Goal: Task Accomplishment & Management: Manage account settings

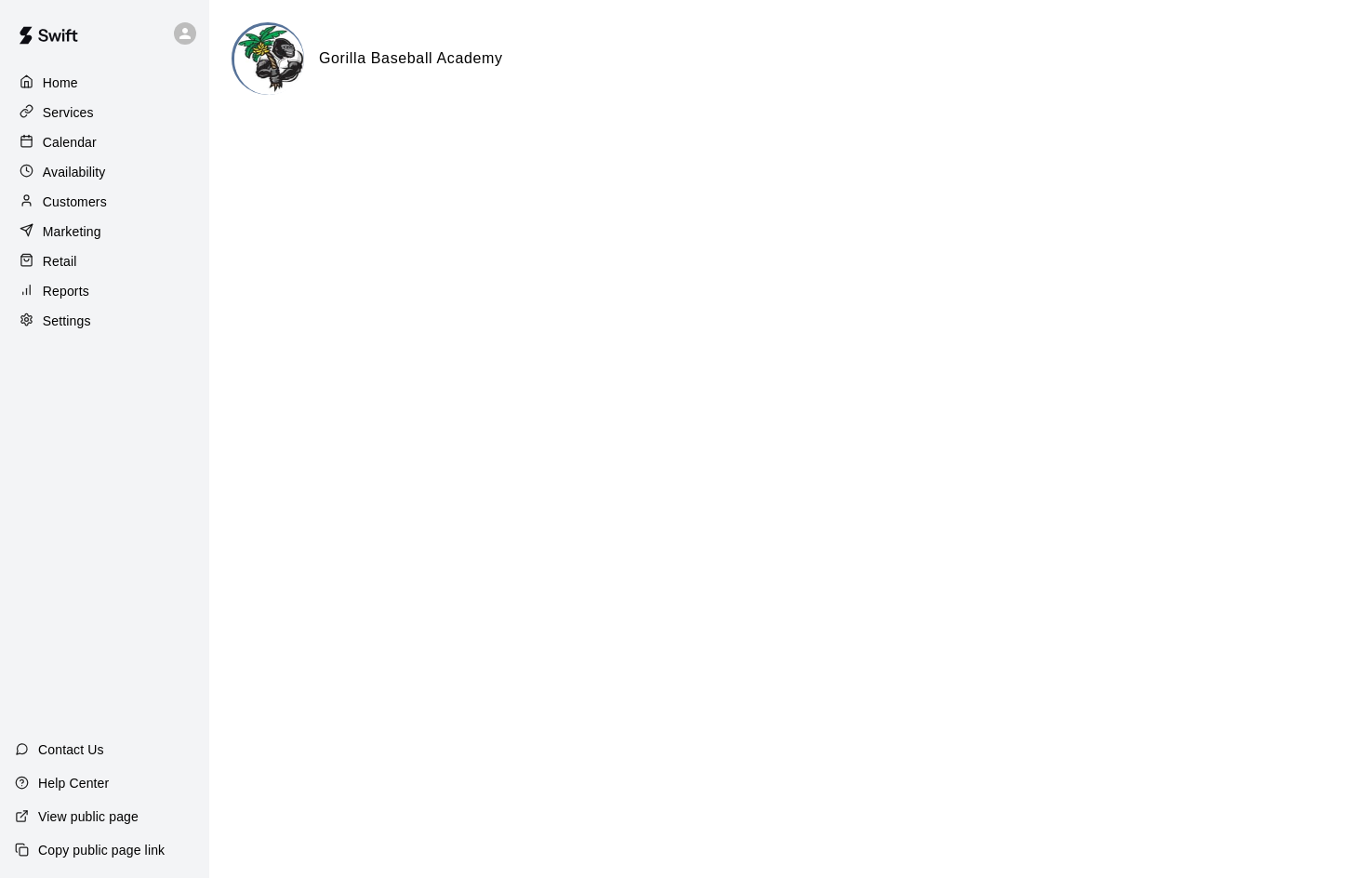
click at [62, 107] on p "Services" at bounding box center [68, 112] width 51 height 19
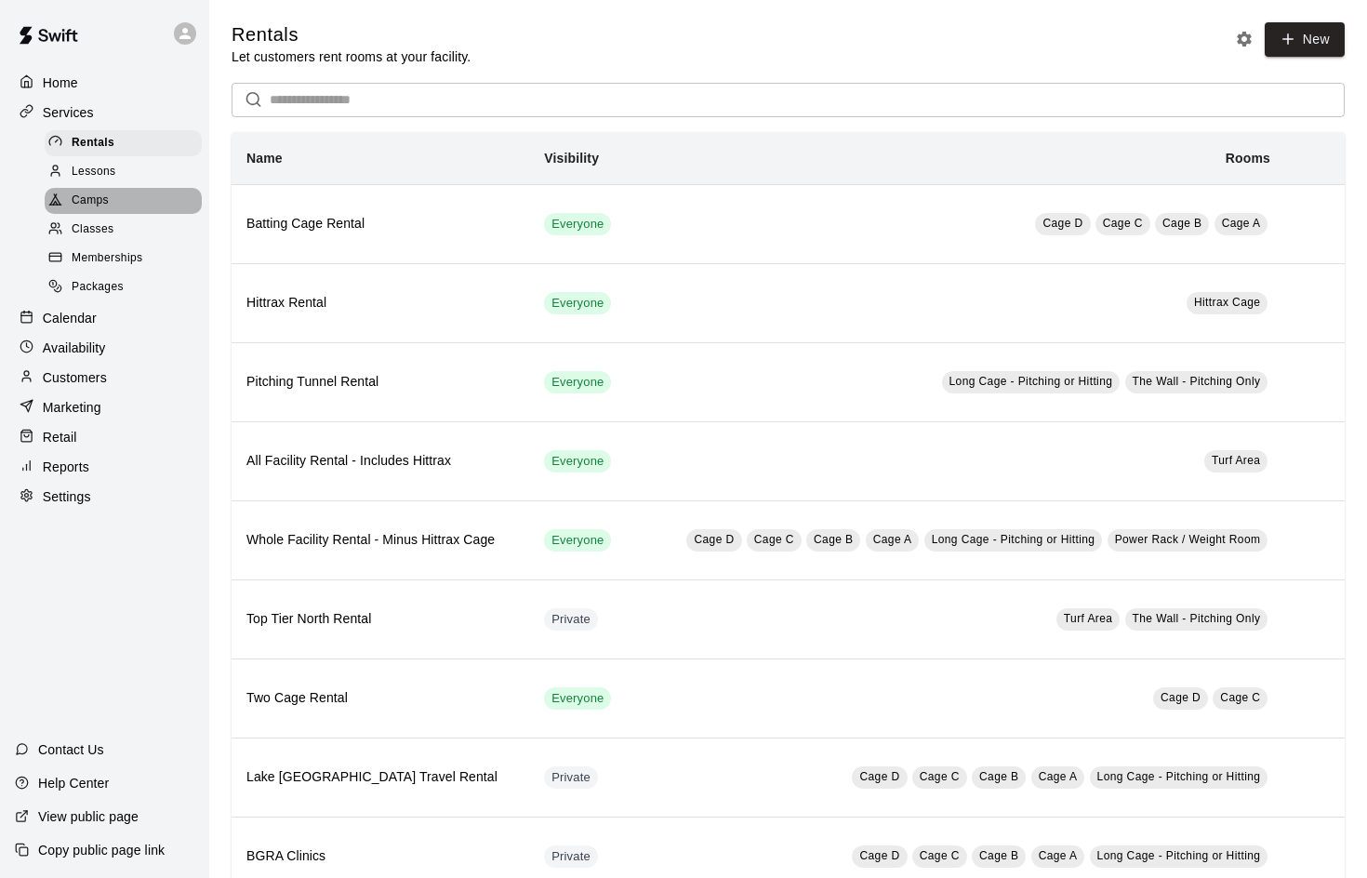
click at [97, 196] on span "Camps" at bounding box center [90, 201] width 37 height 19
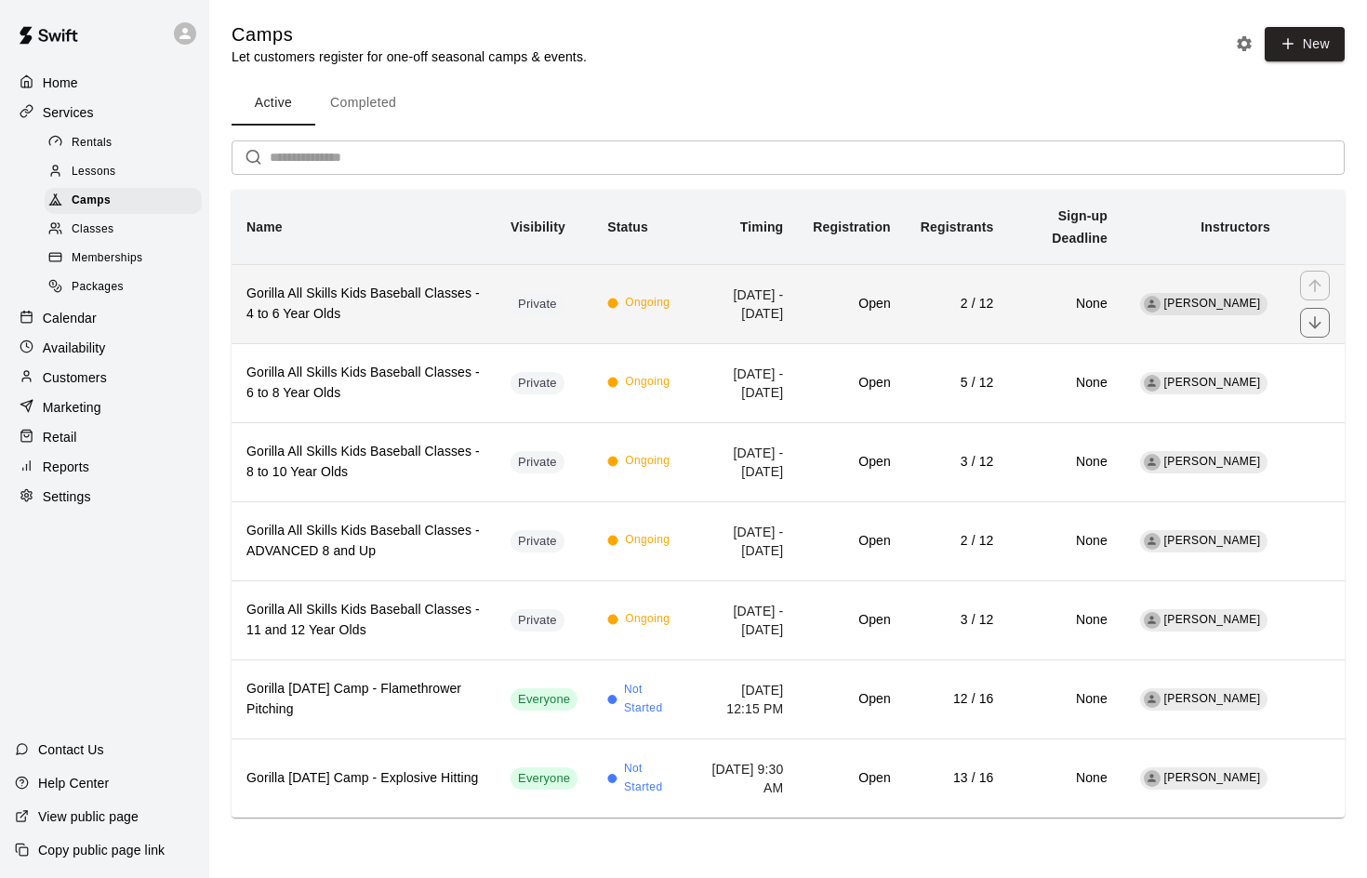
click at [396, 298] on h6 "Gorilla All Skills Kids Baseball Classes - 4 to 6 Year Olds" at bounding box center [363, 304] width 234 height 41
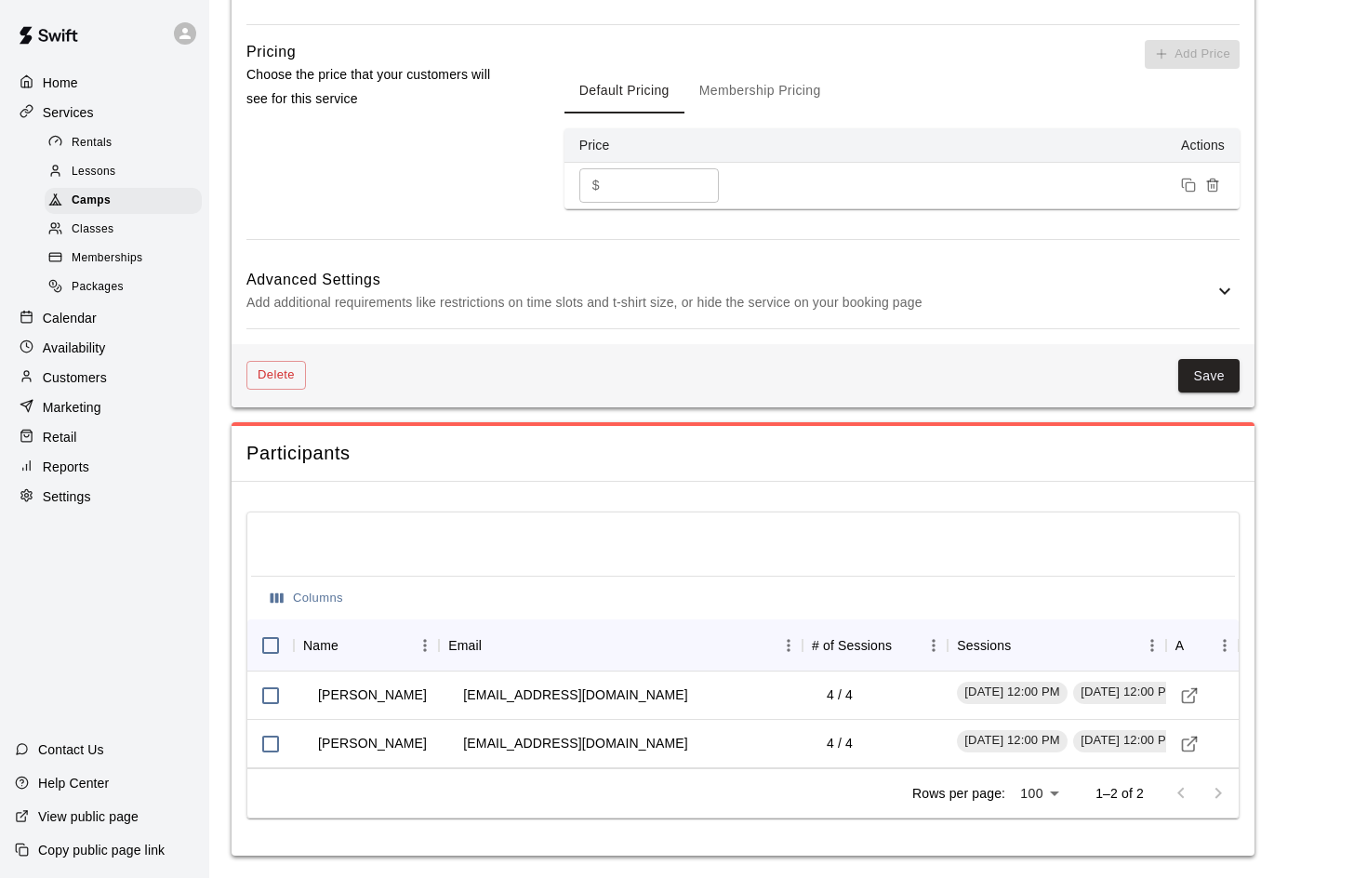
scroll to position [1581, 0]
click at [1195, 694] on icon "Visit customer profile" at bounding box center [1189, 695] width 19 height 19
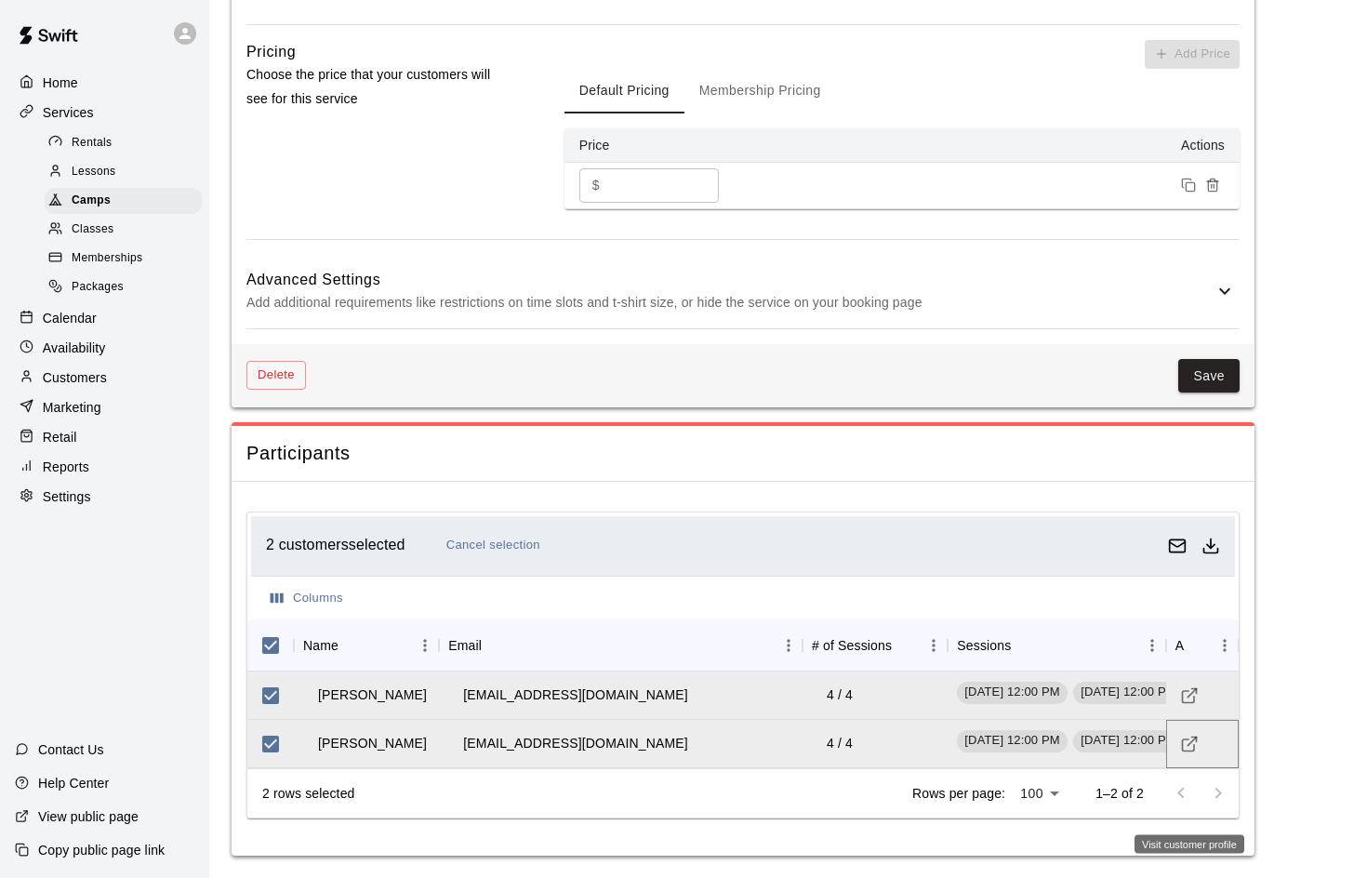
click at [1191, 742] on line "Visit customer profile" at bounding box center [1191, 740] width 8 height 8
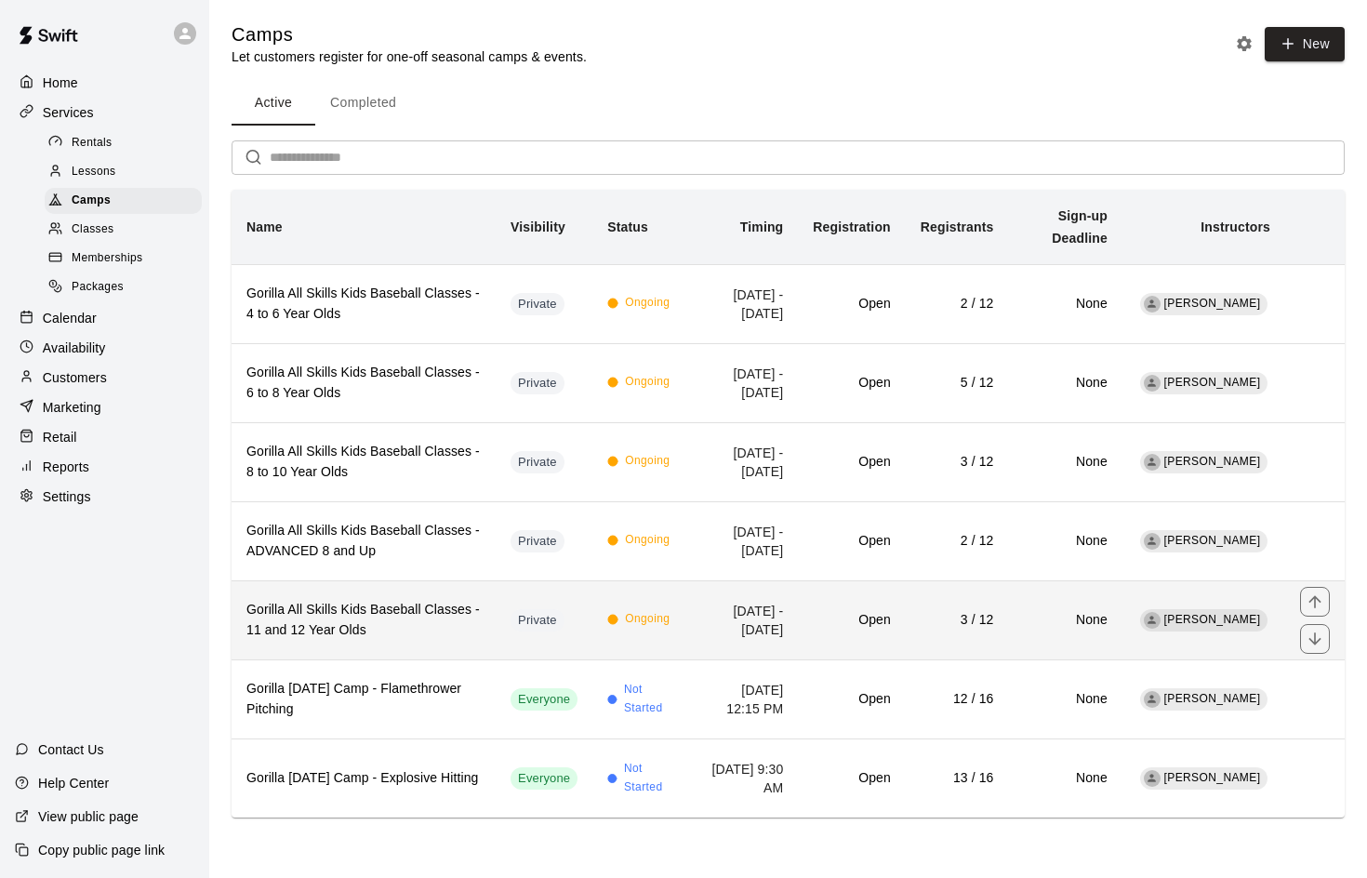
click at [360, 608] on h6 "Gorilla All Skills Kids Baseball Classes - 11 and 12 Year Olds" at bounding box center [363, 620] width 234 height 41
click at [330, 620] on h6 "Gorilla All Skills Kids Baseball Classes - 11 and 12 Year Olds" at bounding box center [363, 620] width 234 height 41
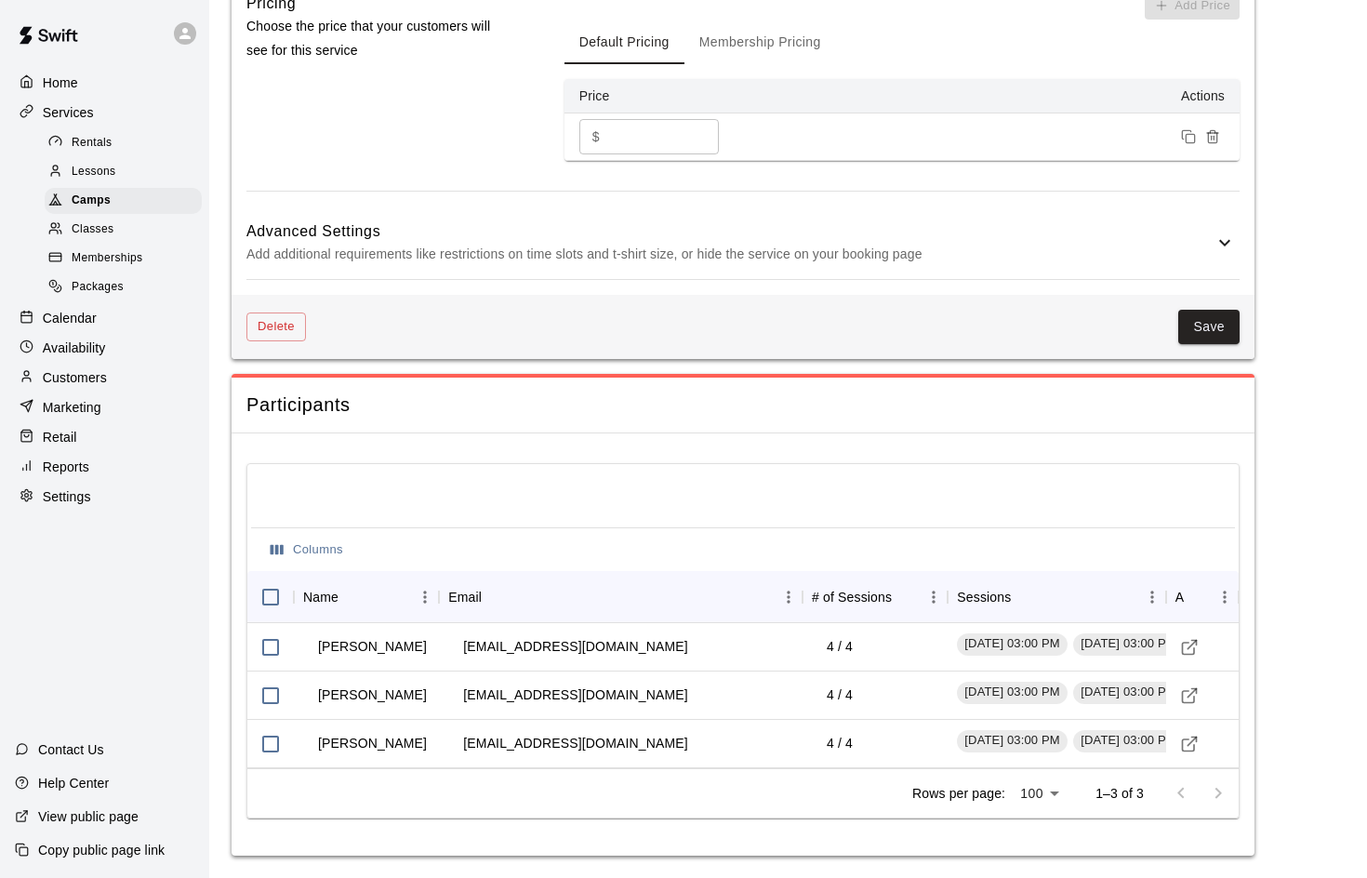
scroll to position [1578, 0]
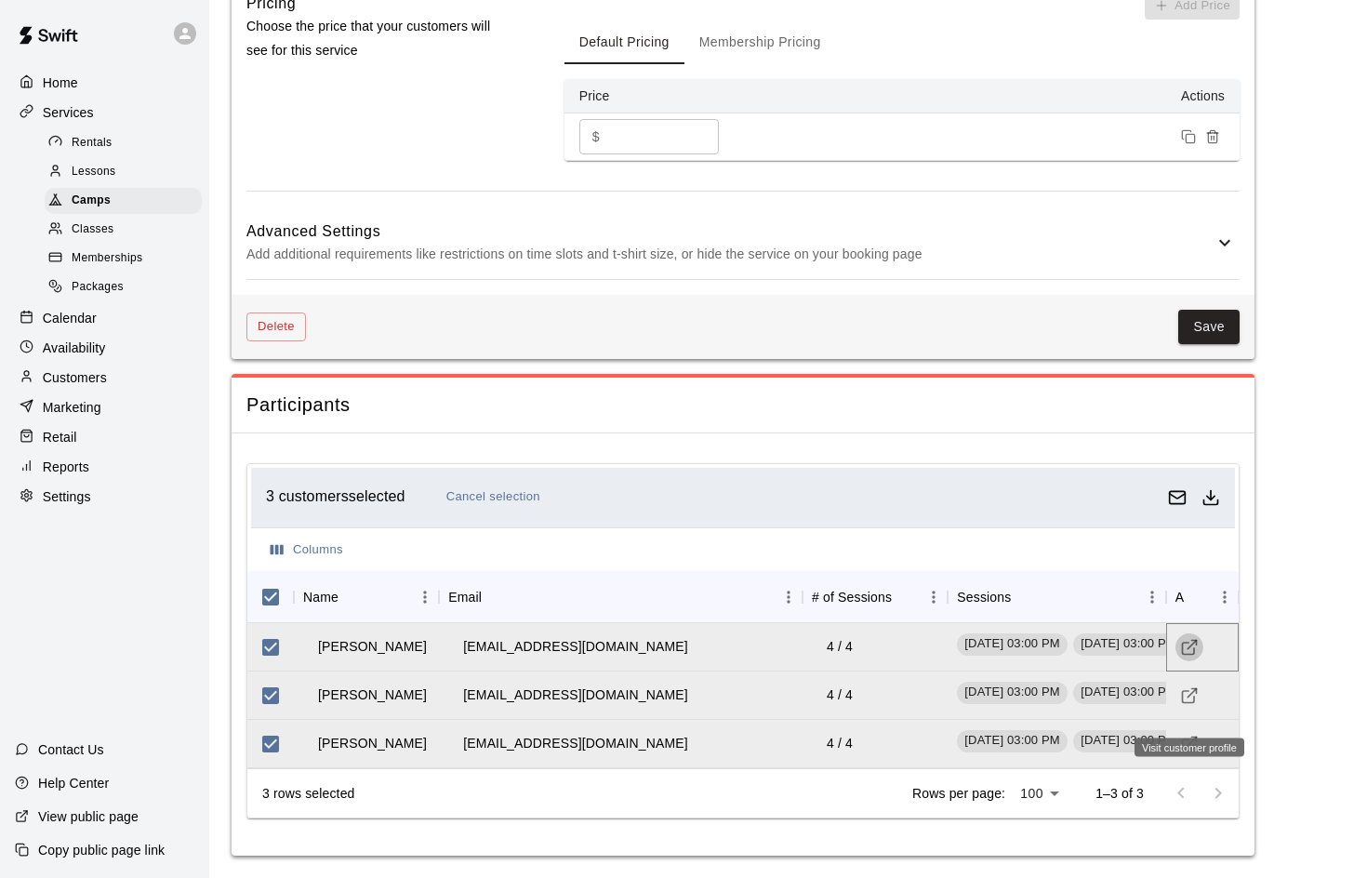
click at [1196, 641] on line "Visit customer profile" at bounding box center [1191, 644] width 8 height 8
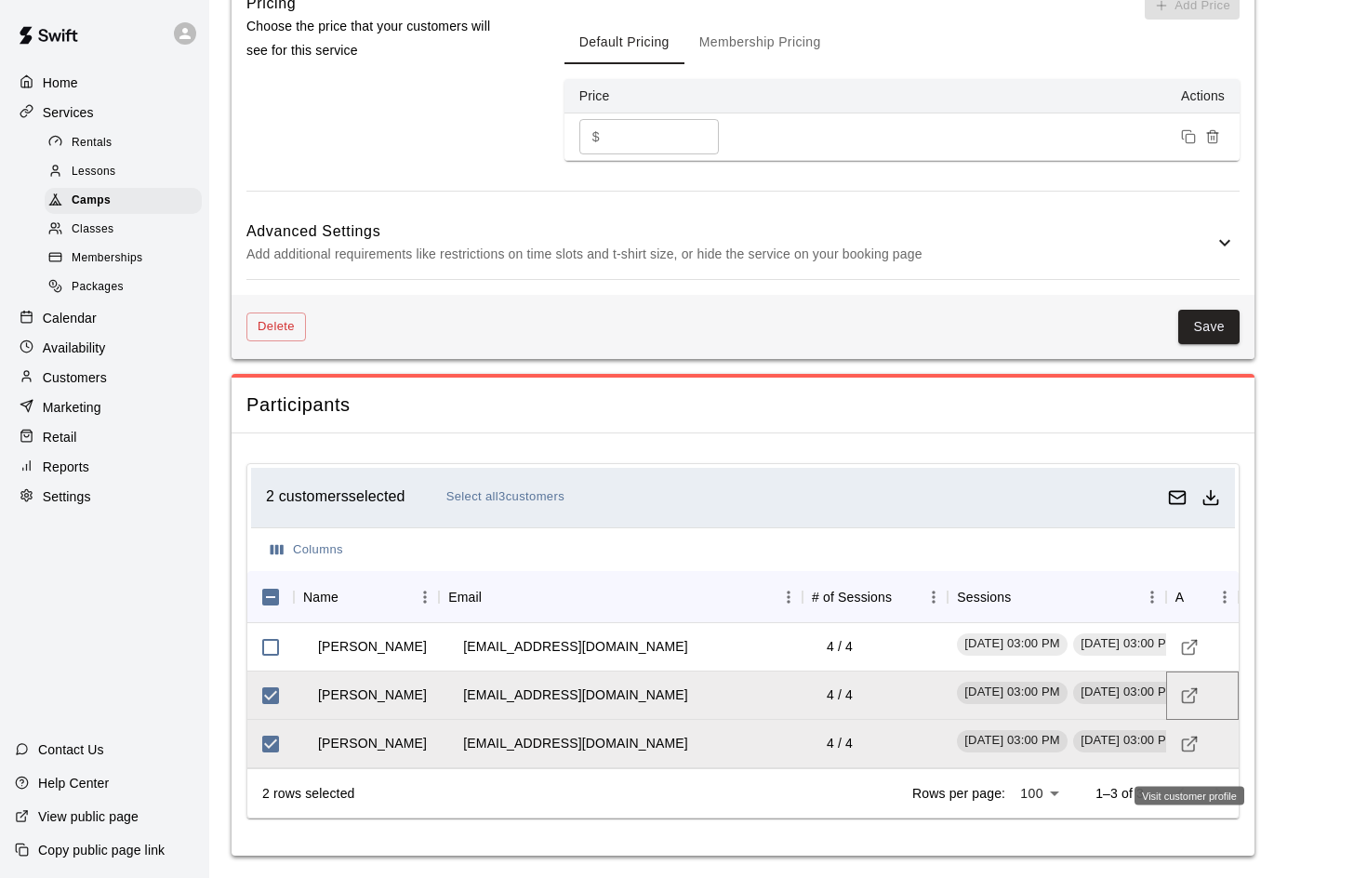
click at [1189, 694] on line "Visit customer profile" at bounding box center [1191, 692] width 8 height 8
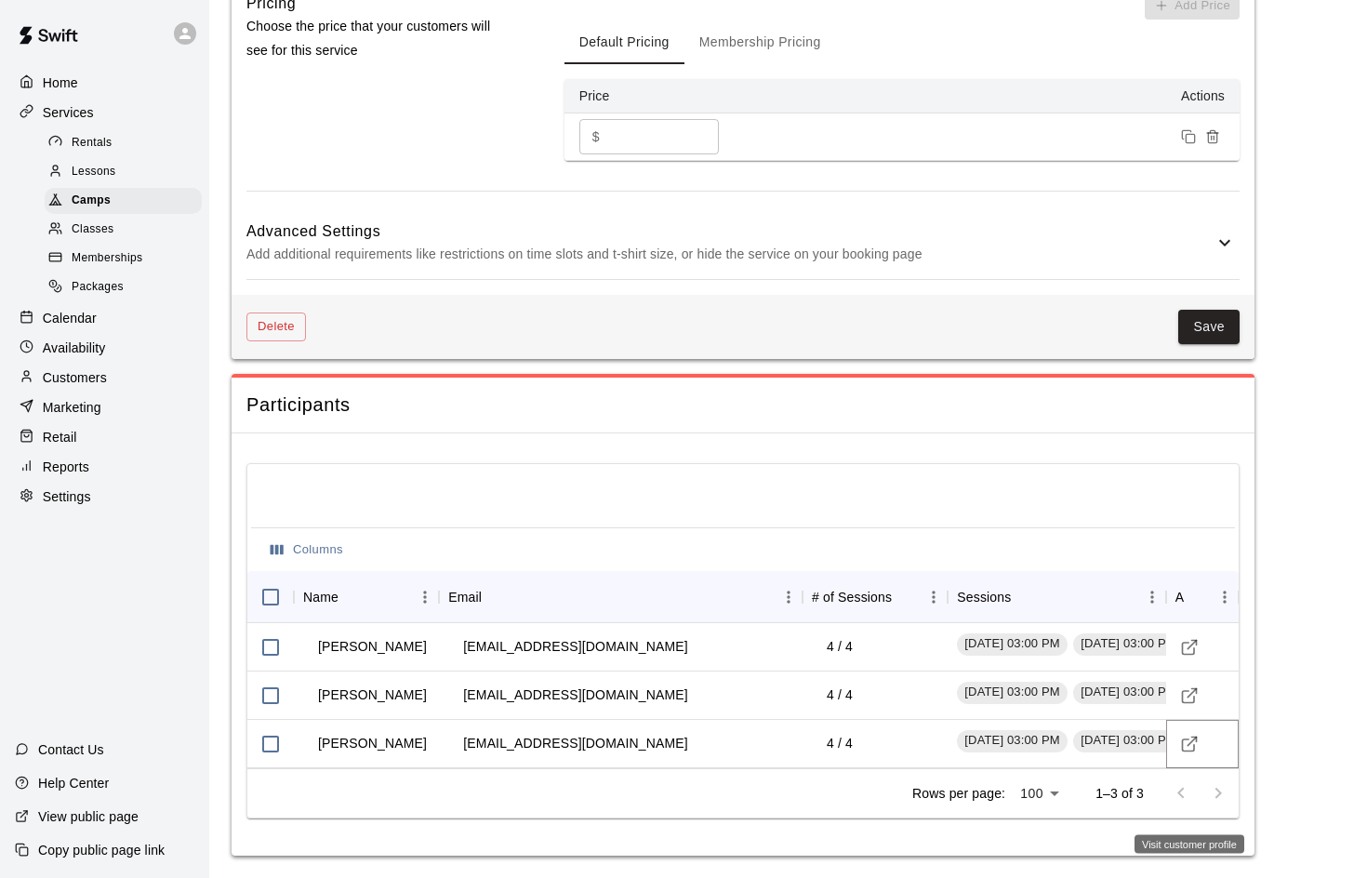
click at [1193, 745] on icon "Visit customer profile" at bounding box center [1188, 745] width 12 height 12
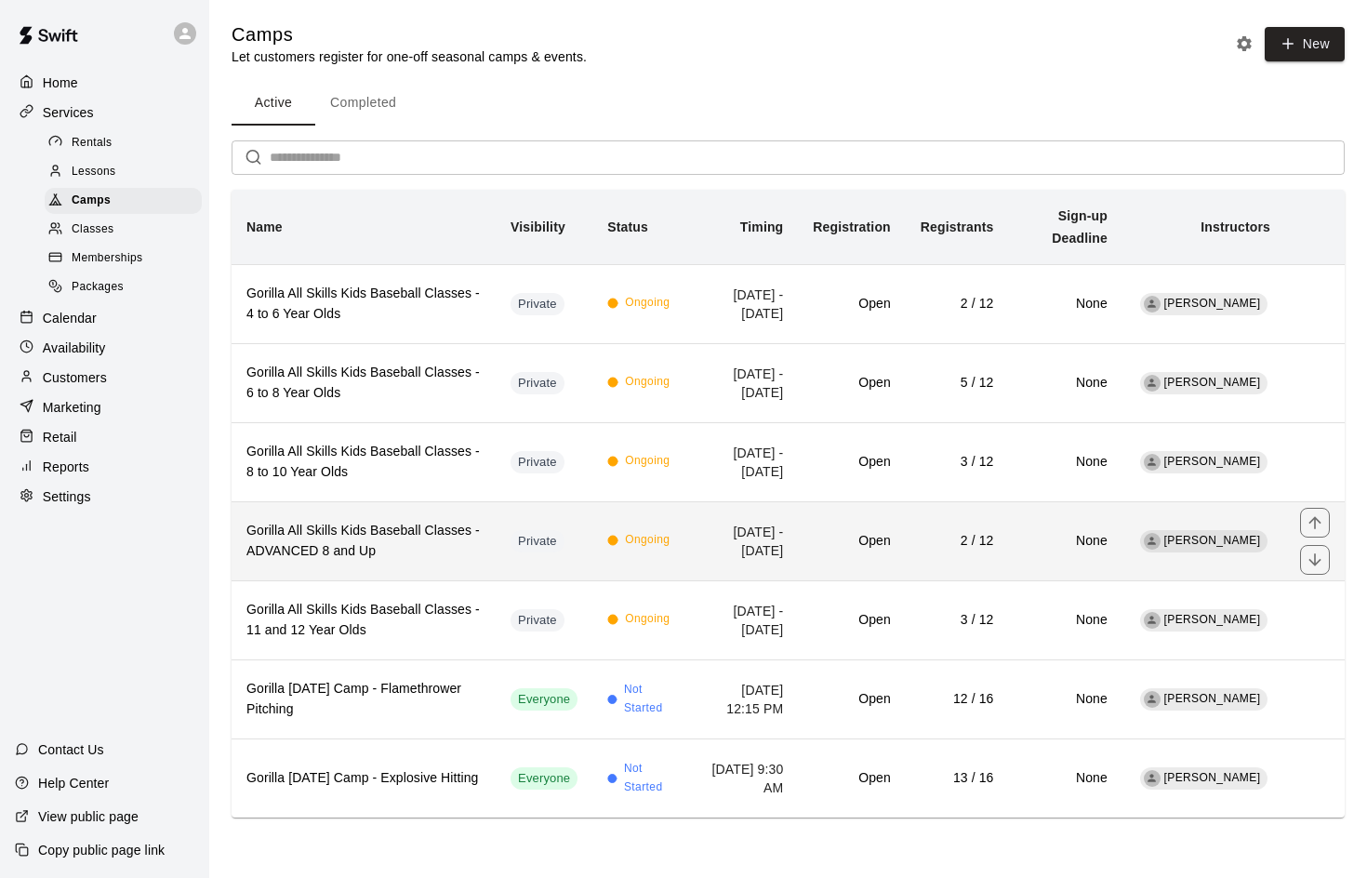
click at [319, 531] on h6 "Gorilla All Skills Kids Baseball Classes - ADVANCED 8 and Up" at bounding box center [363, 541] width 234 height 41
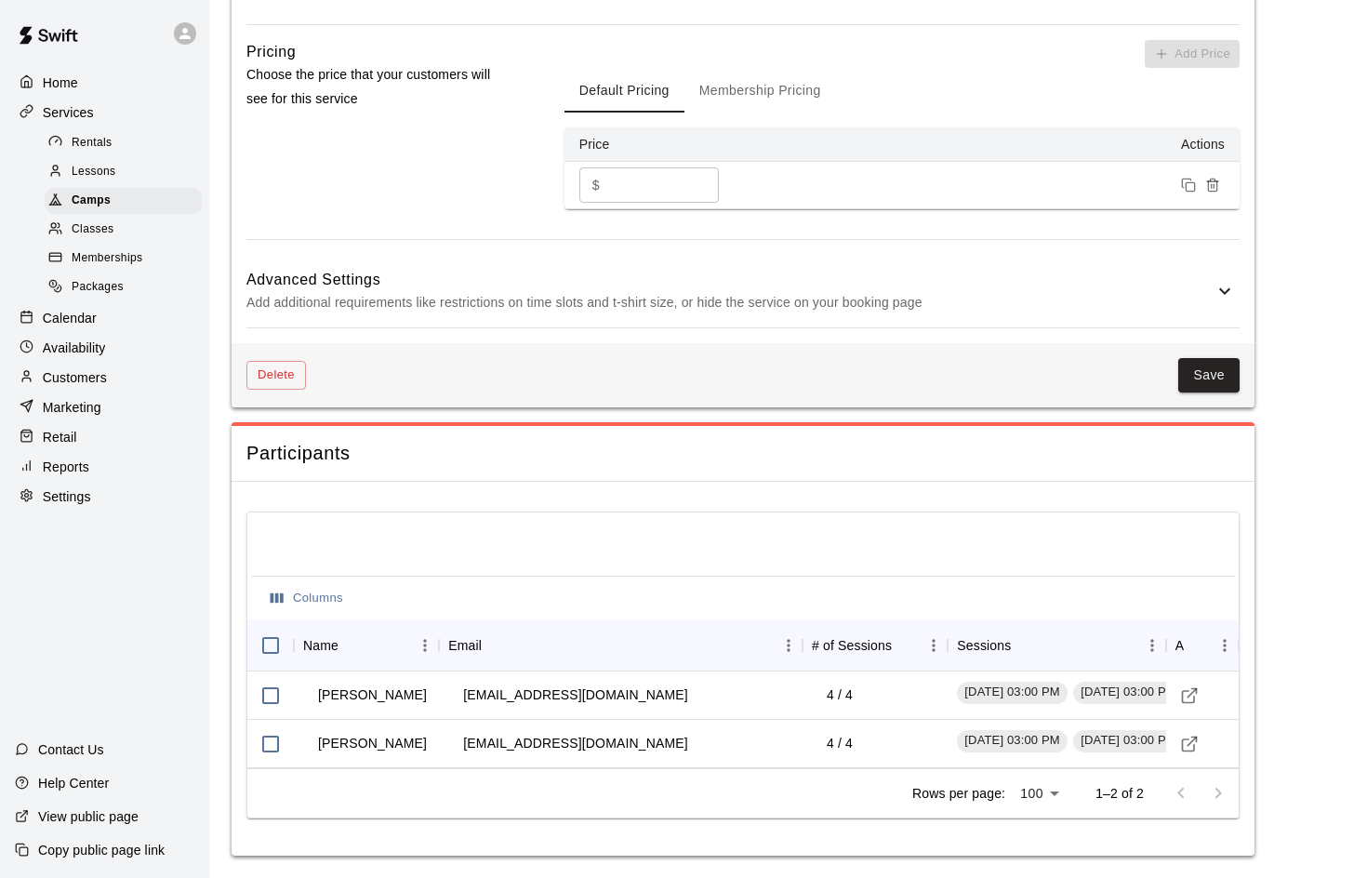
scroll to position [1602, 0]
click at [1187, 695] on icon "Visit customer profile" at bounding box center [1189, 695] width 19 height 19
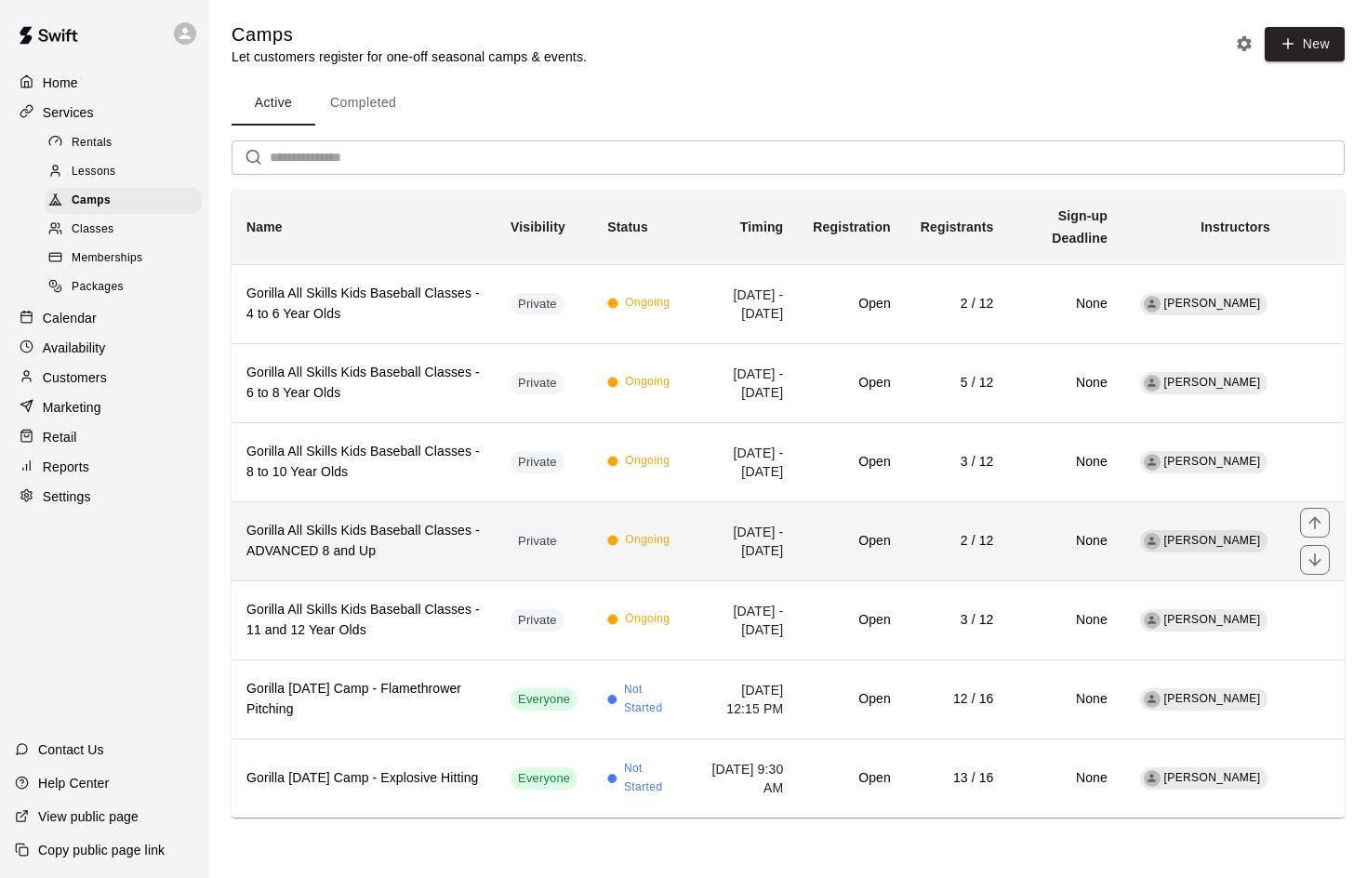
click at [398, 534] on h6 "Gorilla All Skills Kids Baseball Classes - ADVANCED 8 and Up" at bounding box center [363, 541] width 234 height 41
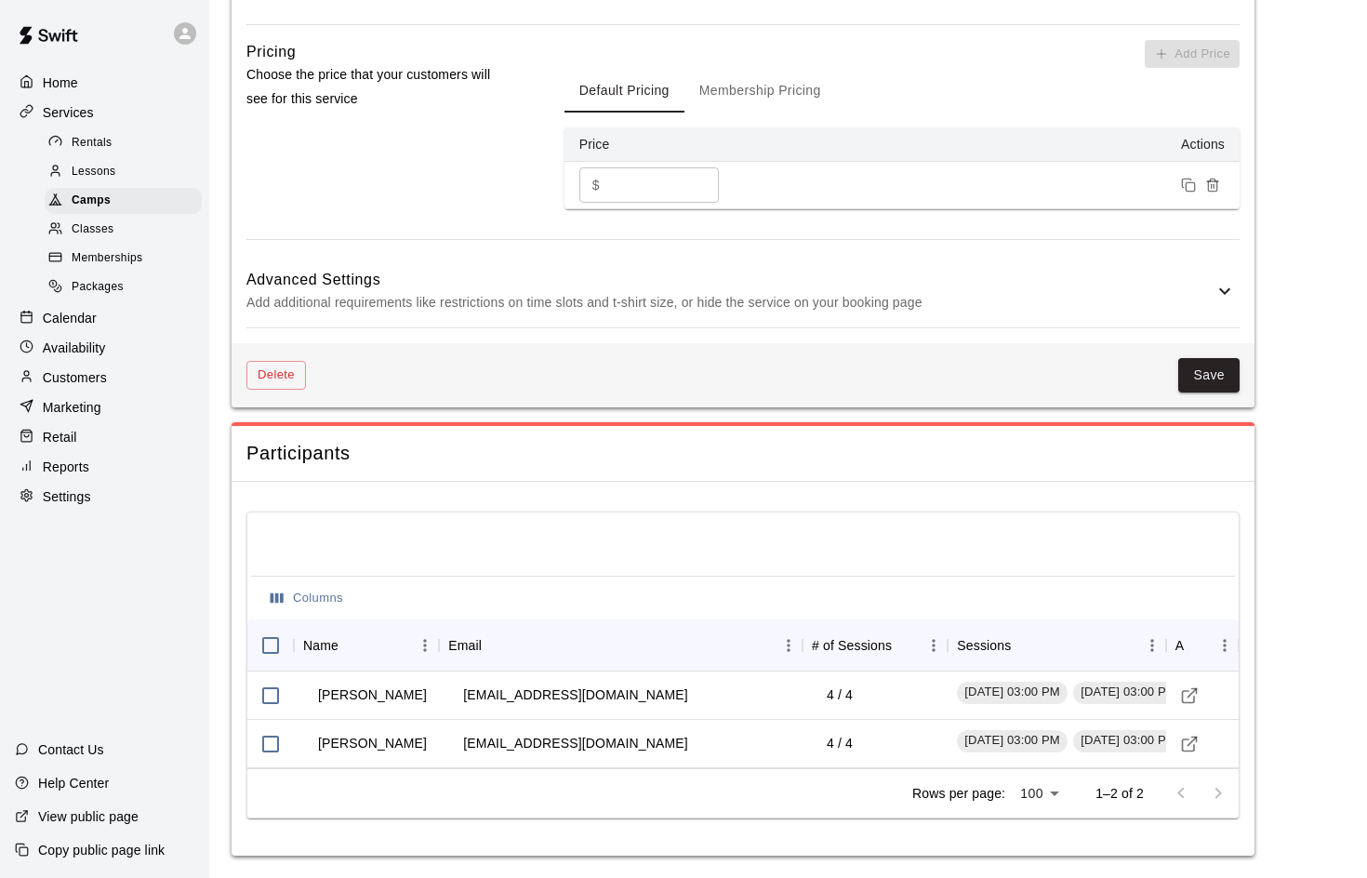
scroll to position [1602, 0]
click at [1190, 748] on icon "Visit customer profile" at bounding box center [1189, 744] width 19 height 19
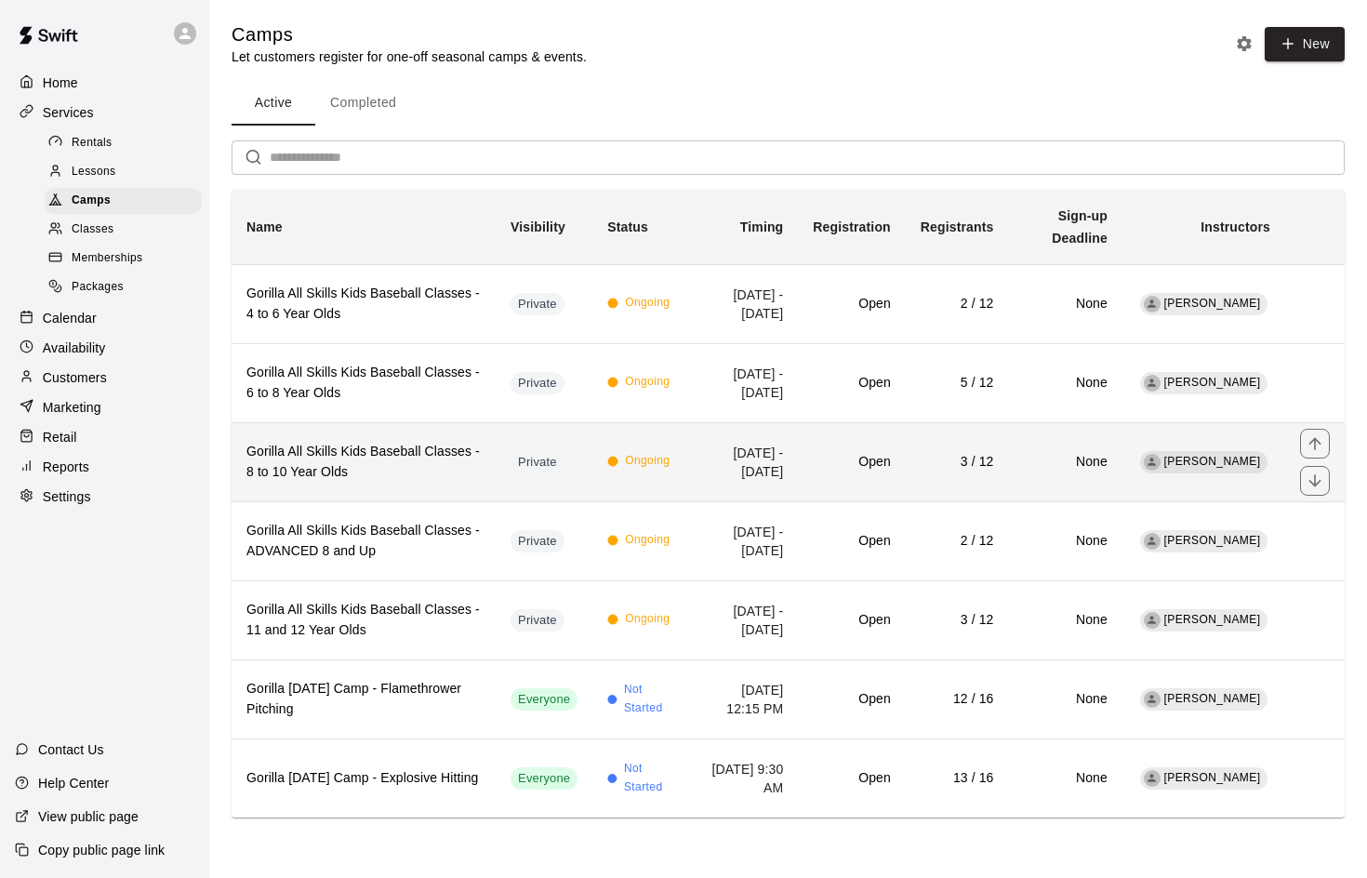
click at [409, 456] on h6 "Gorilla All Skills Kids Baseball Classes - 8 to 10 Year Olds" at bounding box center [363, 462] width 234 height 41
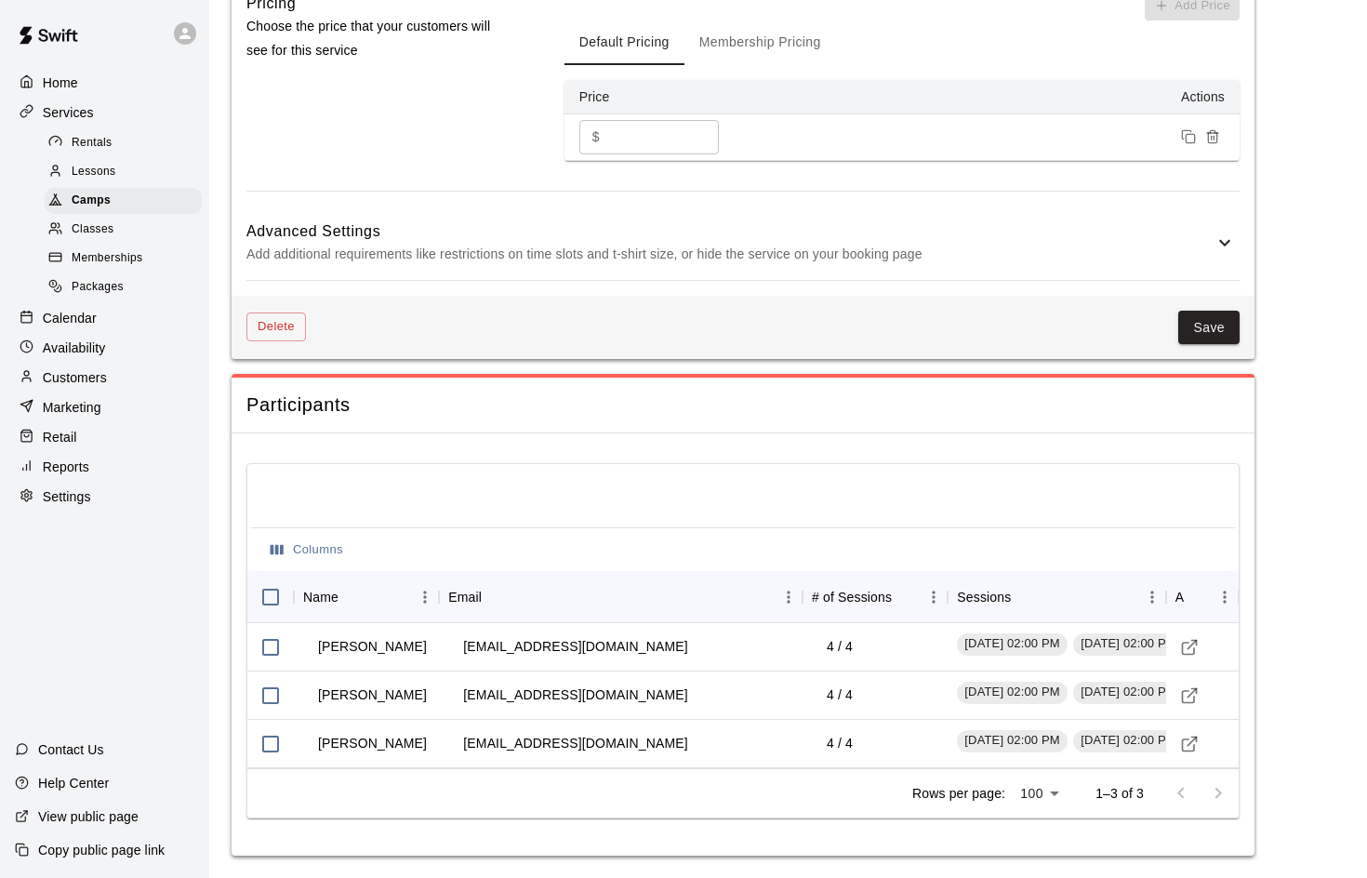
scroll to position [1629, 0]
click at [1193, 641] on icon "Visit customer profile" at bounding box center [1189, 647] width 19 height 19
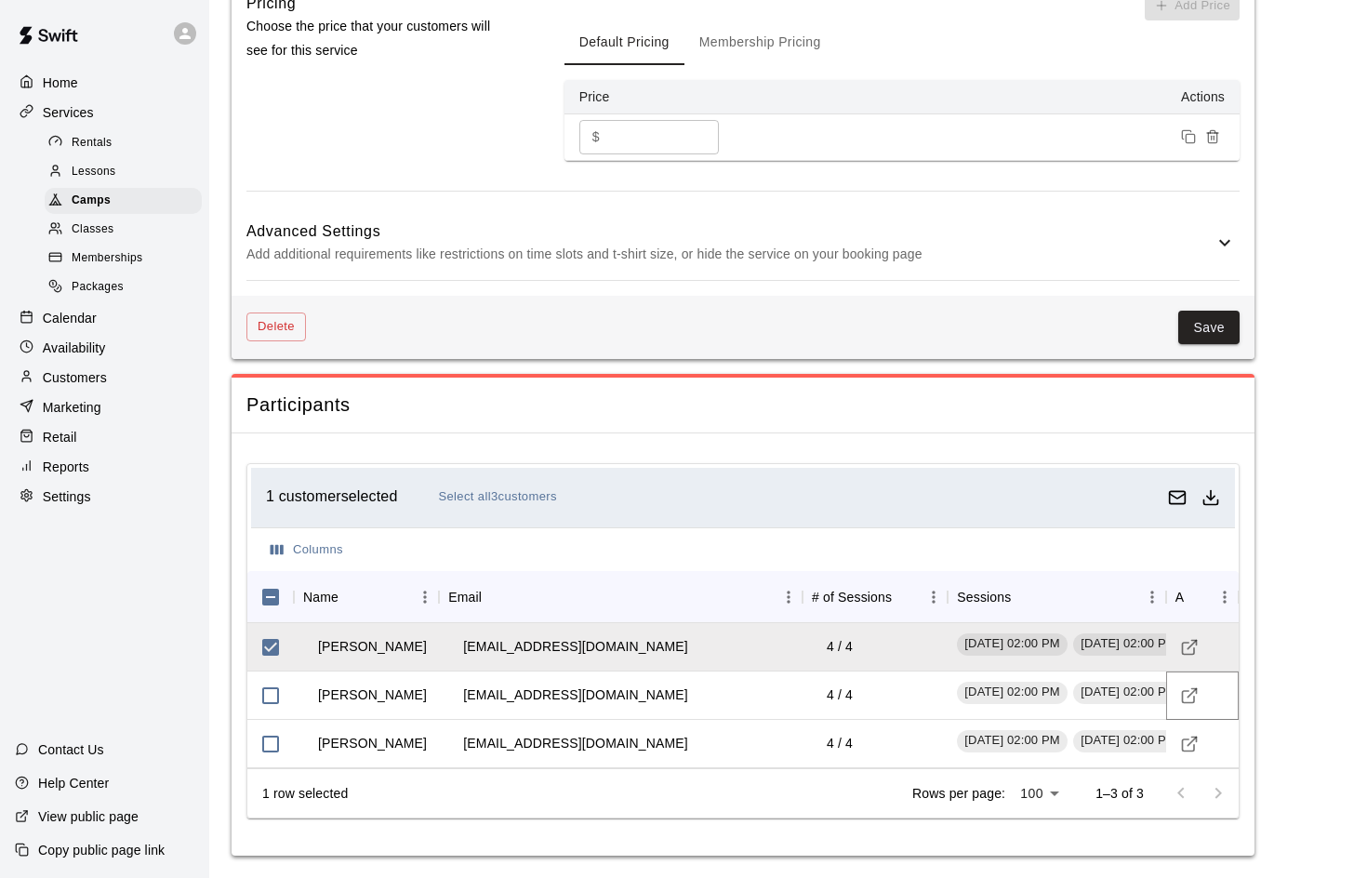
click at [1187, 696] on line "Visit customer profile" at bounding box center [1191, 692] width 8 height 8
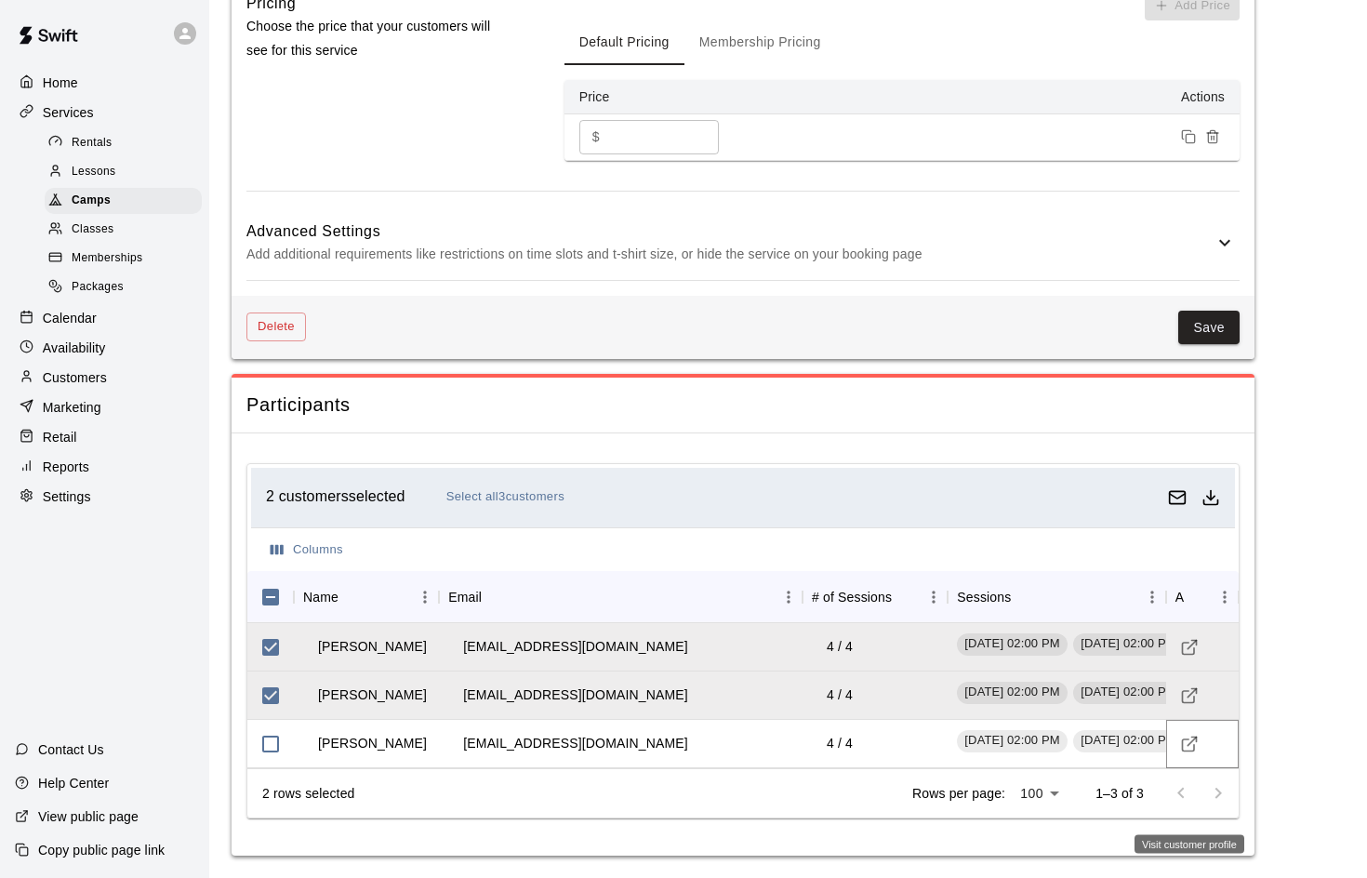
click at [1192, 743] on icon "Visit customer profile" at bounding box center [1189, 744] width 19 height 19
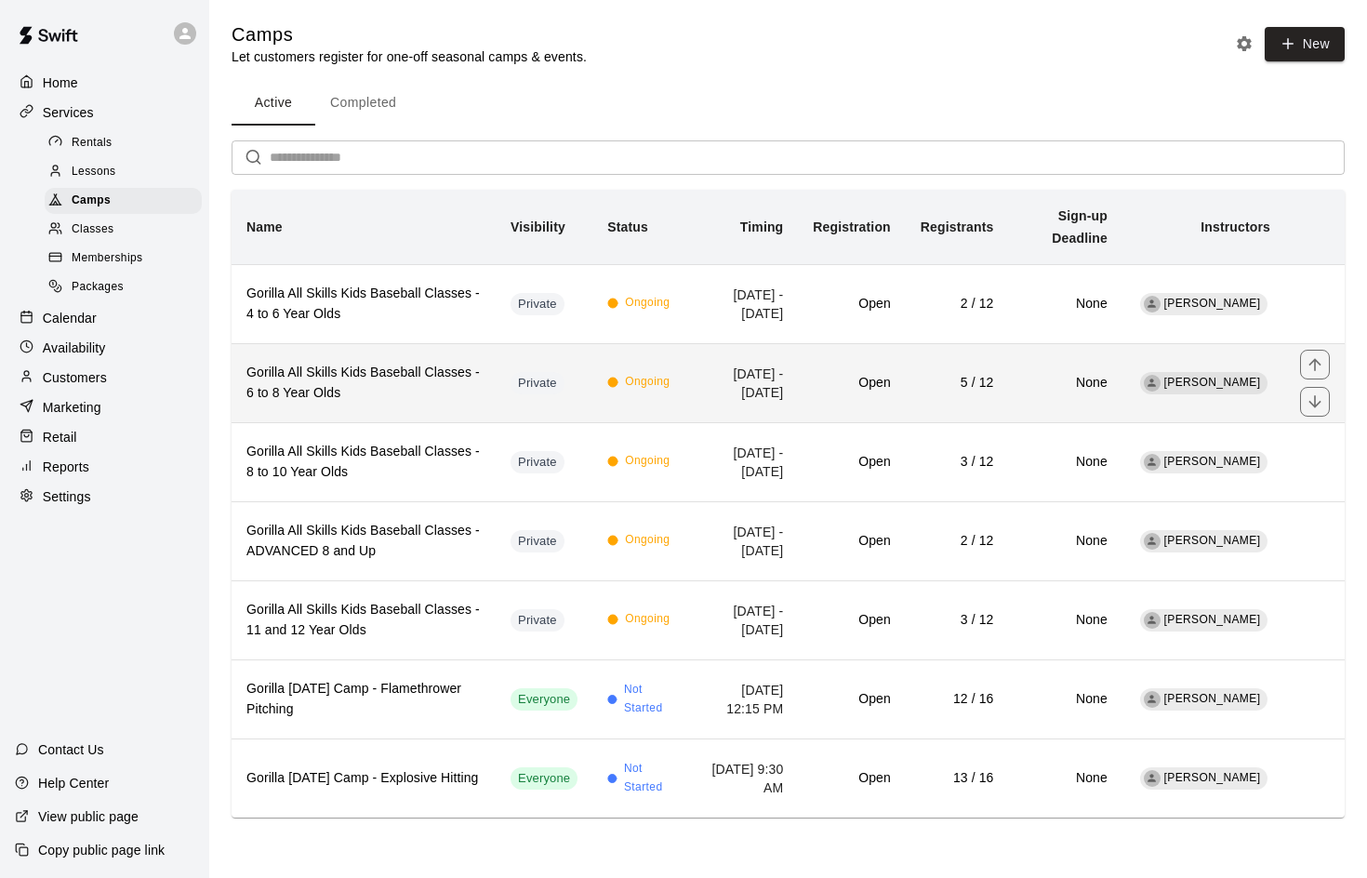
click at [402, 368] on h6 "Gorilla All Skills Kids Baseball Classes - 6 to 8 Year Olds" at bounding box center [363, 383] width 234 height 41
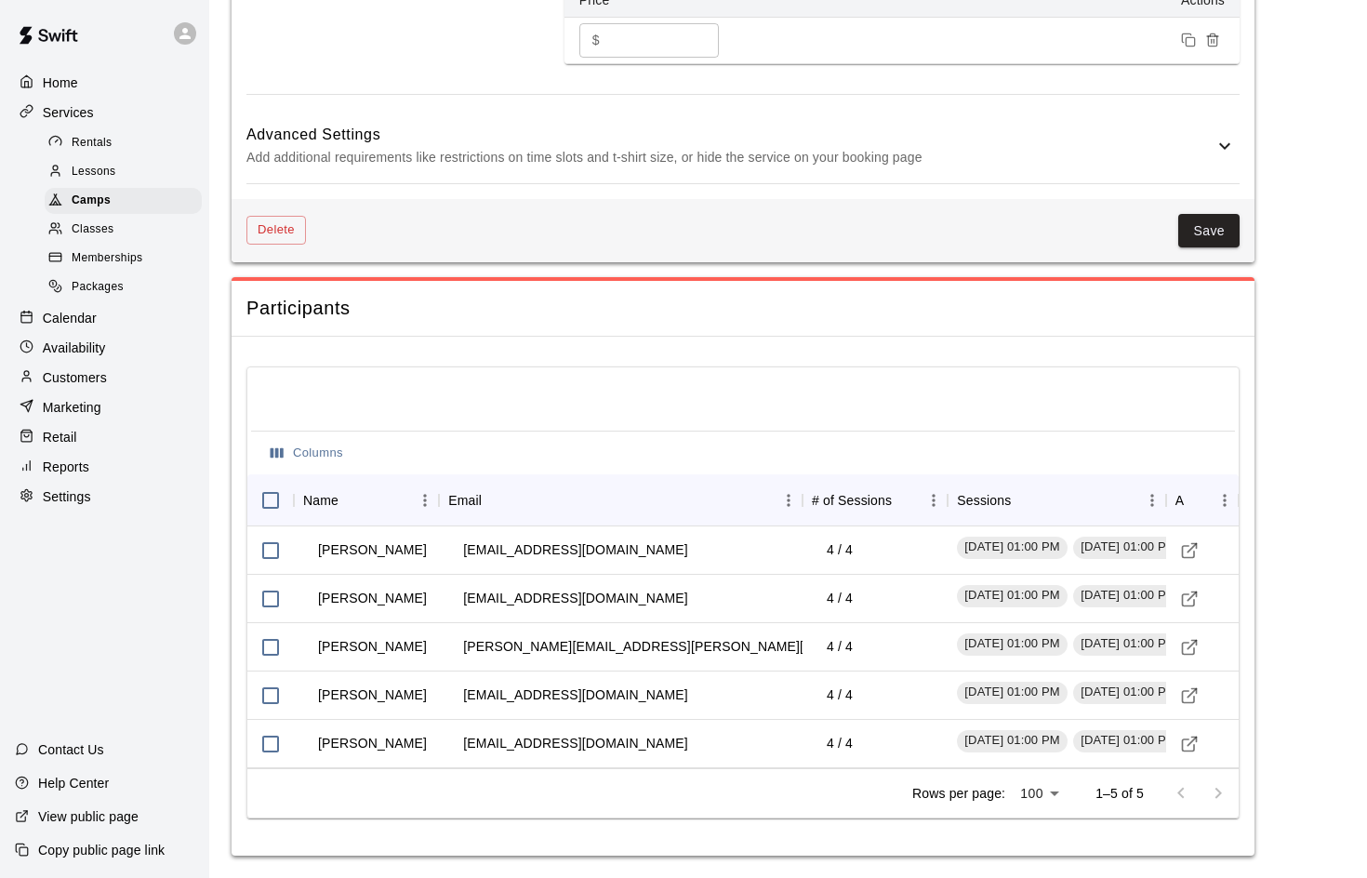
scroll to position [1726, 0]
click at [1187, 595] on icon "Visit customer profile" at bounding box center [1189, 599] width 19 height 19
click at [1191, 645] on line "Visit customer profile" at bounding box center [1191, 644] width 8 height 8
click at [1191, 695] on icon "Visit customer profile" at bounding box center [1189, 695] width 19 height 19
click at [1190, 741] on icon "Visit customer profile" at bounding box center [1189, 744] width 19 height 19
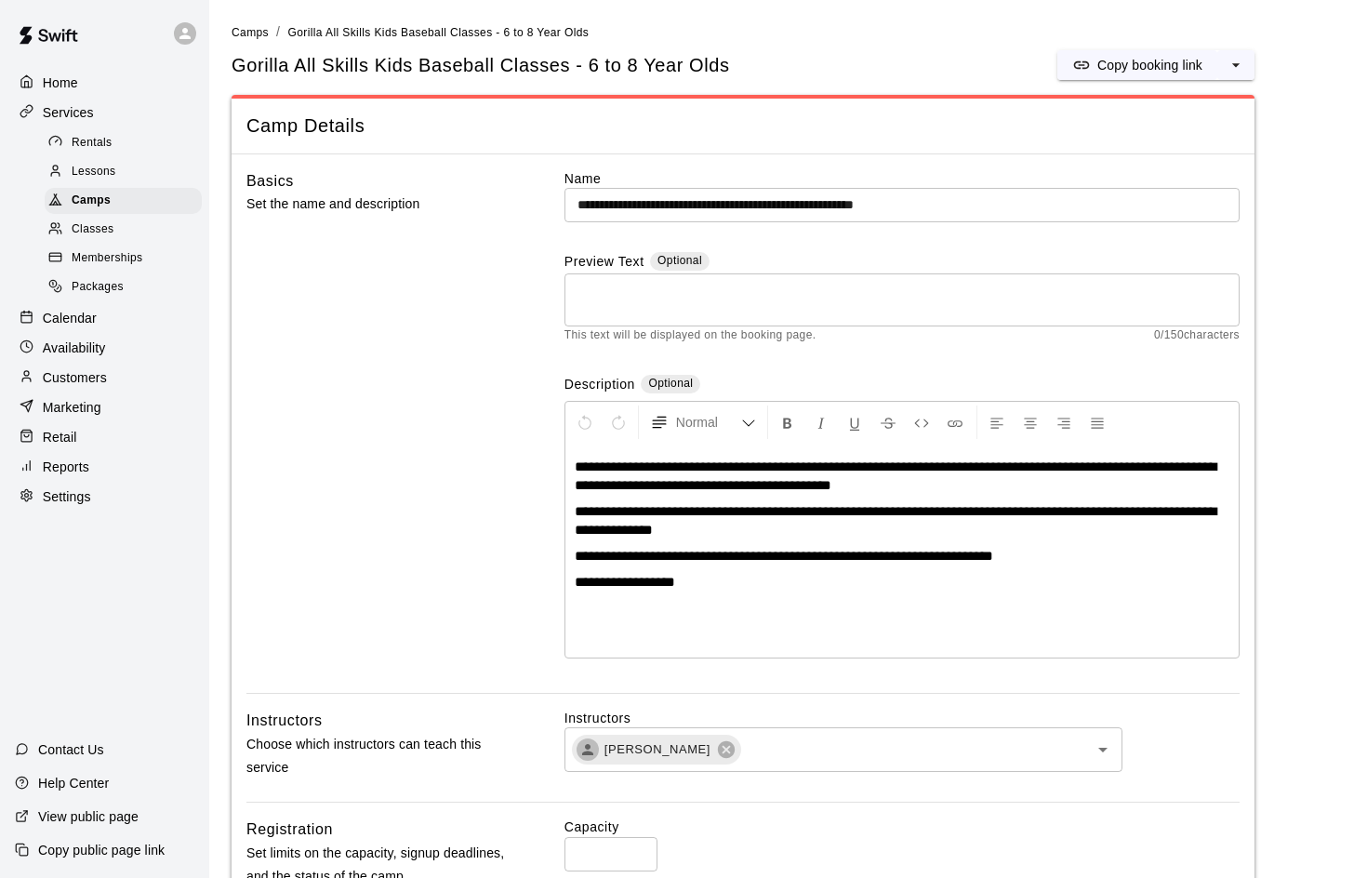
scroll to position [0, 0]
click at [64, 339] on p "Availability" at bounding box center [74, 347] width 63 height 19
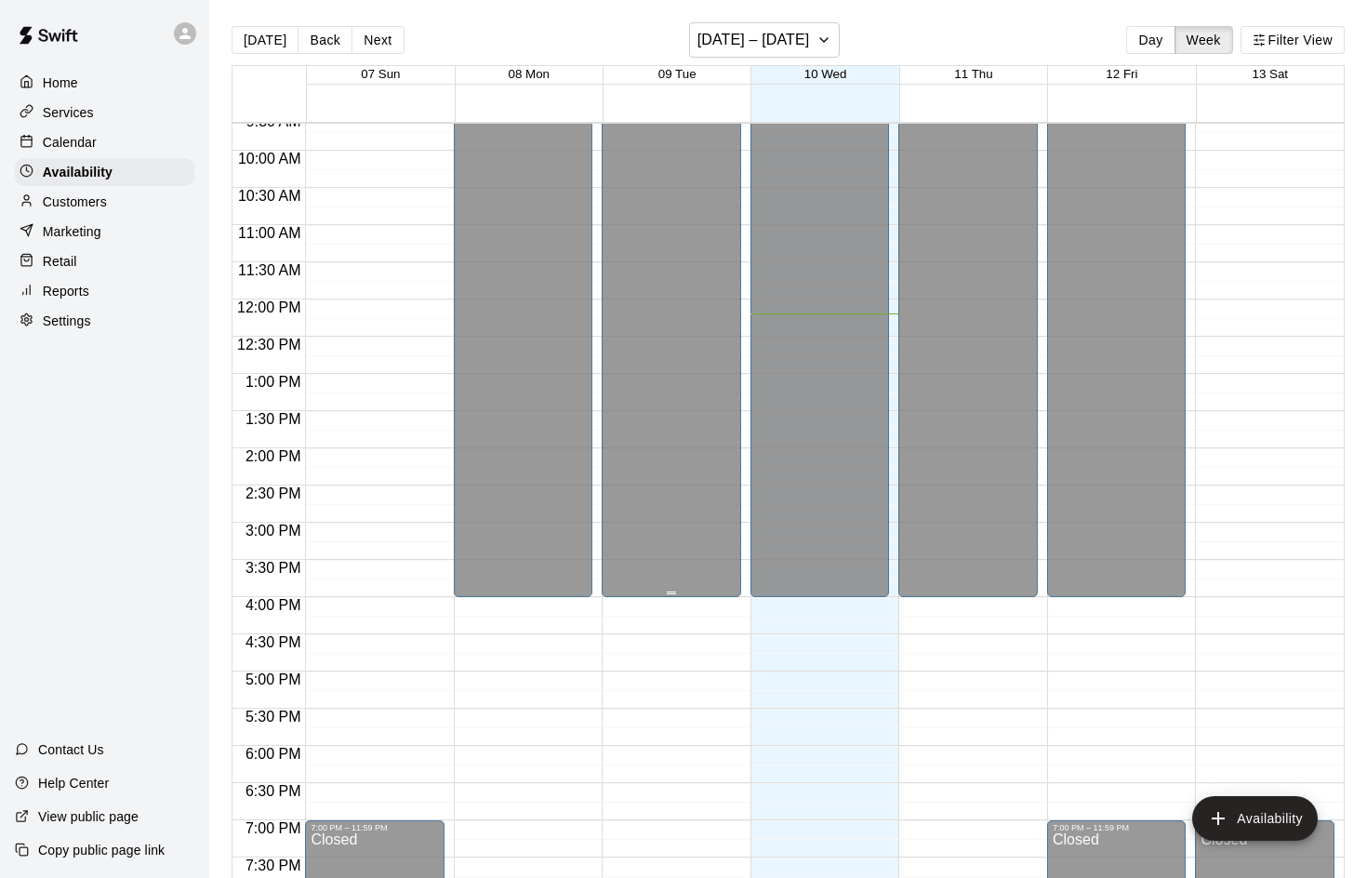
scroll to position [751, 0]
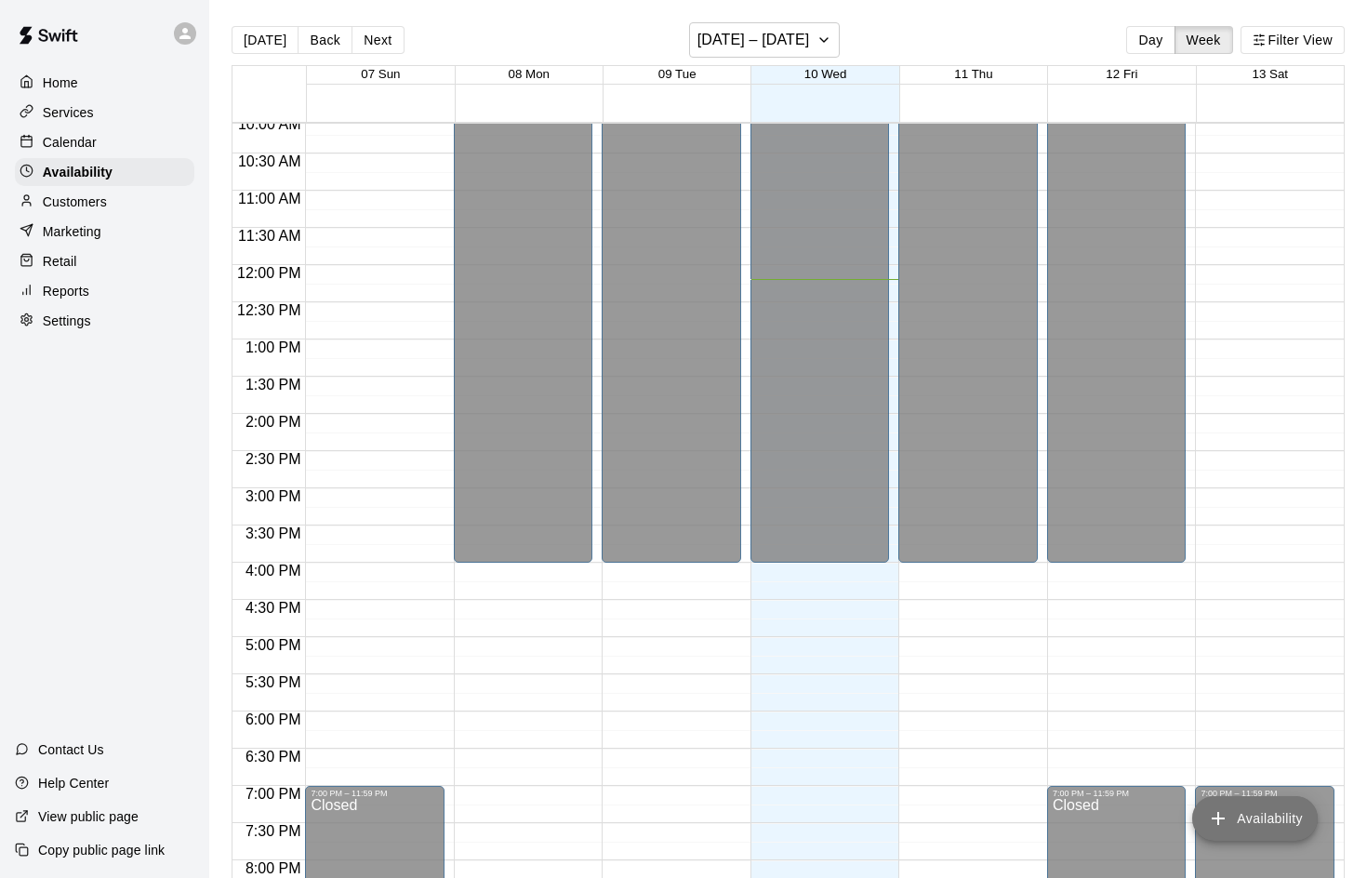
click at [1237, 808] on button "Availability" at bounding box center [1255, 818] width 126 height 45
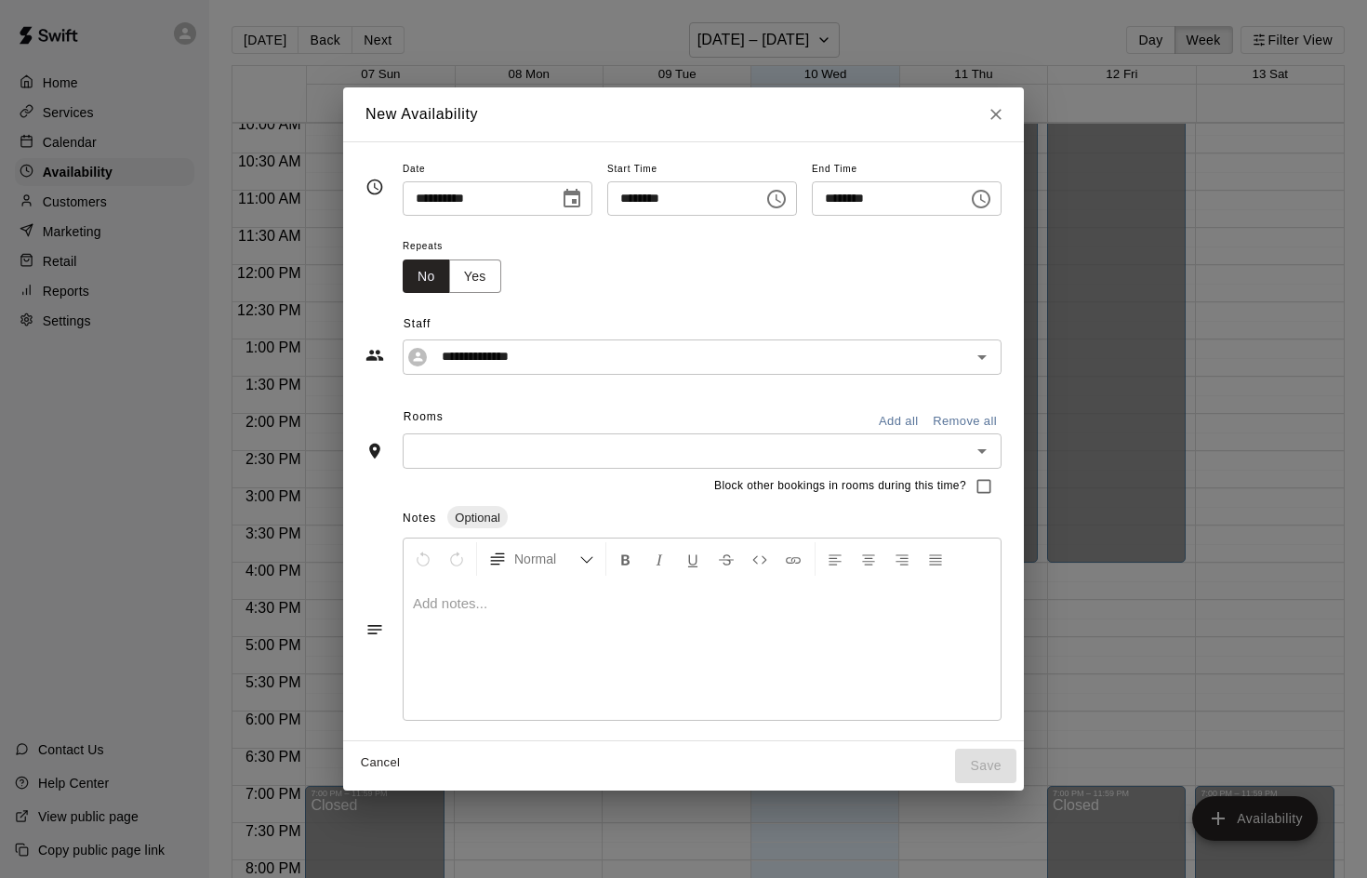
click at [620, 196] on input "********" at bounding box center [678, 198] width 143 height 34
type input "********"
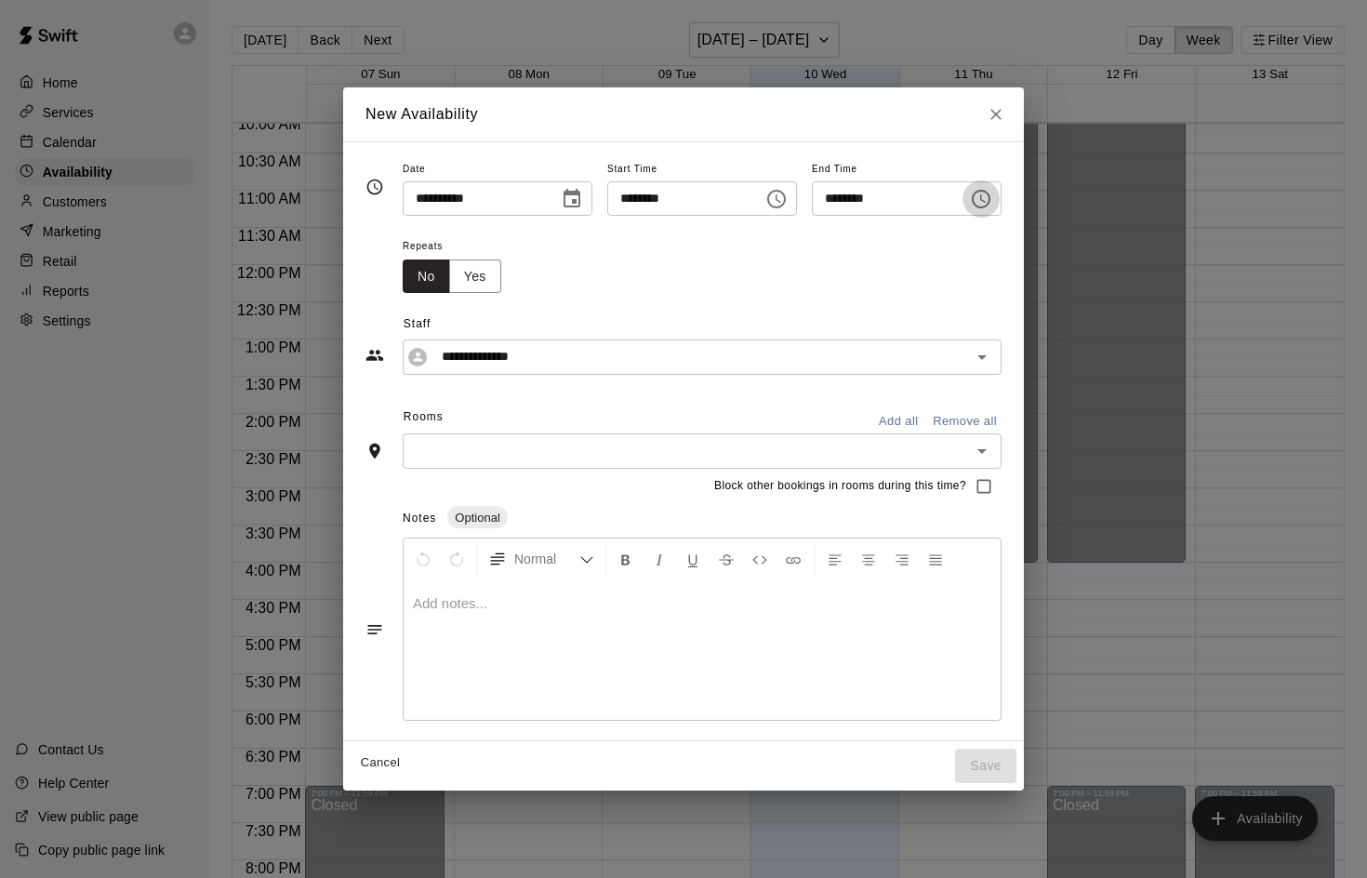
click at [839, 199] on input "********" at bounding box center [883, 198] width 143 height 34
type input "********"
click at [677, 447] on input "text" at bounding box center [686, 450] width 557 height 23
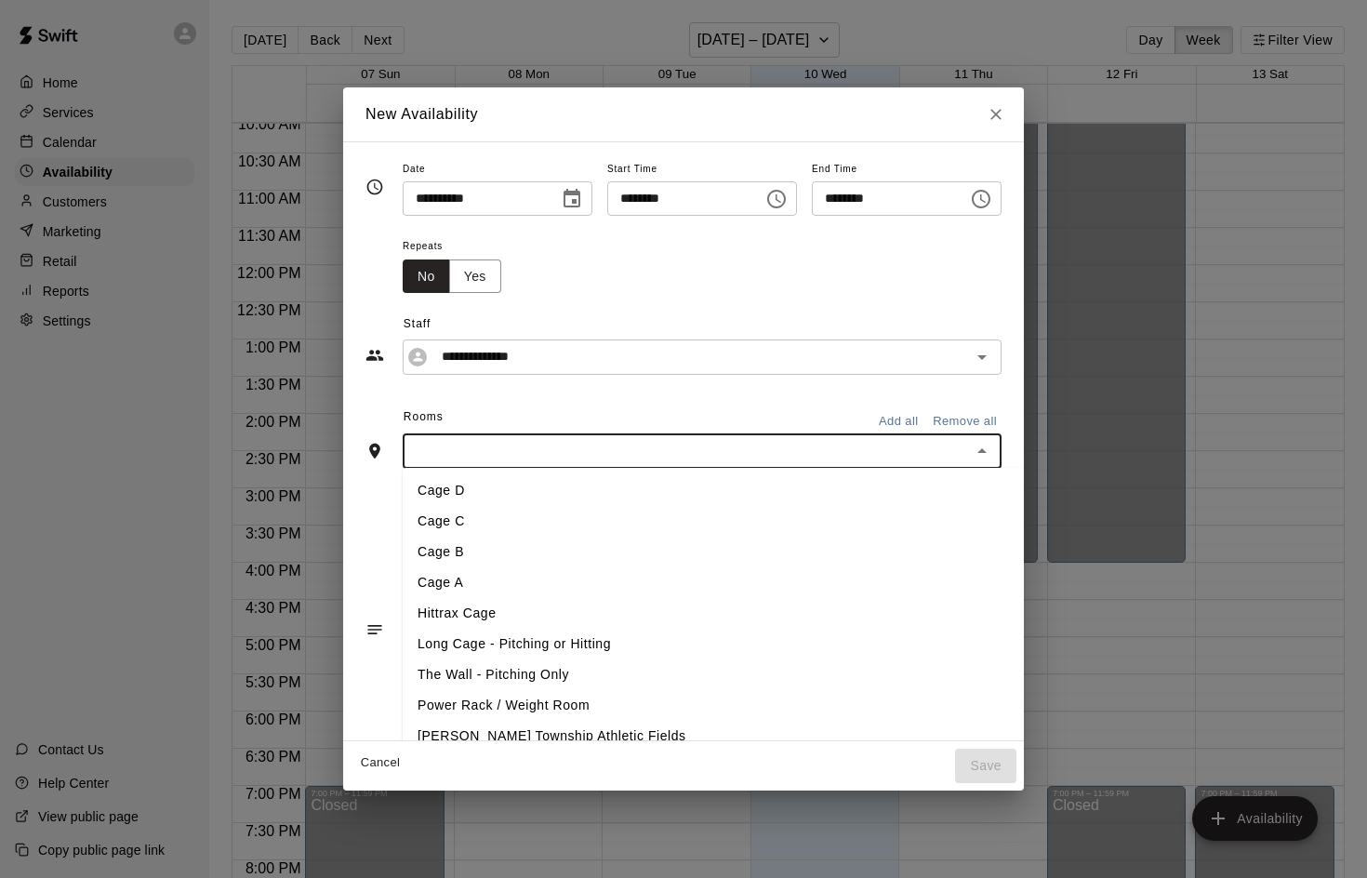
click at [453, 609] on li "Hittrax Cage" at bounding box center [716, 613] width 627 height 31
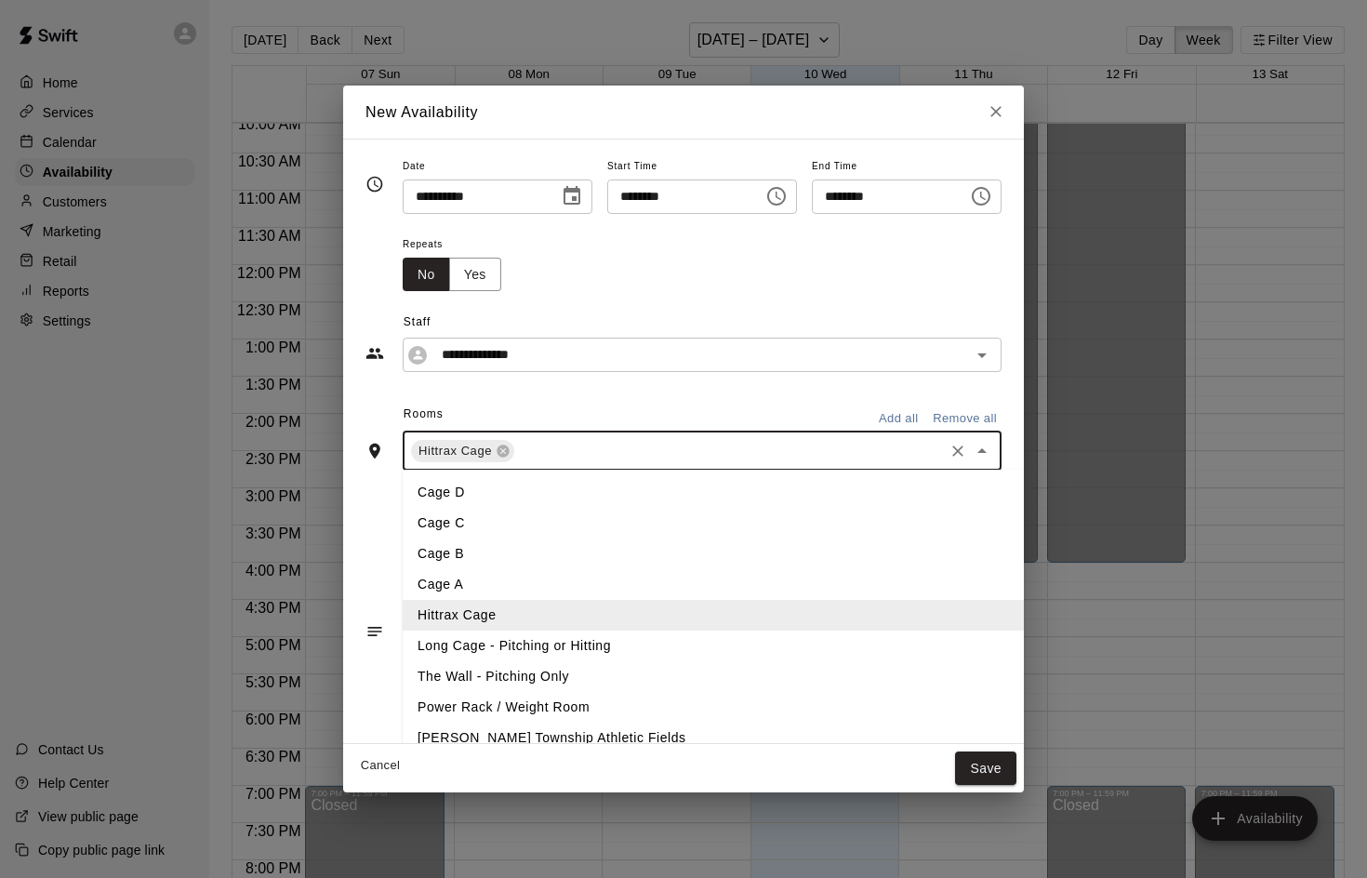
click at [549, 444] on input "text" at bounding box center [729, 450] width 424 height 23
click at [526, 649] on li "Long Cage - Pitching or Hitting" at bounding box center [716, 645] width 627 height 31
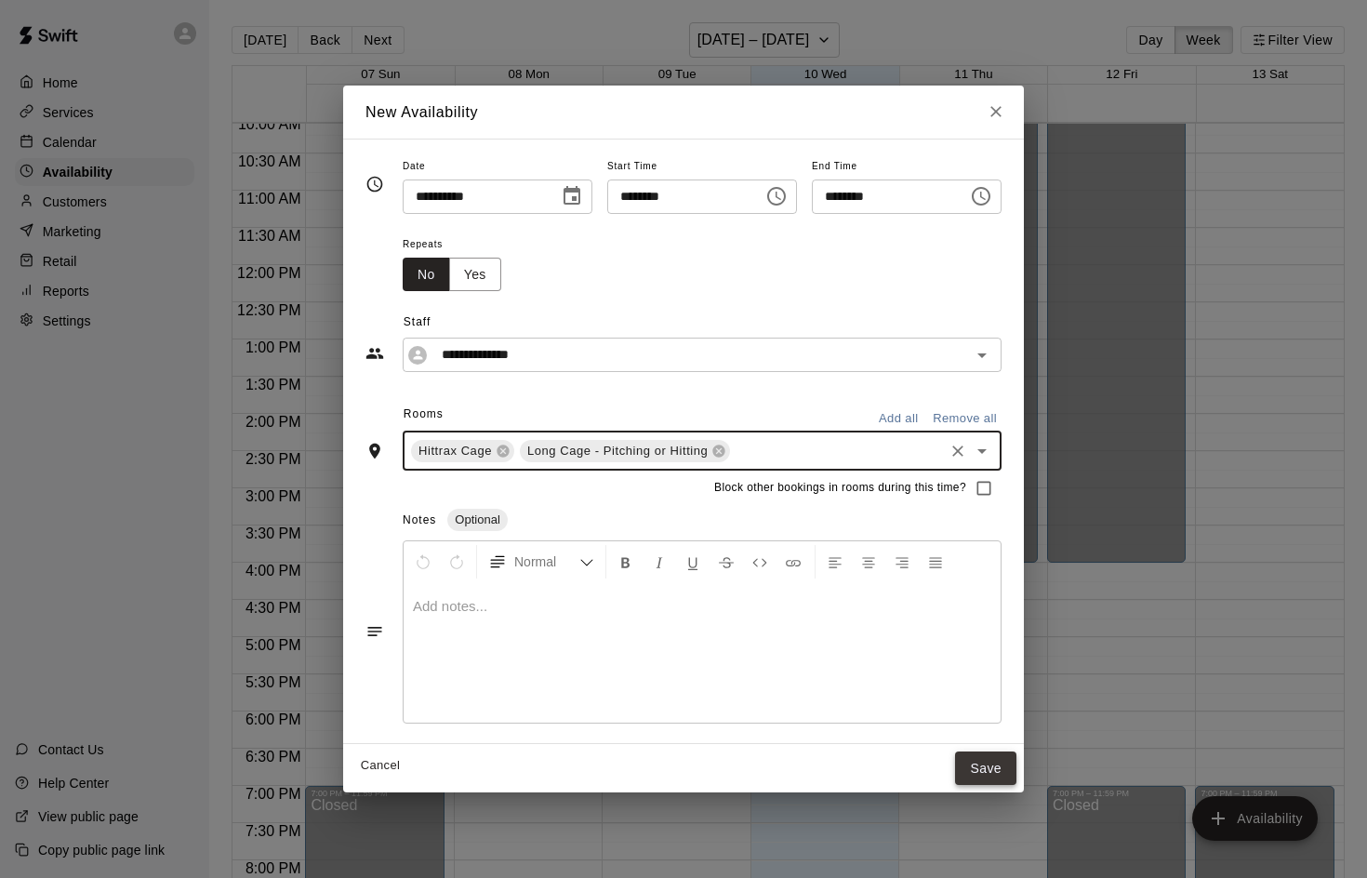
click at [987, 767] on button "Save" at bounding box center [985, 768] width 61 height 34
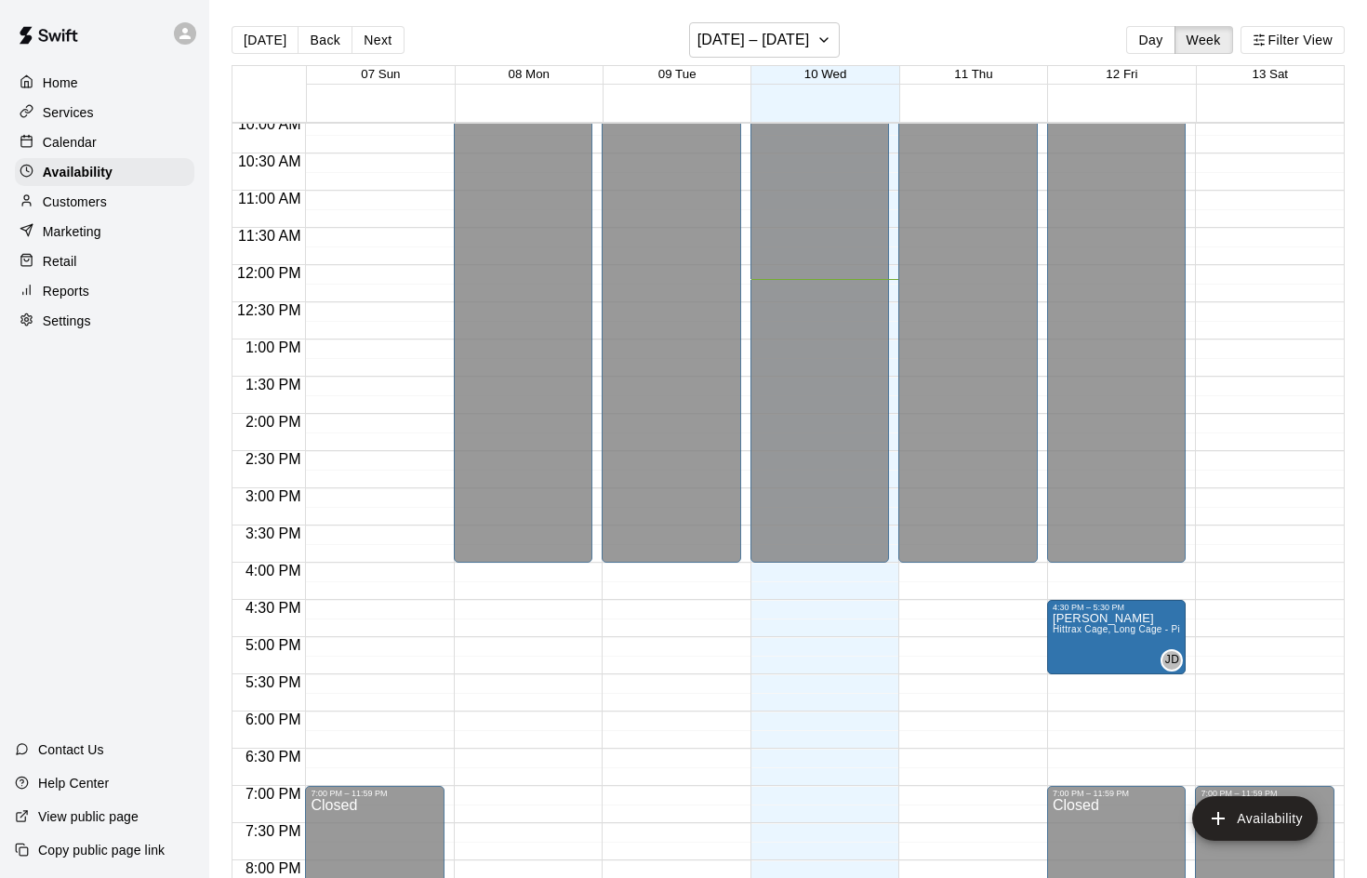
drag, startPoint x: 839, startPoint y: 630, endPoint x: 1076, endPoint y: 633, distance: 237.1
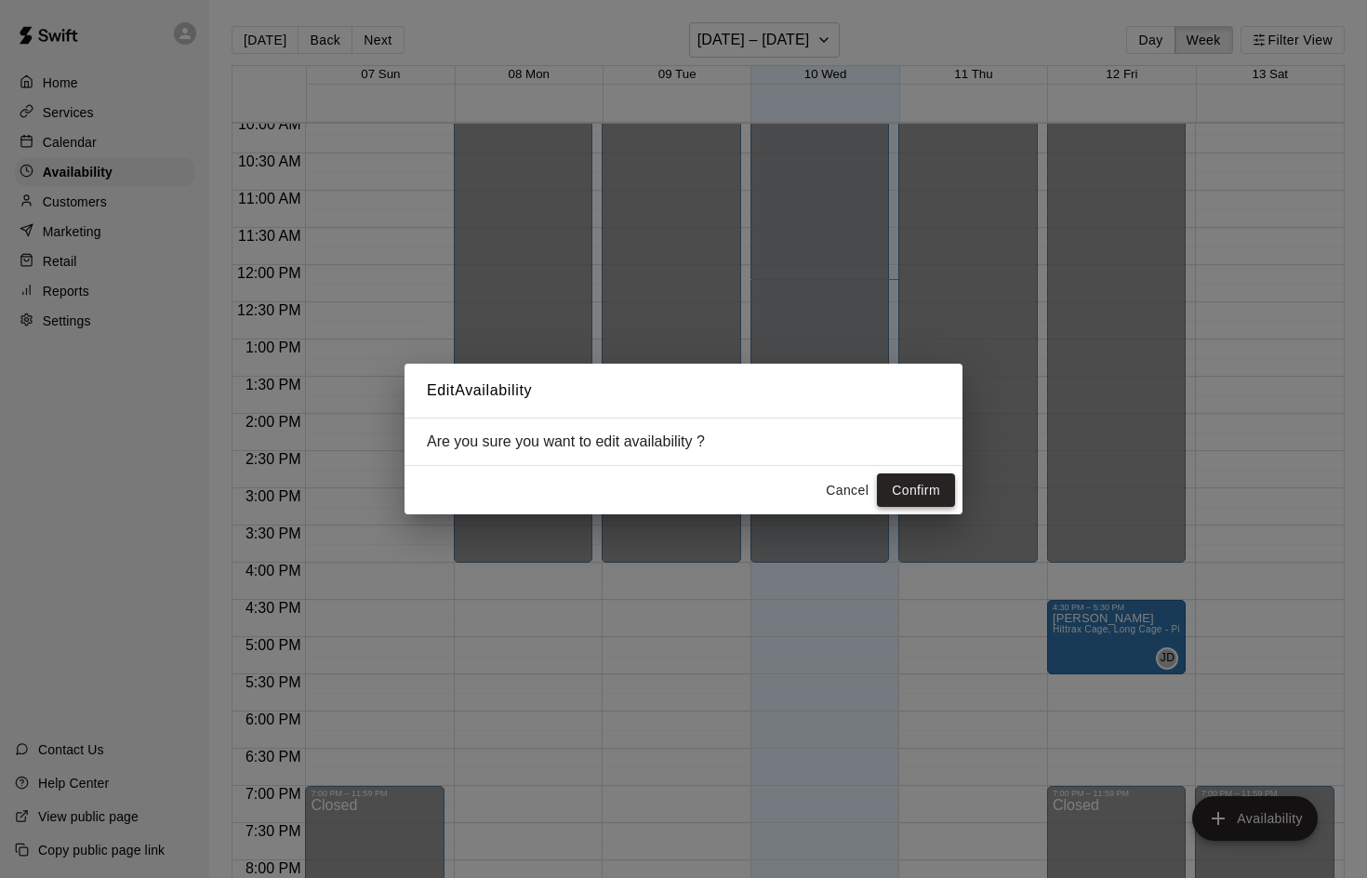
click at [898, 489] on button "Confirm" at bounding box center [916, 490] width 78 height 34
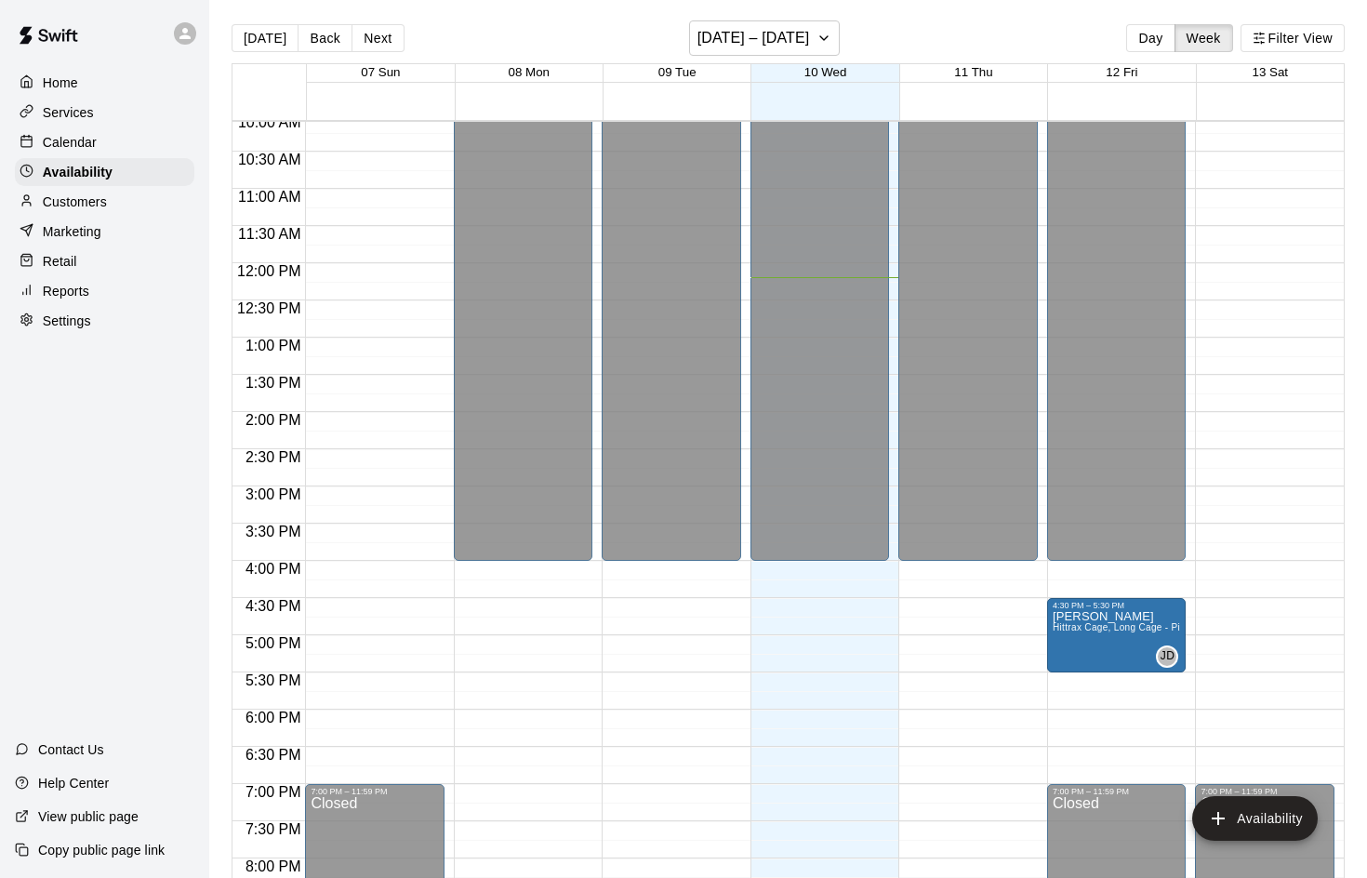
scroll to position [2, 0]
click at [363, 33] on button "Next" at bounding box center [377, 38] width 52 height 28
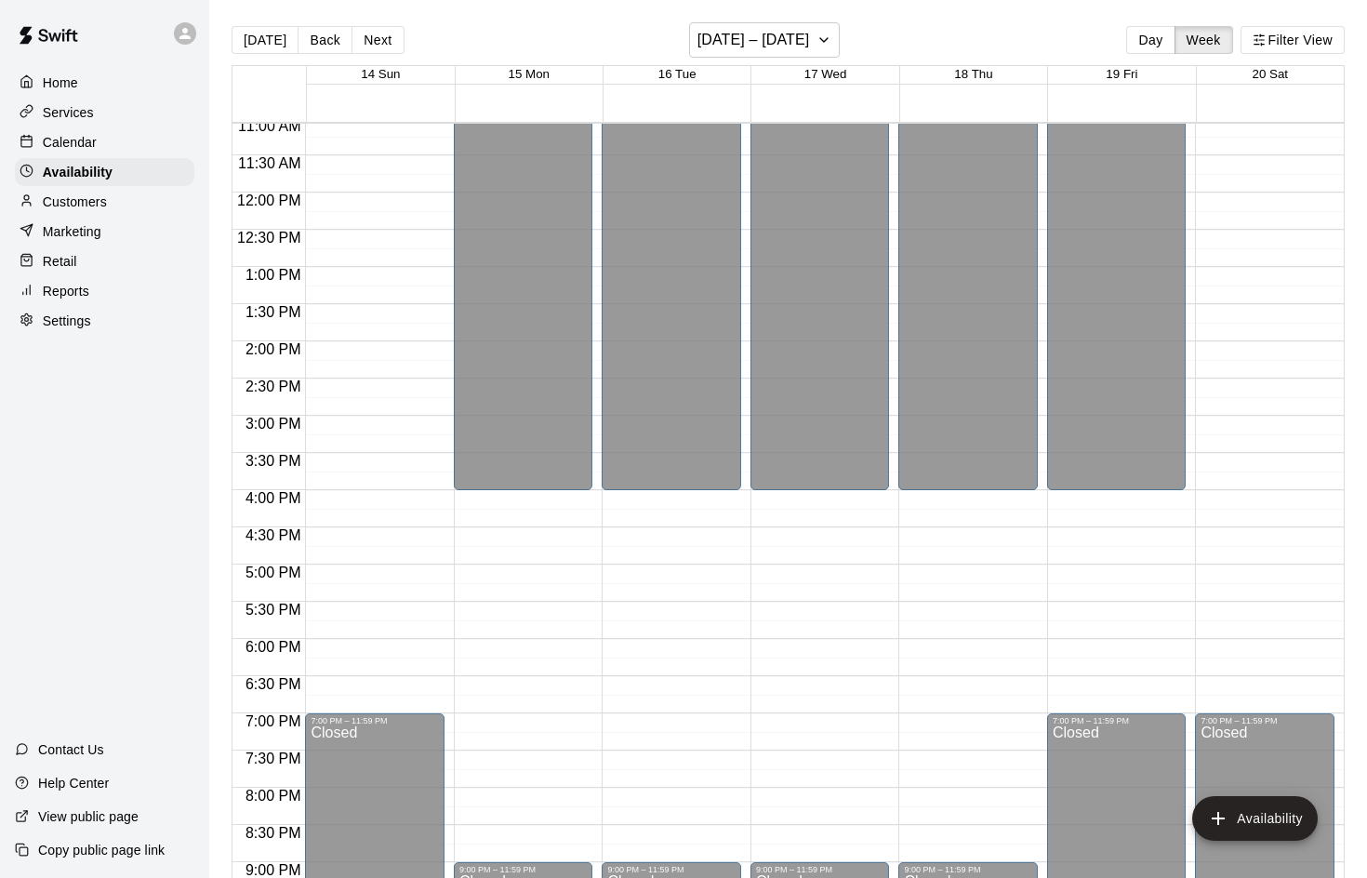
scroll to position [824, 0]
click at [1253, 815] on button "Availability" at bounding box center [1255, 818] width 126 height 45
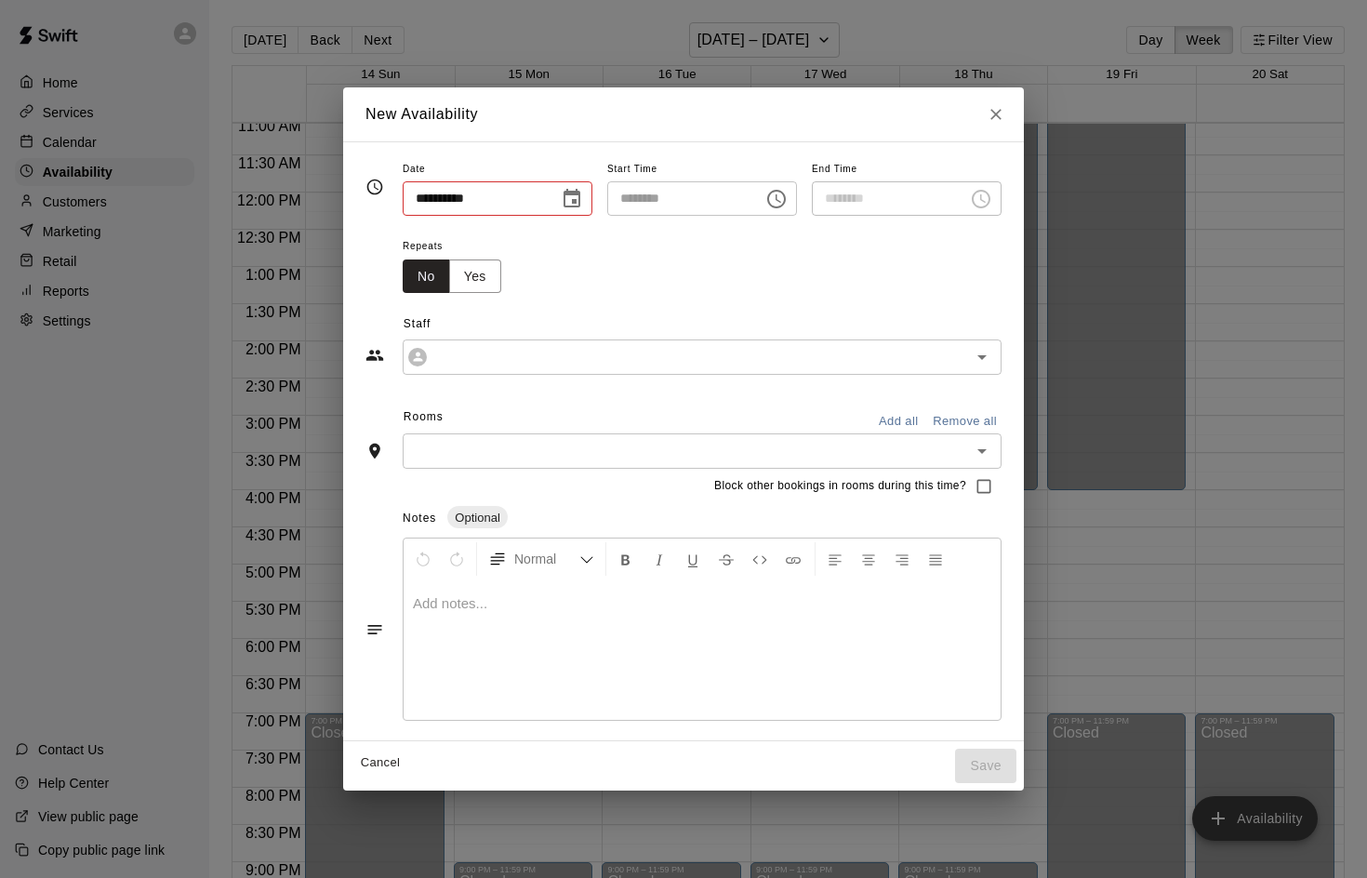
type input "**********"
type input "********"
type input "**********"
click at [625, 201] on input "********" at bounding box center [678, 198] width 143 height 34
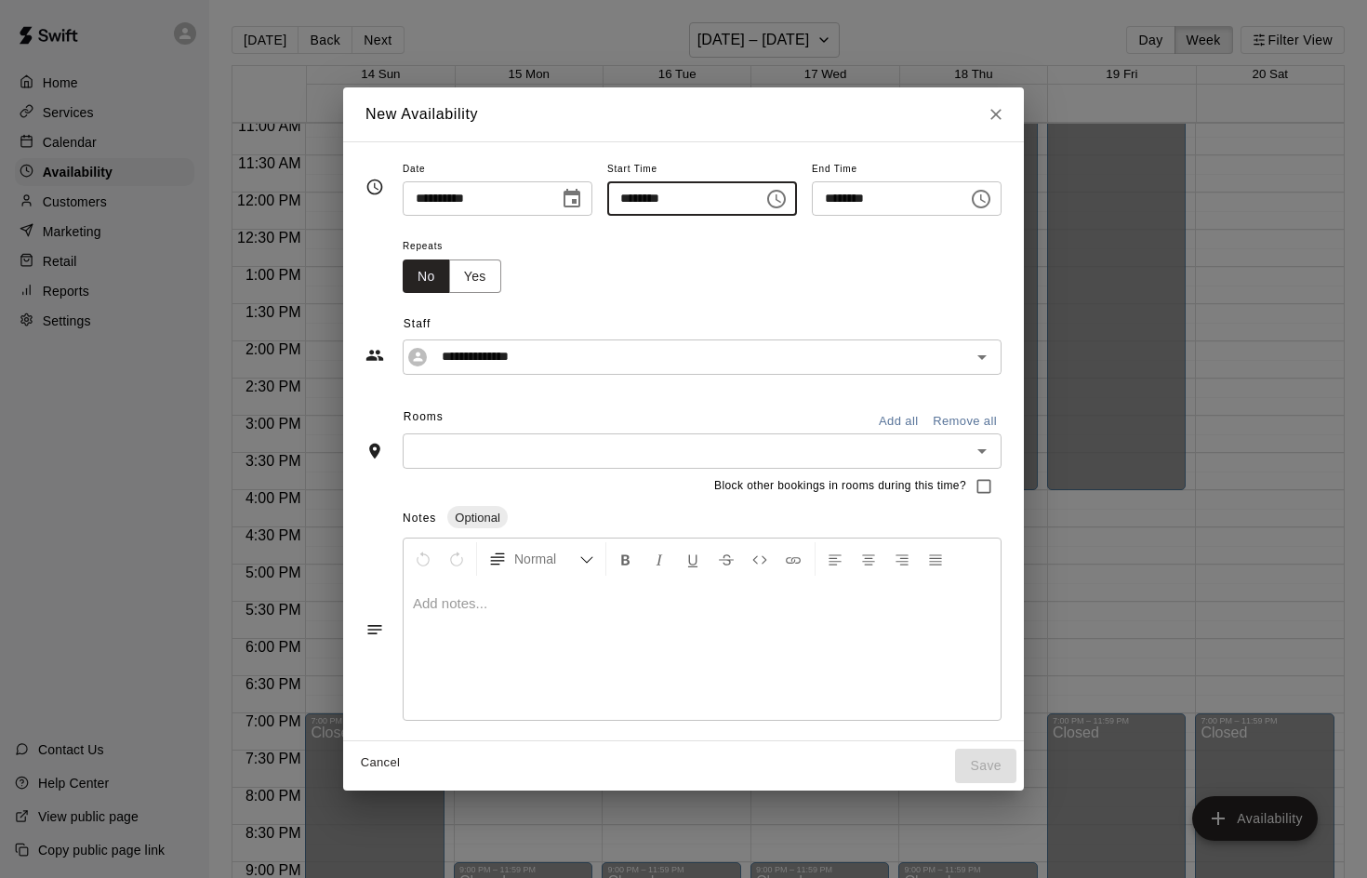
type input "********"
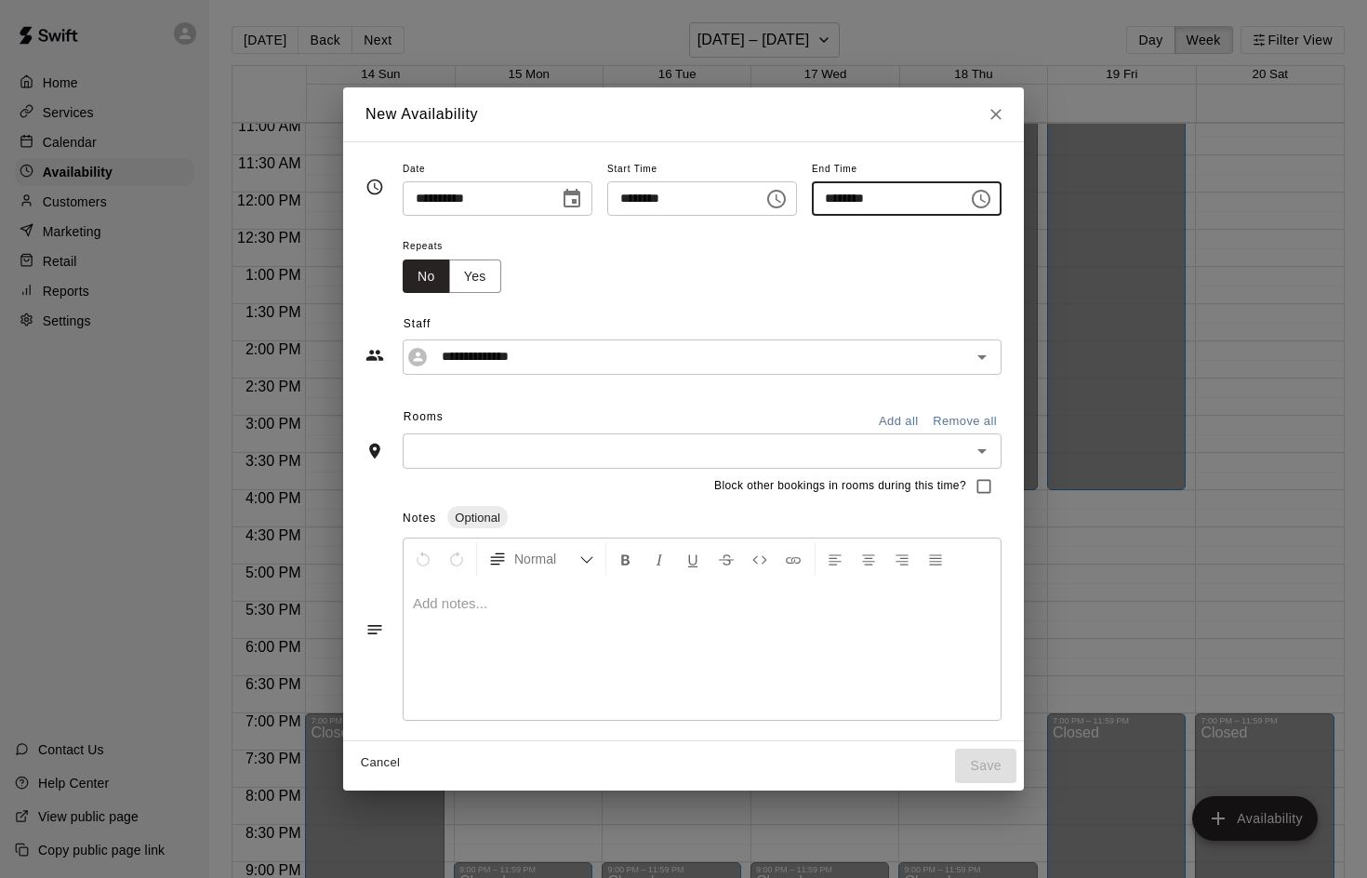
type input "********"
click at [857, 198] on input "********" at bounding box center [883, 198] width 143 height 34
type input "********"
click at [993, 450] on icon "Open" at bounding box center [982, 451] width 22 height 22
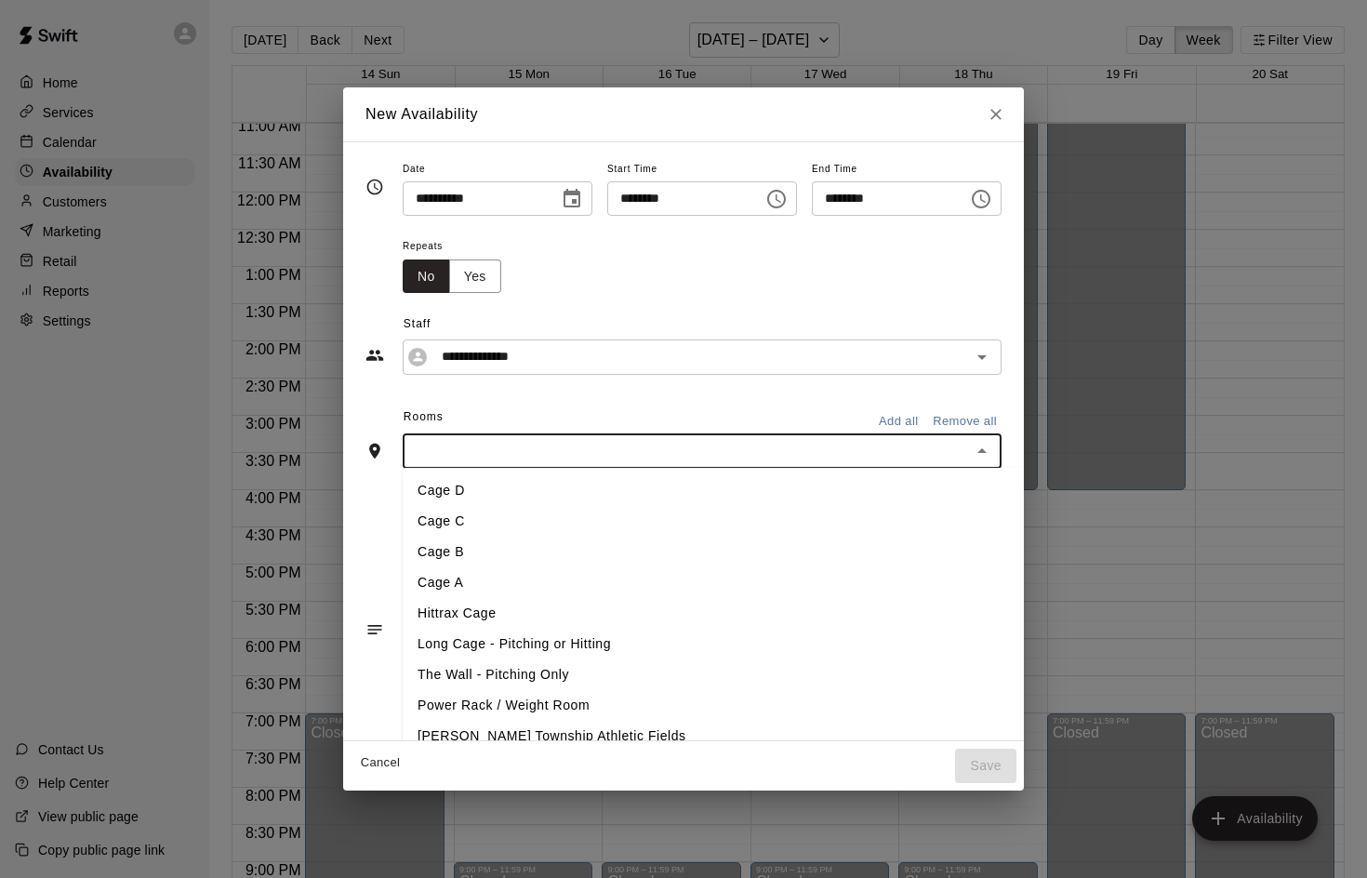
click at [478, 609] on li "Hittrax Cage" at bounding box center [716, 613] width 627 height 31
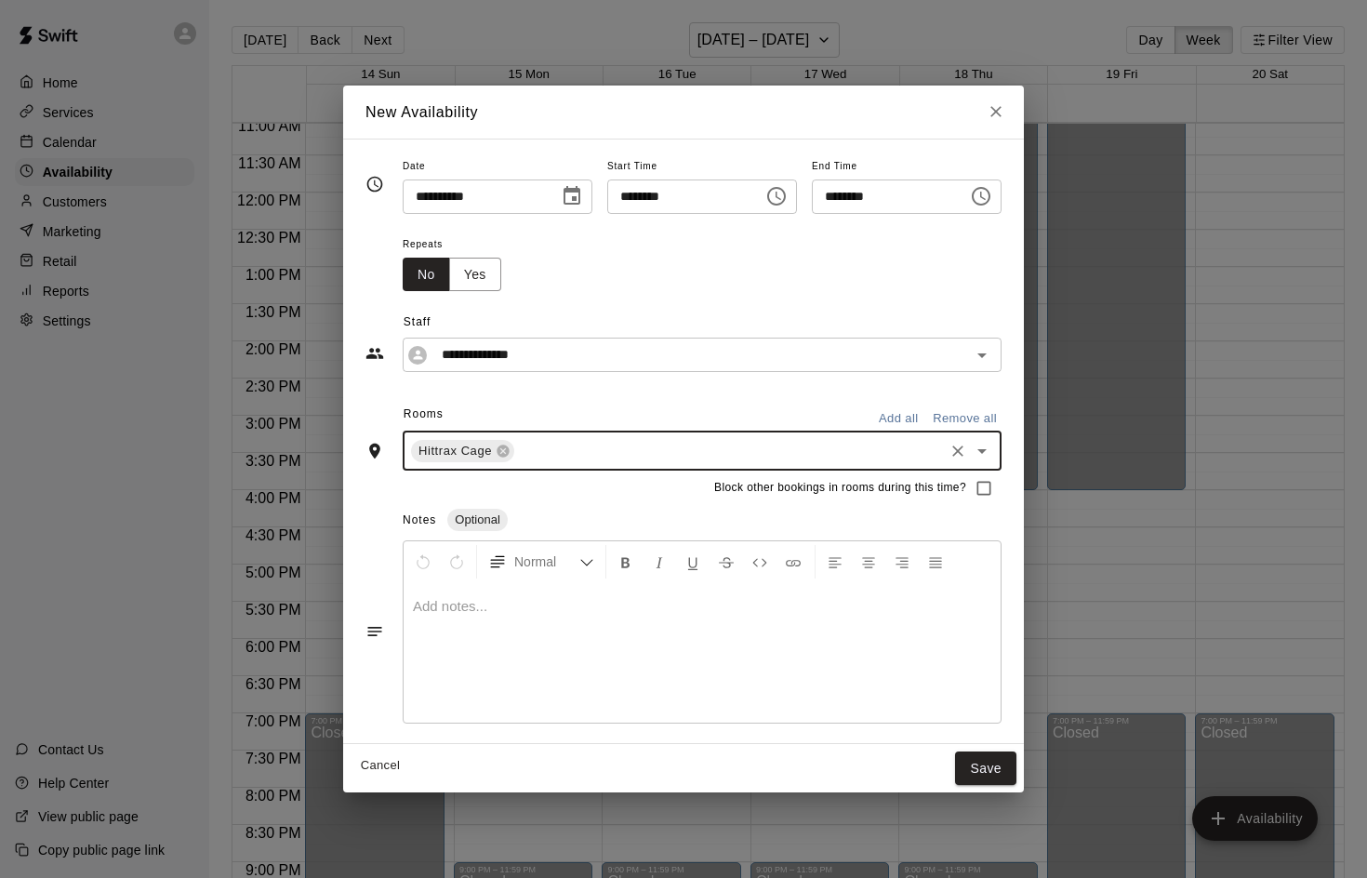
click at [549, 446] on input "text" at bounding box center [729, 450] width 424 height 23
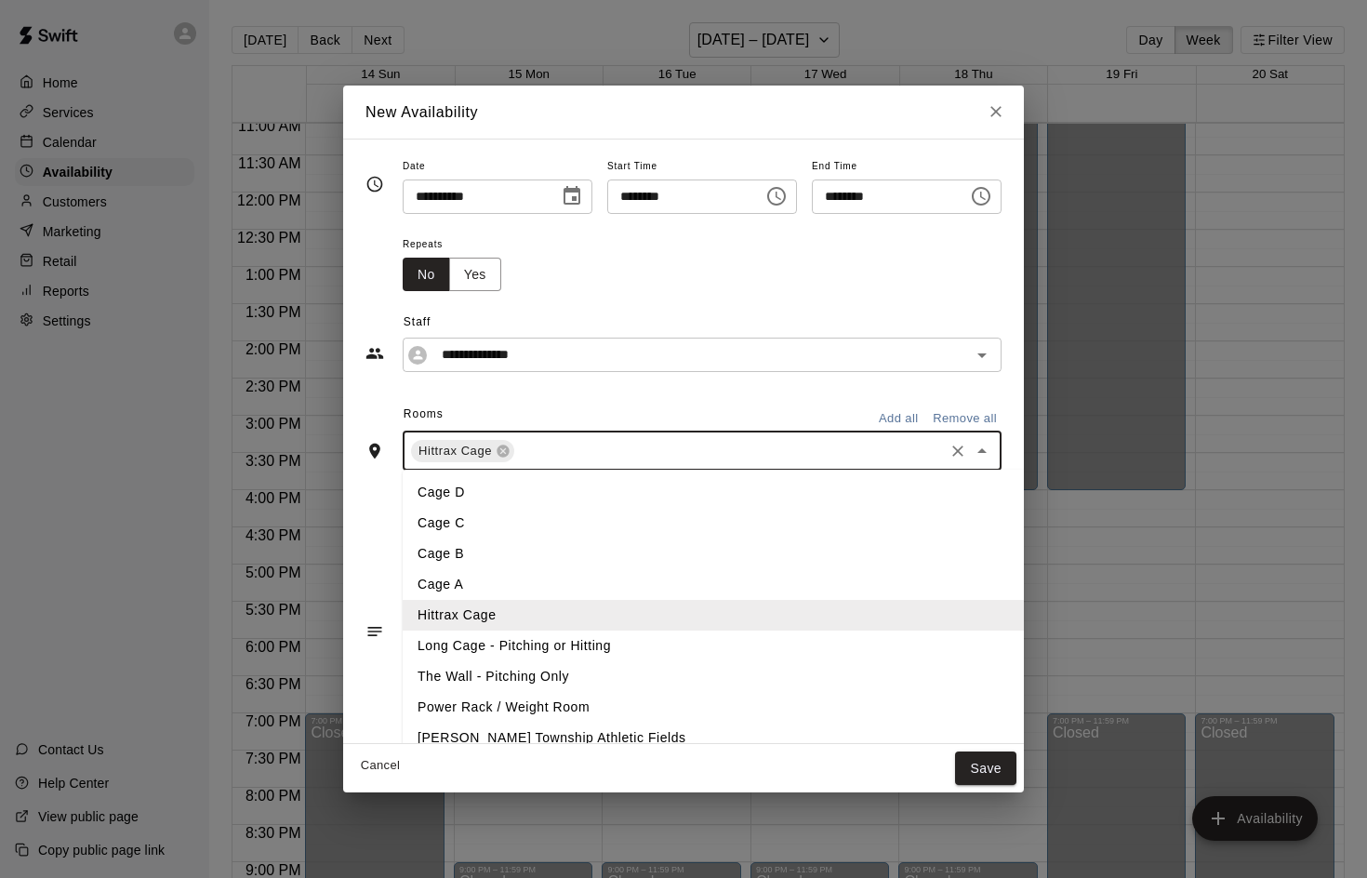
click at [514, 641] on li "Long Cage - Pitching or Hitting" at bounding box center [716, 645] width 627 height 31
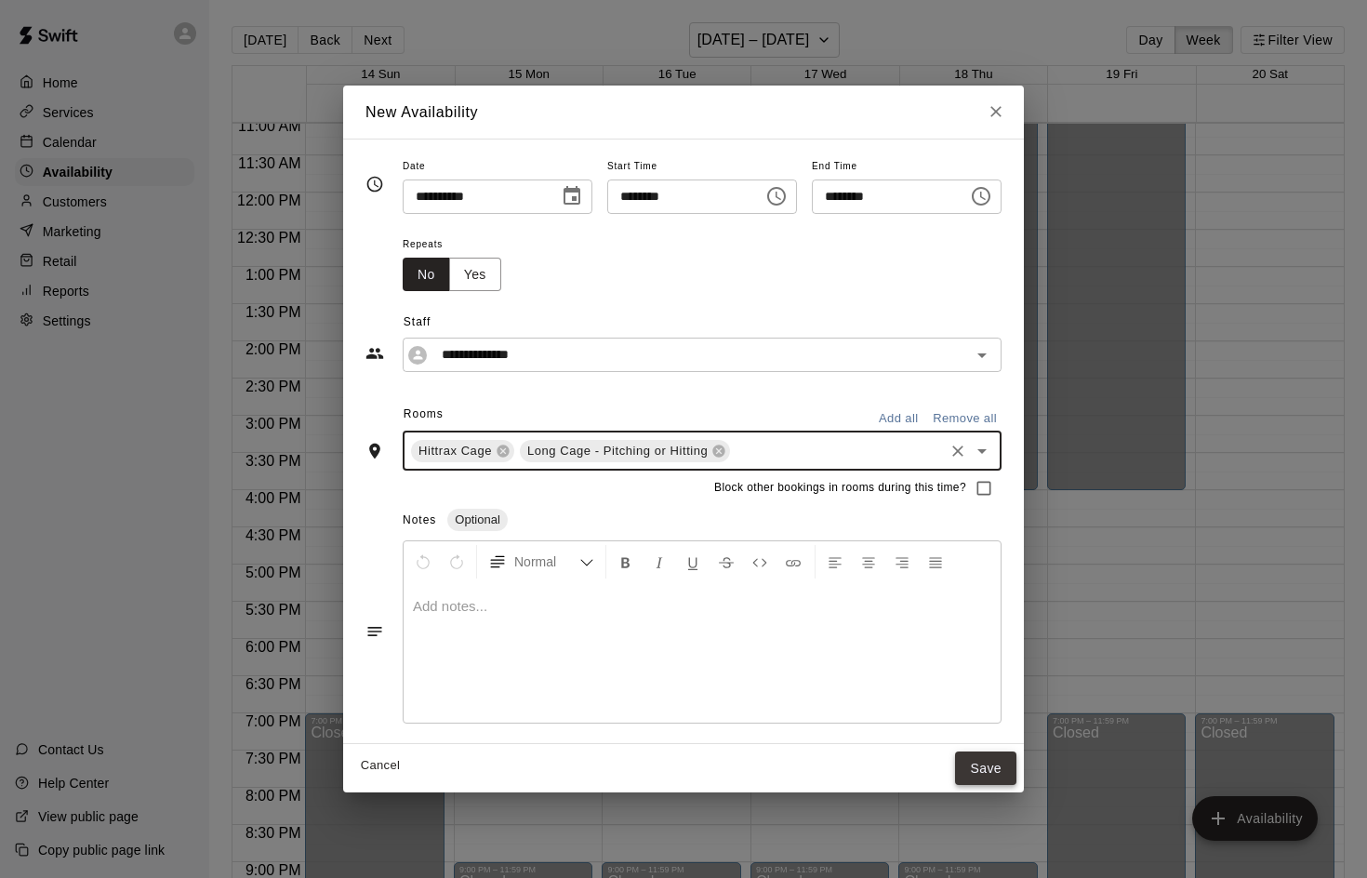
click at [1001, 765] on button "Save" at bounding box center [985, 768] width 61 height 34
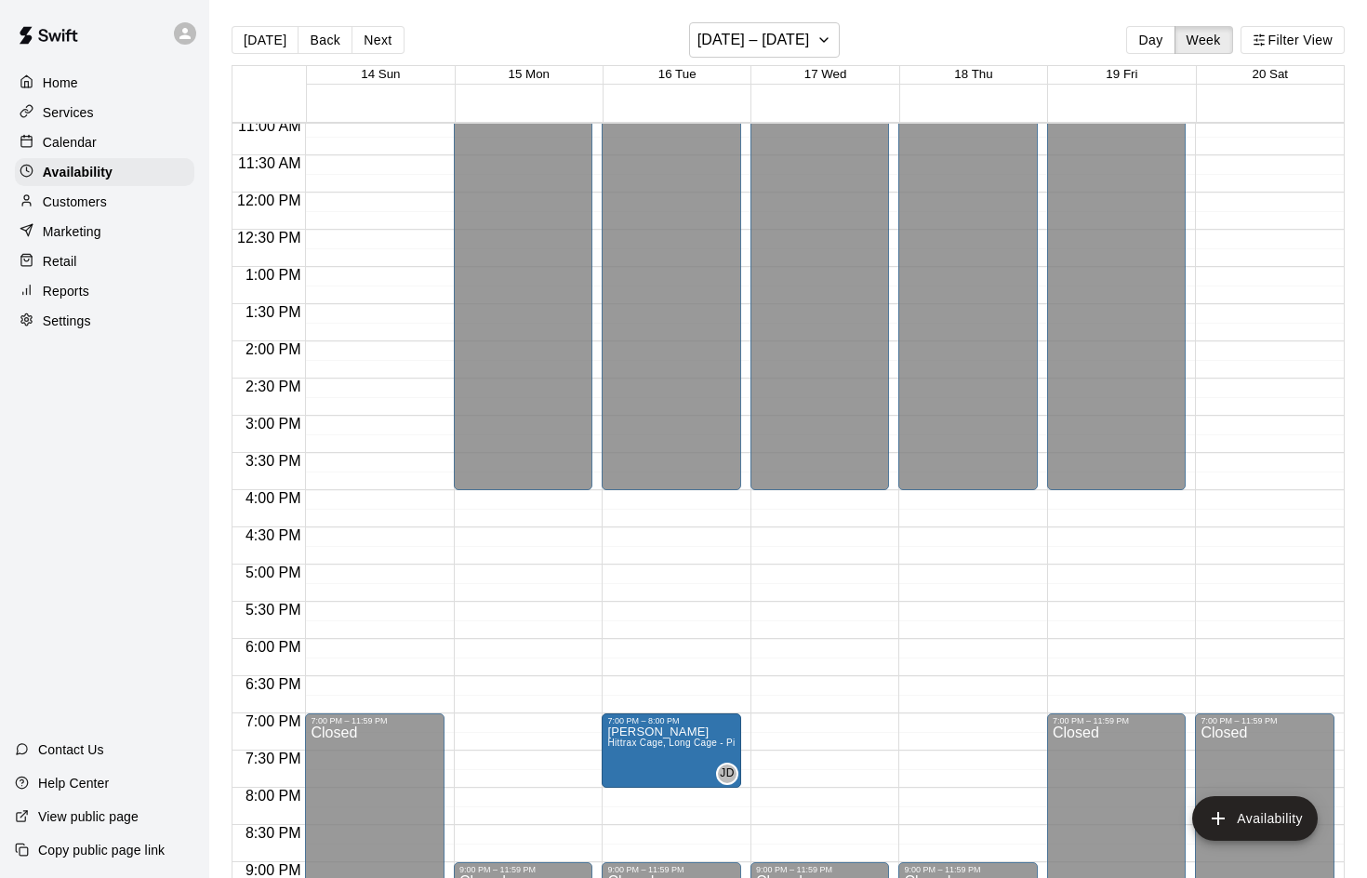
drag, startPoint x: 811, startPoint y: 734, endPoint x: 723, endPoint y: 736, distance: 87.5
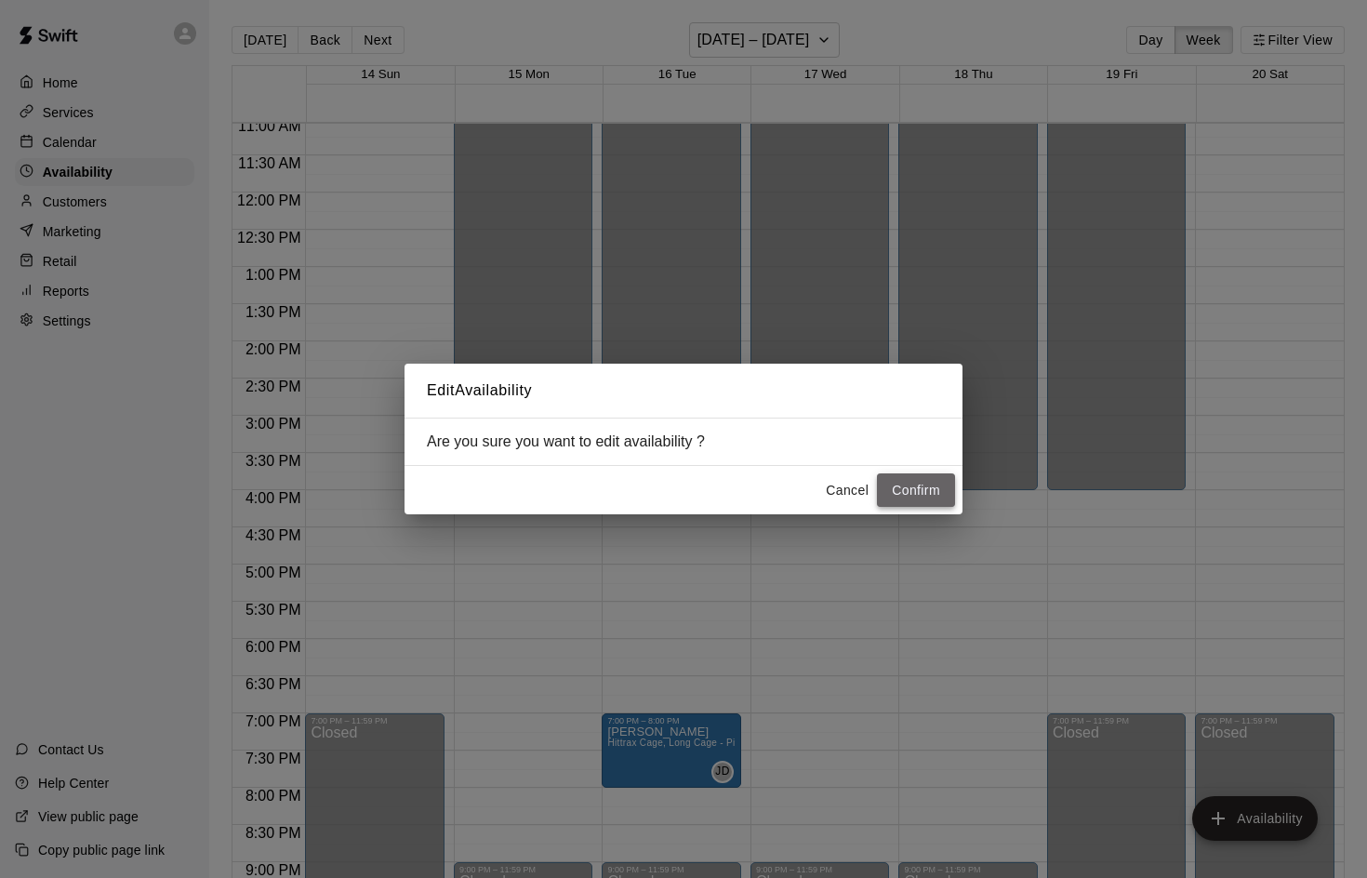
click at [911, 492] on button "Confirm" at bounding box center [916, 490] width 78 height 34
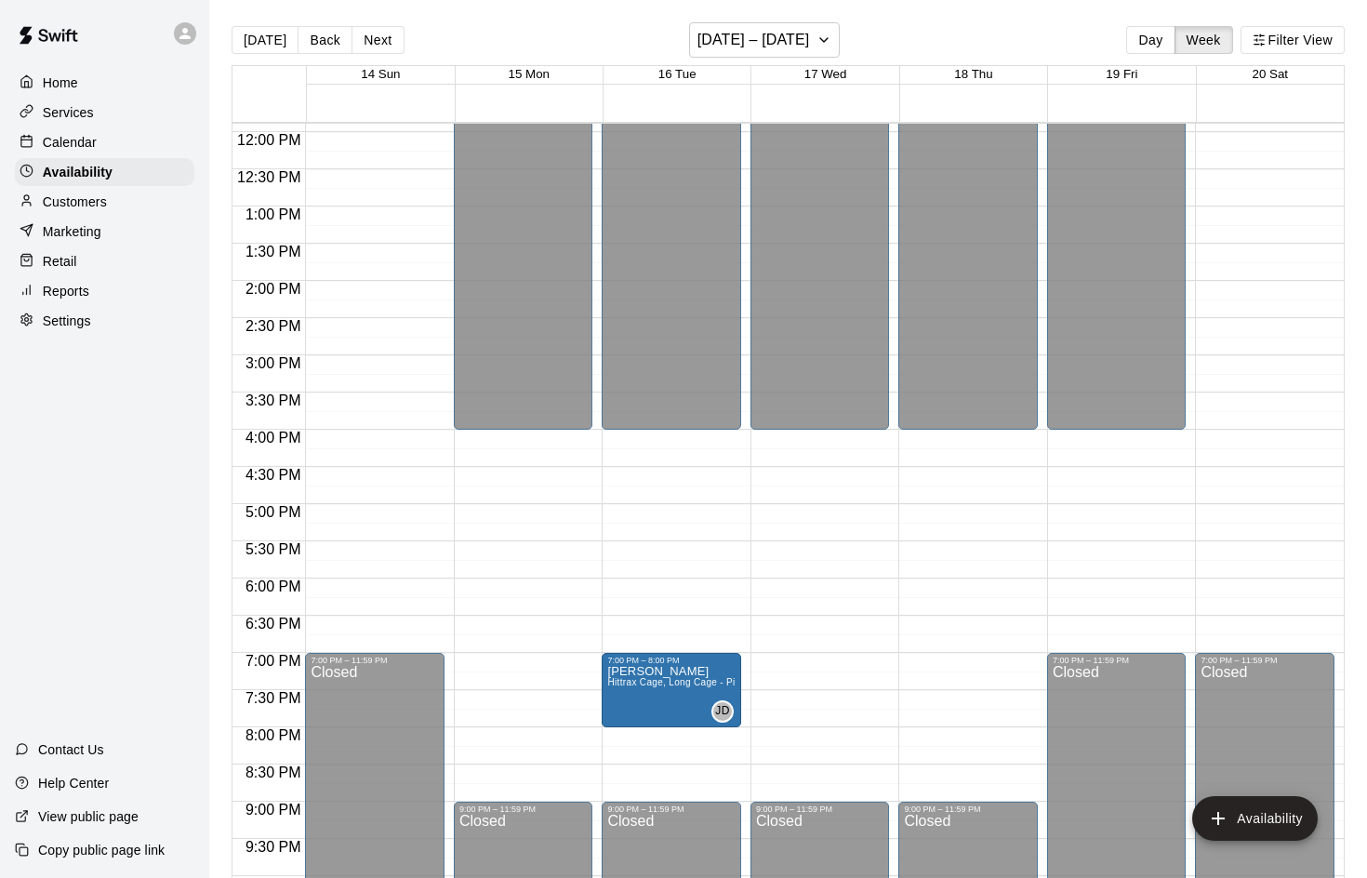
scroll to position [902, 0]
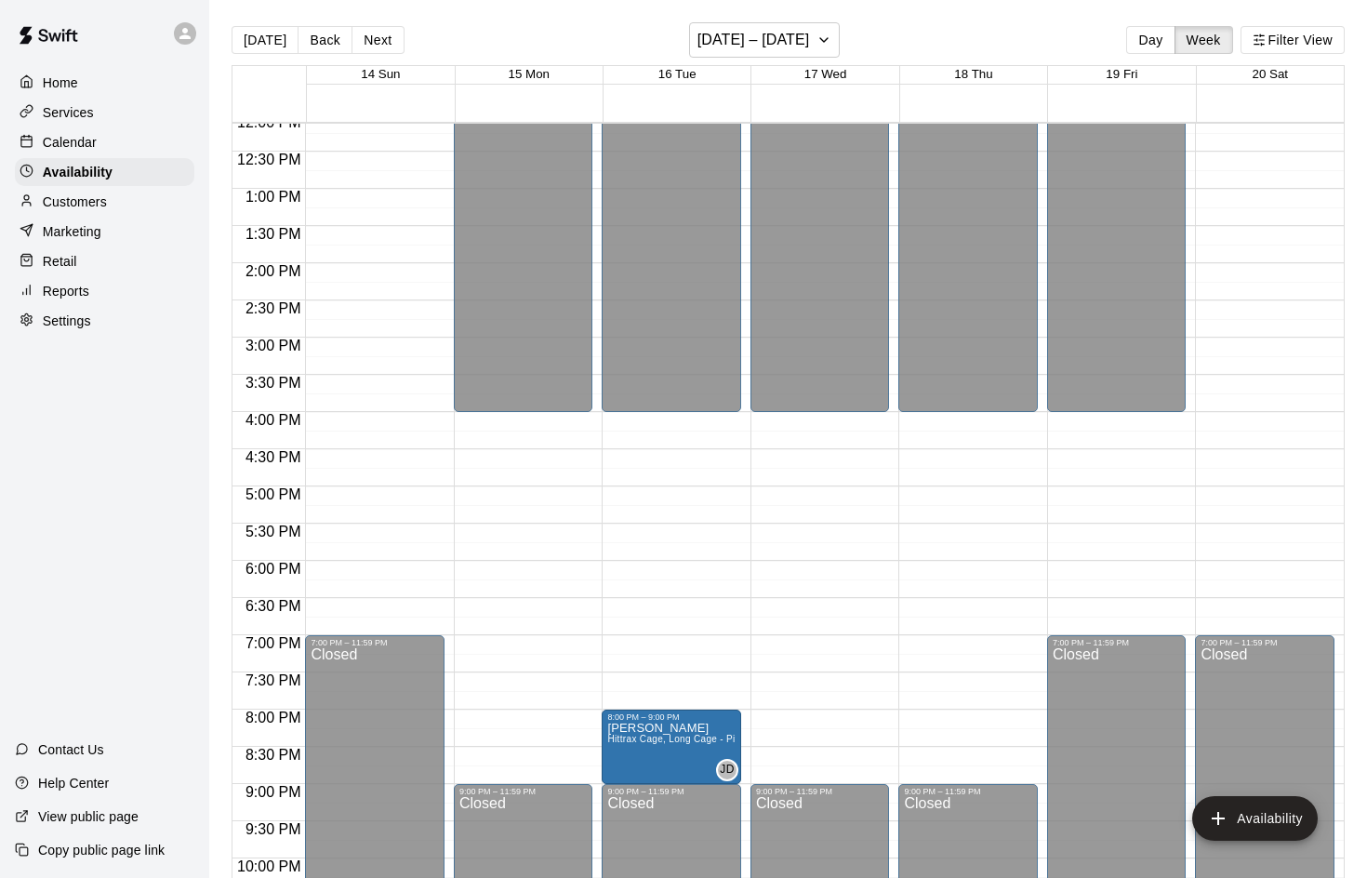
drag, startPoint x: 654, startPoint y: 656, endPoint x: 647, endPoint y: 737, distance: 81.2
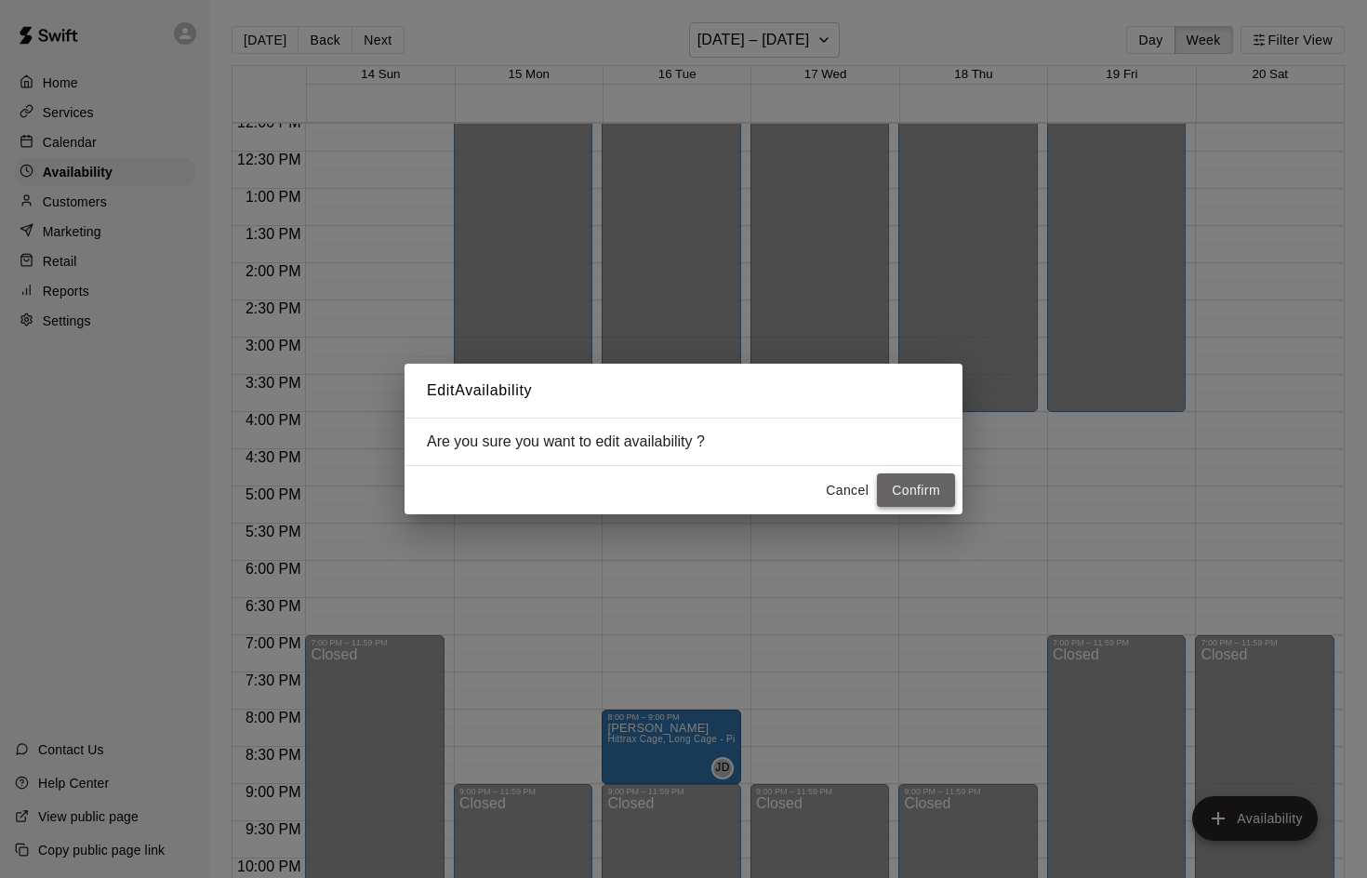
click at [911, 480] on button "Confirm" at bounding box center [916, 490] width 78 height 34
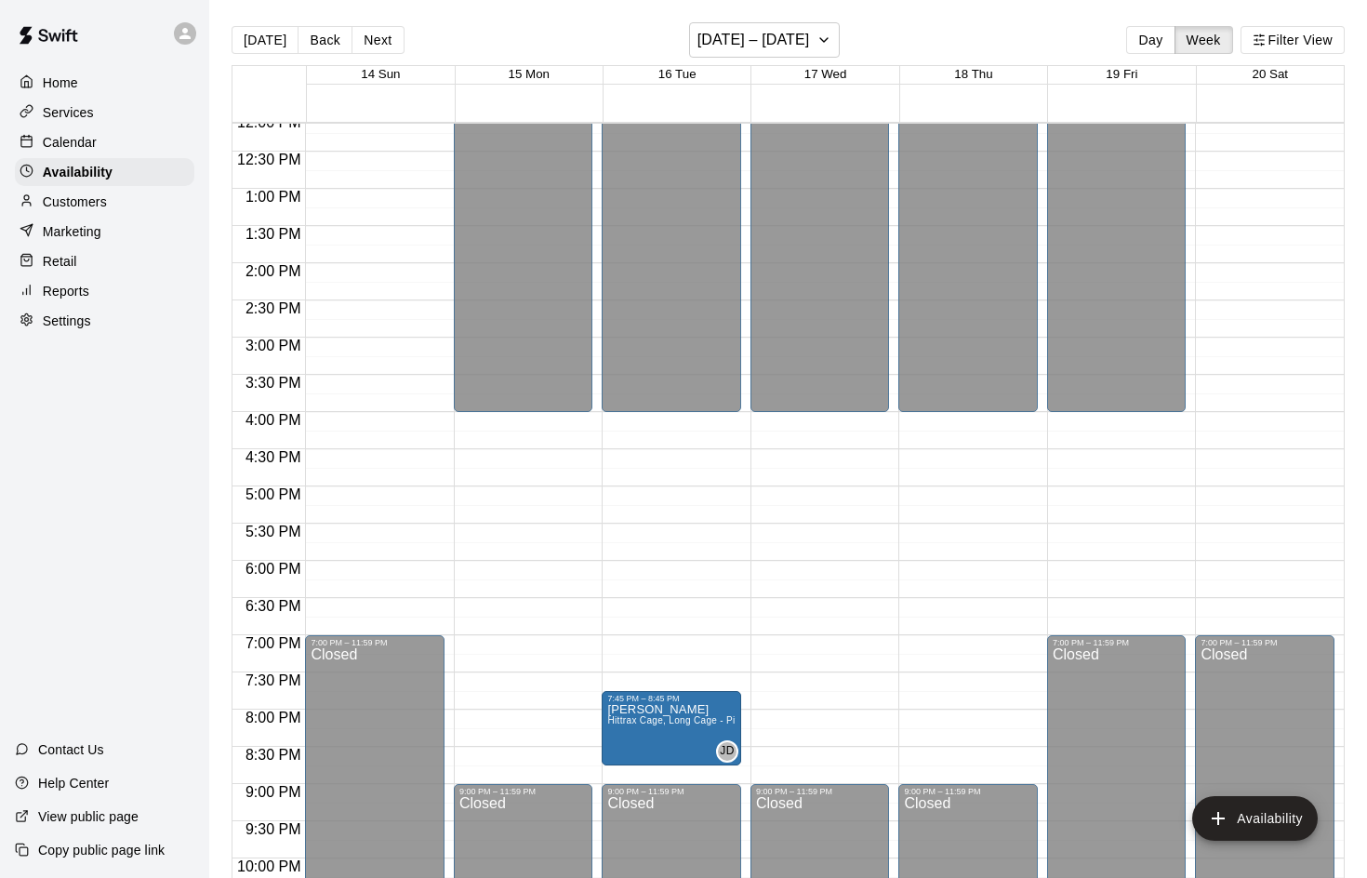
drag, startPoint x: 640, startPoint y: 729, endPoint x: 638, endPoint y: 712, distance: 16.8
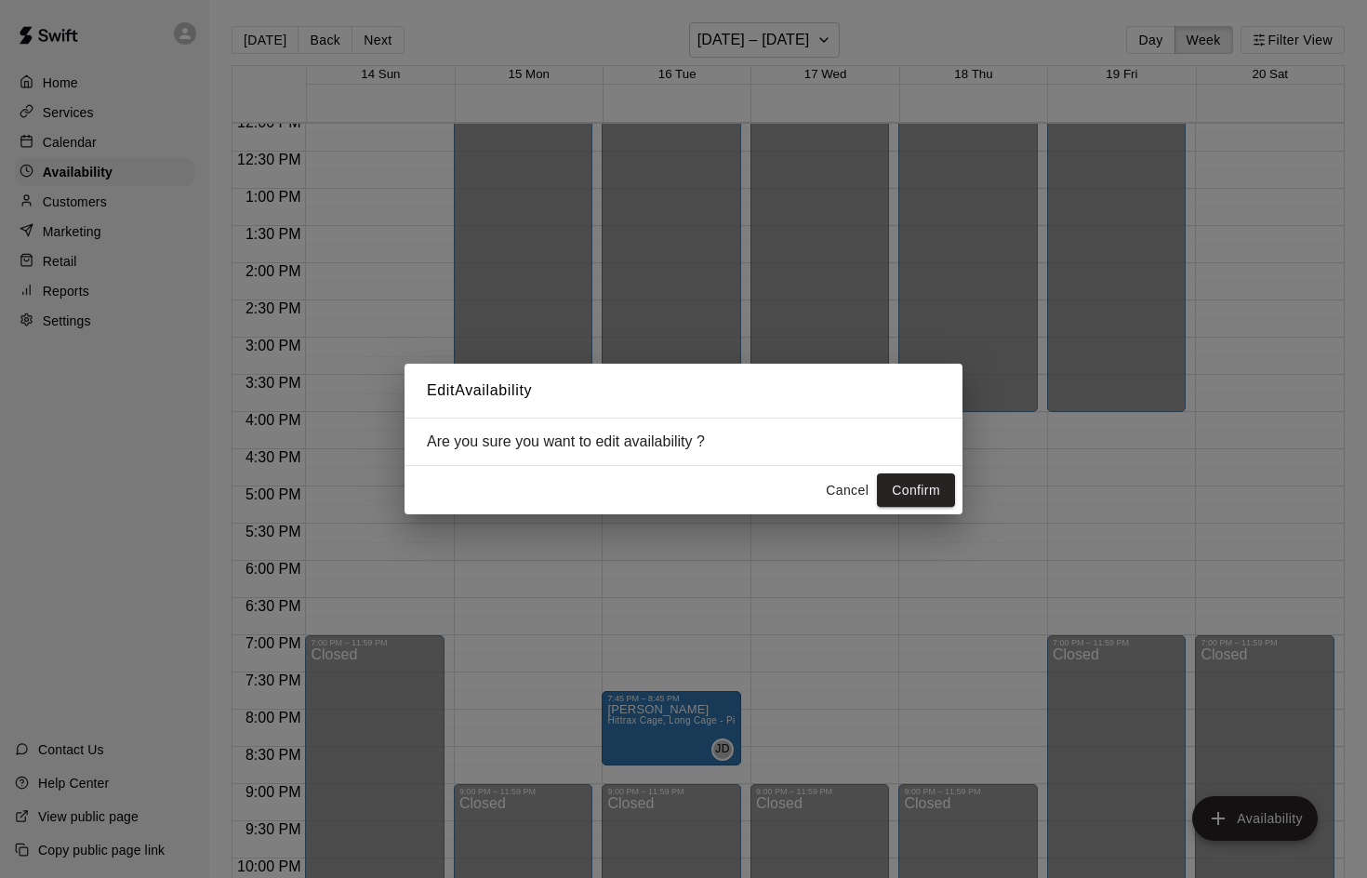
click at [641, 727] on div "Edit Availability Are you sure you want to edit availability ? Cancel Confirm" at bounding box center [683, 439] width 1367 height 878
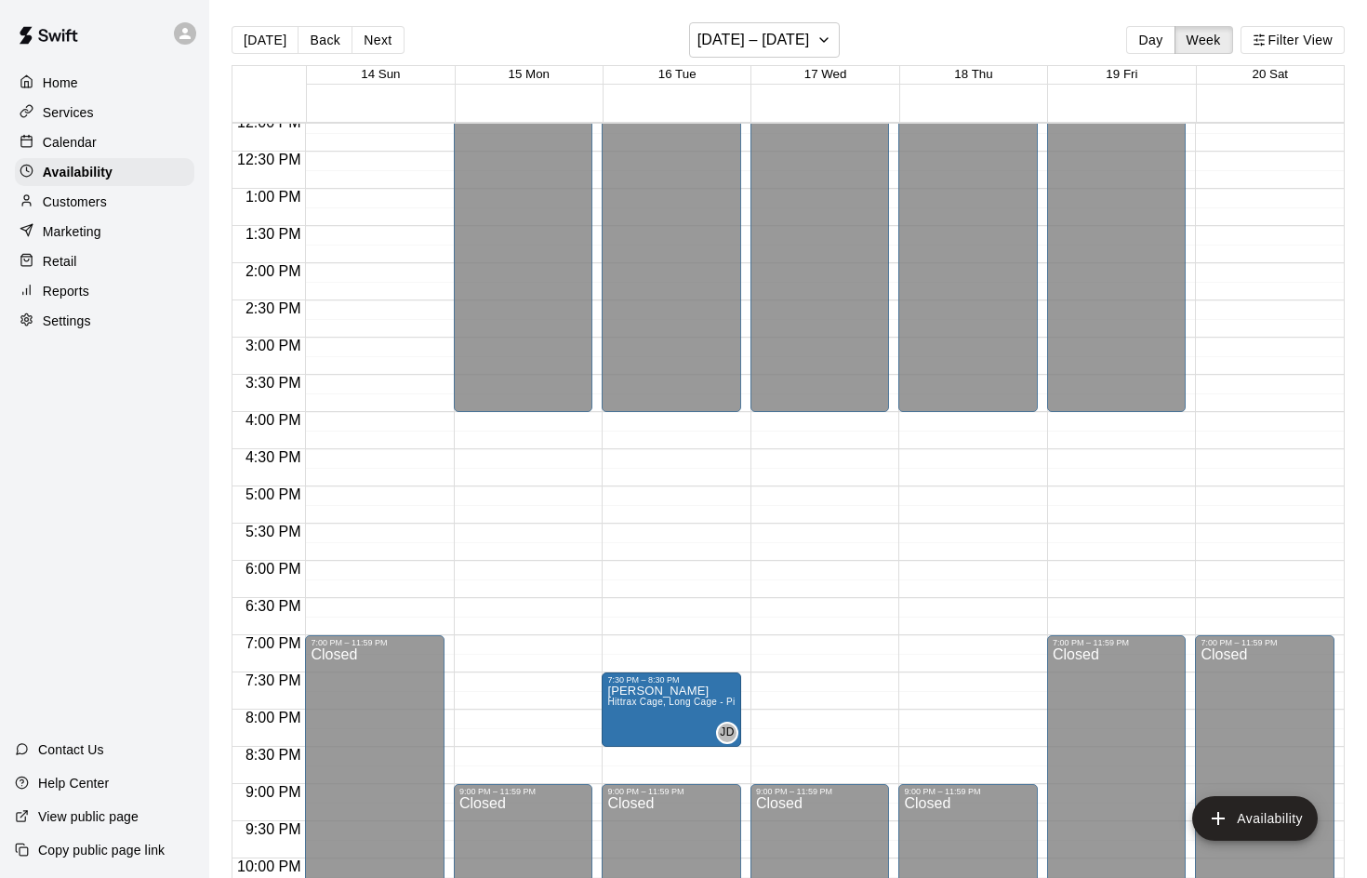
drag, startPoint x: 651, startPoint y: 728, endPoint x: 652, endPoint y: 703, distance: 25.1
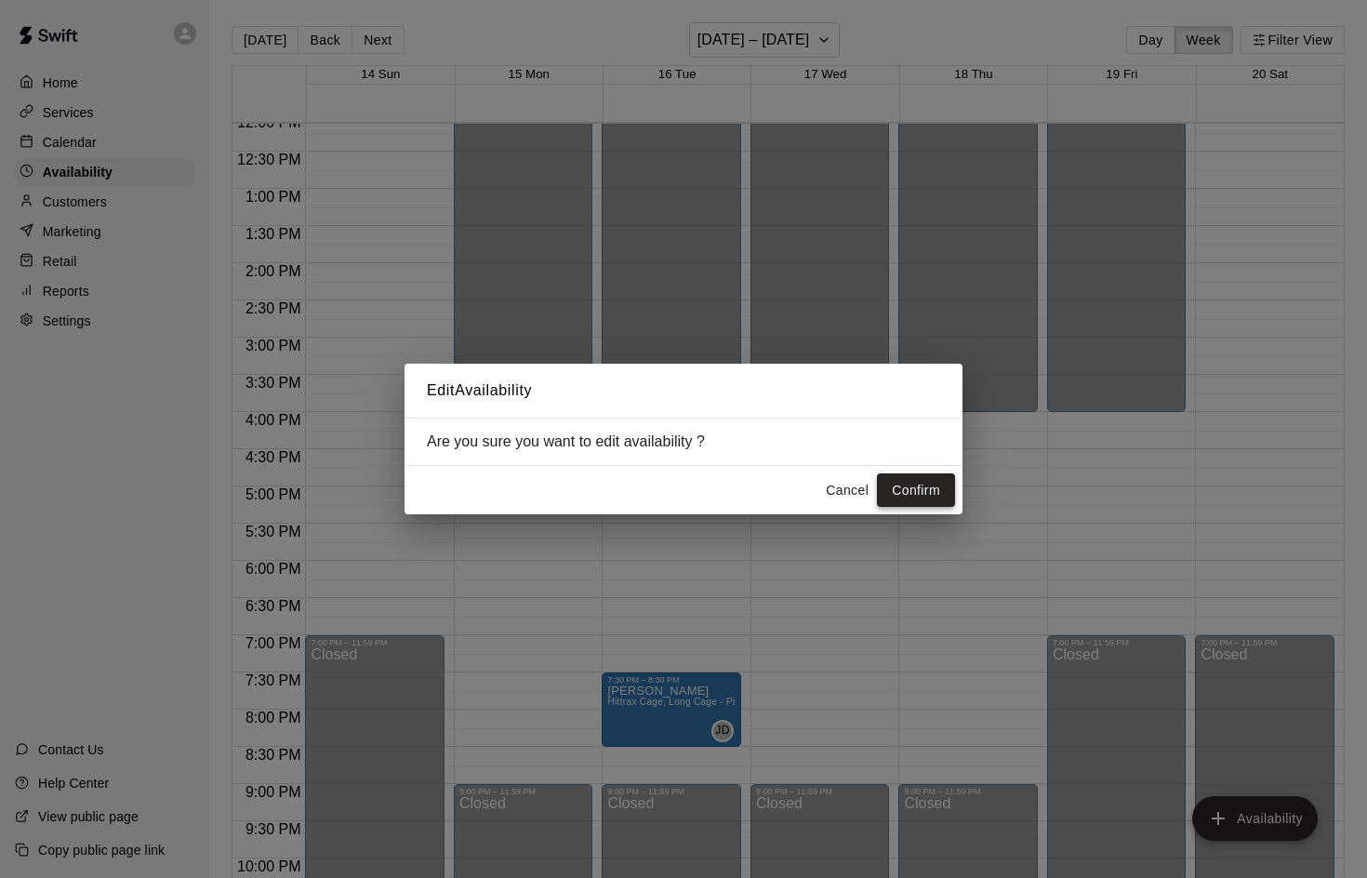
click at [915, 490] on button "Confirm" at bounding box center [916, 490] width 78 height 34
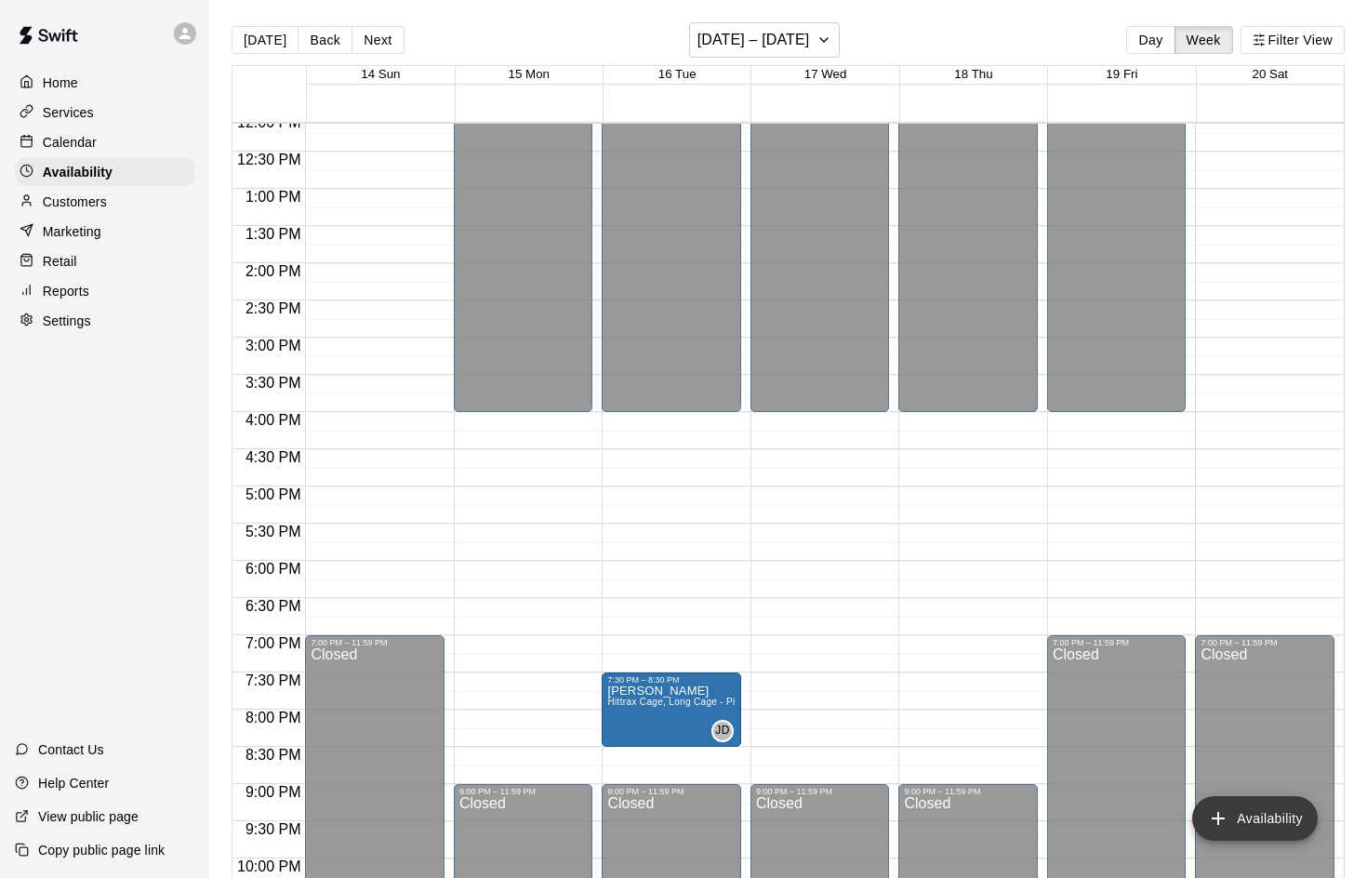
click at [1240, 810] on button "Availability" at bounding box center [1255, 818] width 126 height 45
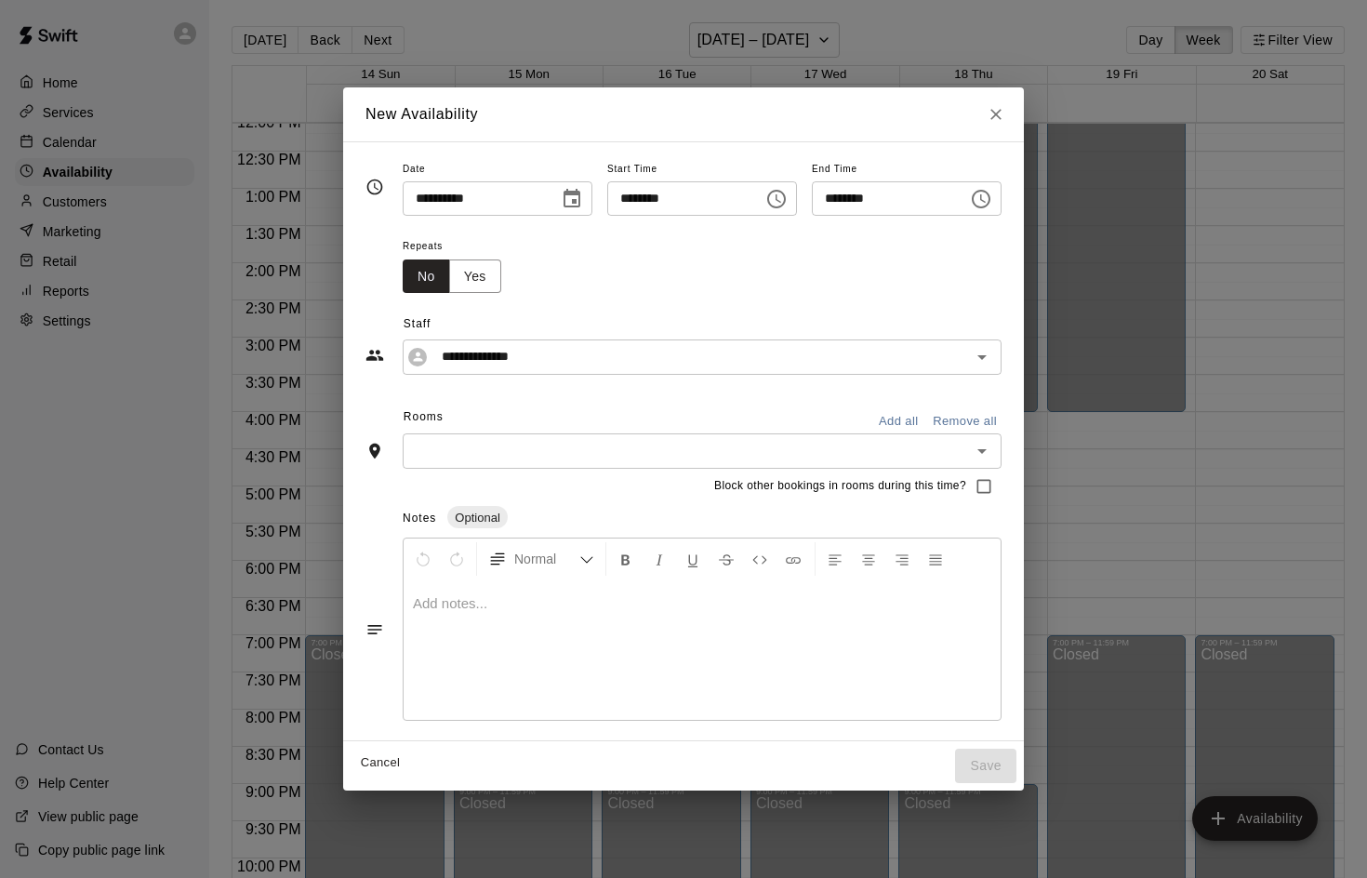
click at [630, 196] on input "********" at bounding box center [678, 198] width 143 height 34
click at [566, 195] on icon "Choose date, selected date is Sep 17, 2025" at bounding box center [571, 198] width 17 height 19
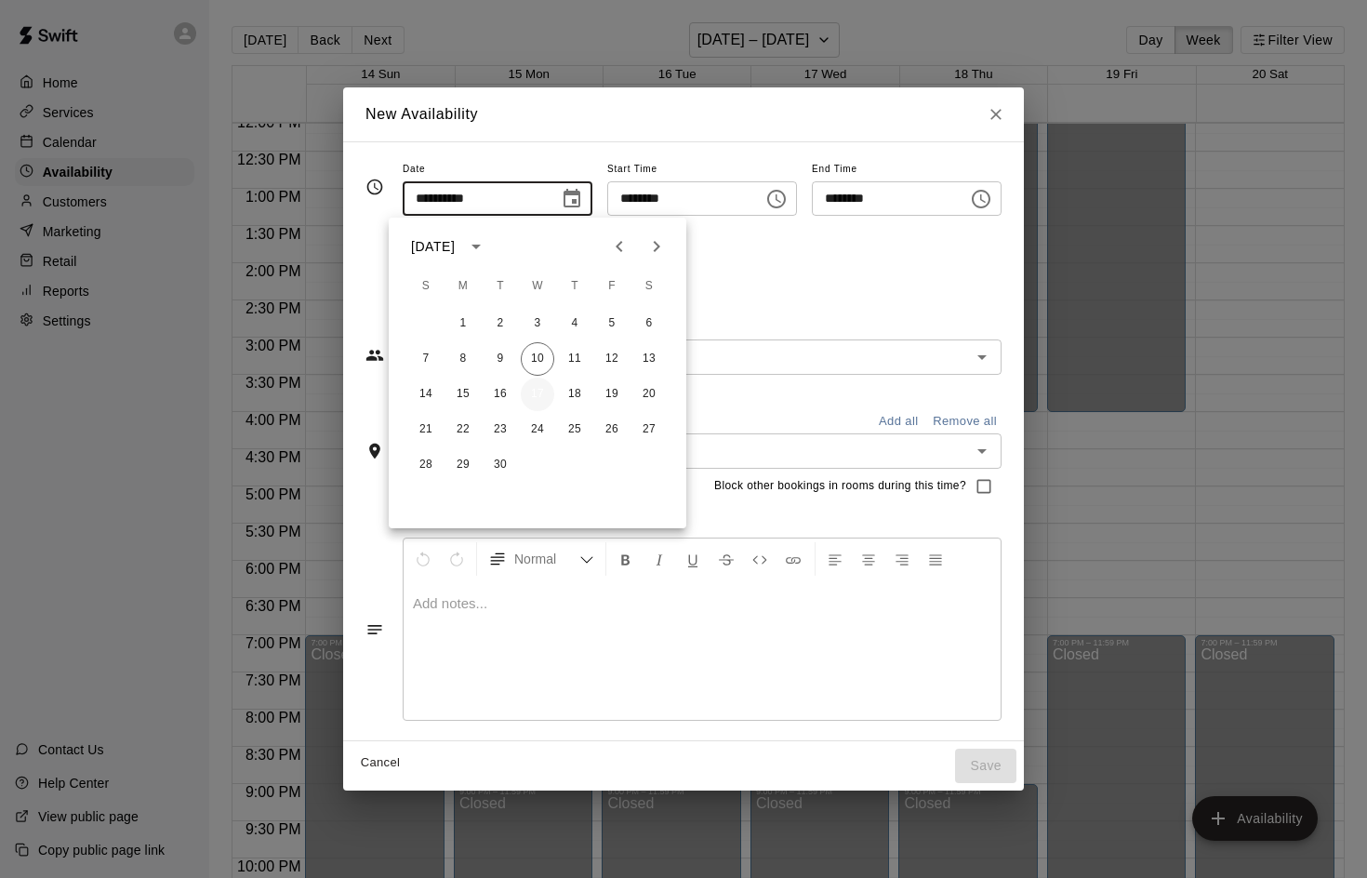
click at [537, 395] on button "17" at bounding box center [537, 394] width 33 height 33
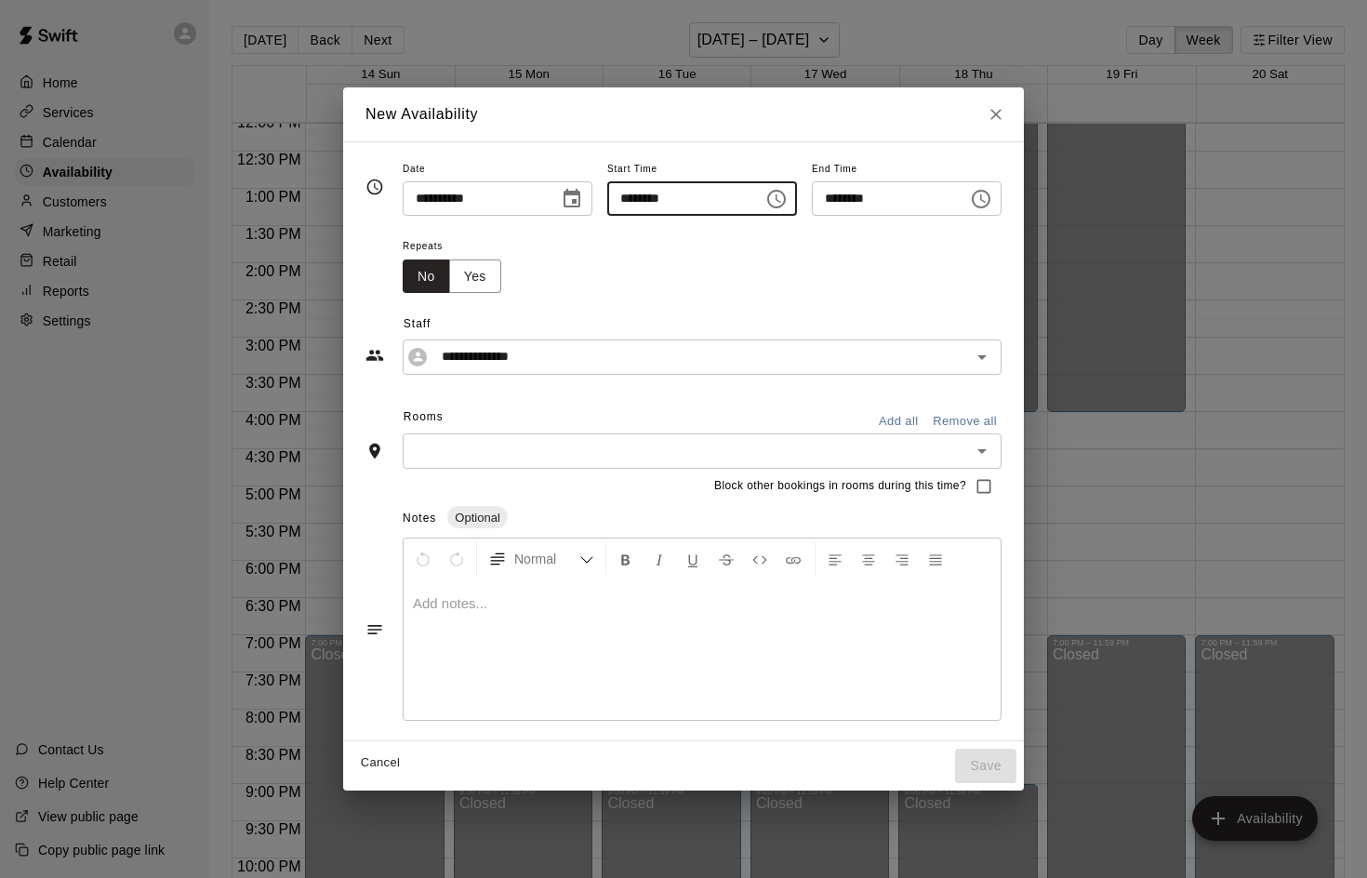
click at [620, 198] on input "********" at bounding box center [678, 198] width 143 height 34
type input "********"
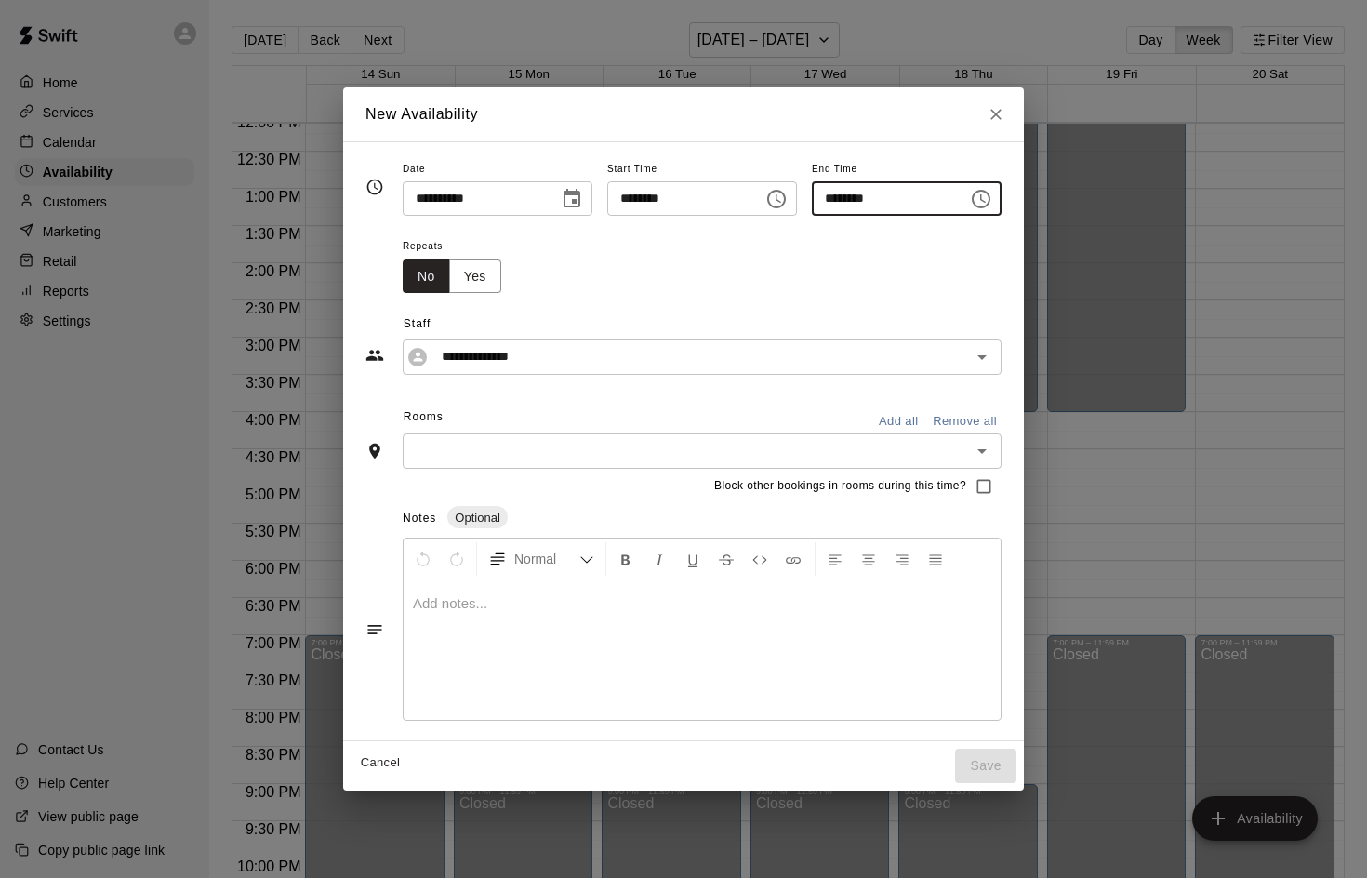
click at [836, 196] on input "********" at bounding box center [883, 198] width 143 height 34
type input "********"
click at [577, 447] on input "text" at bounding box center [686, 450] width 557 height 23
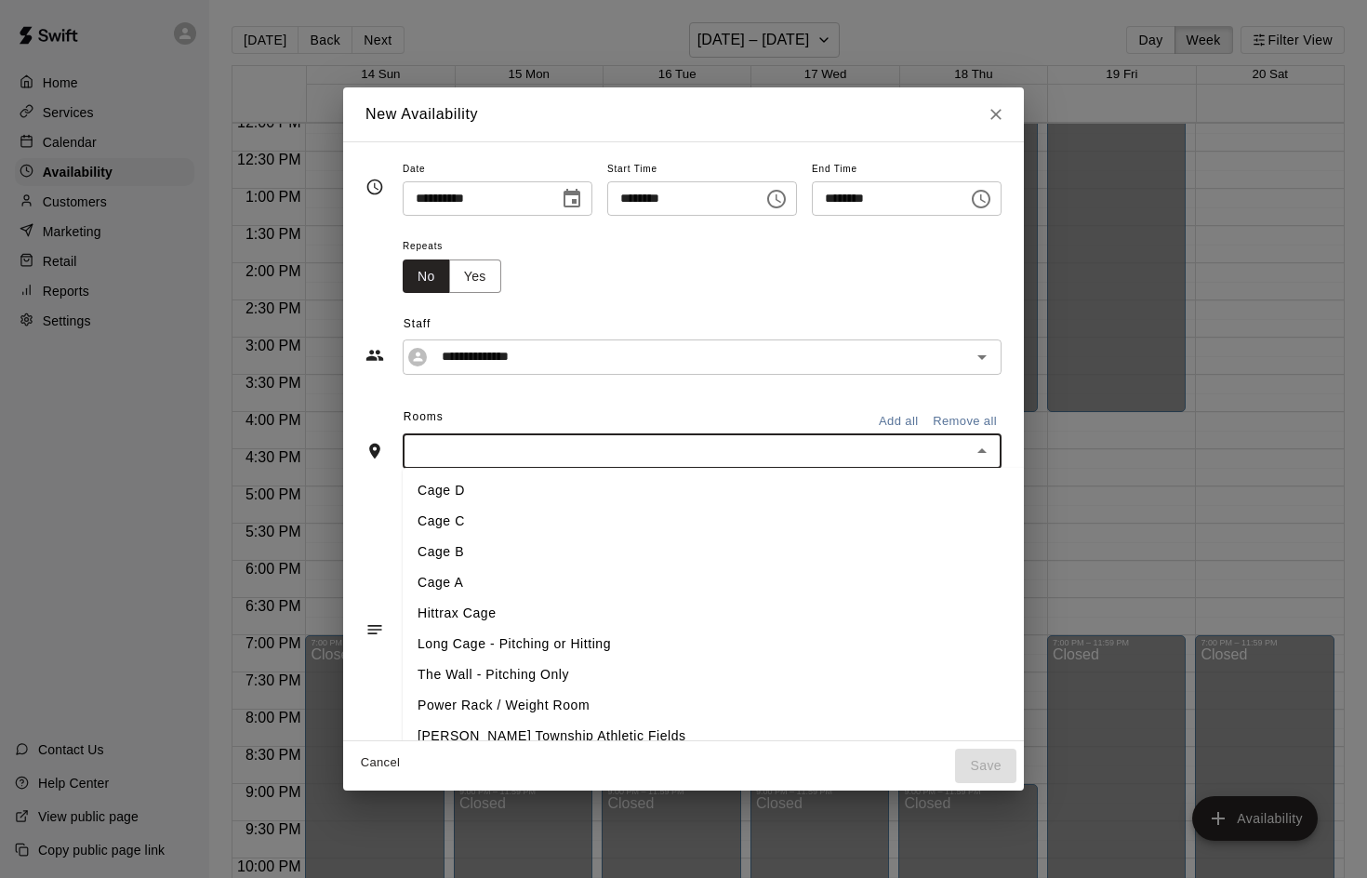
click at [438, 611] on li "Hittrax Cage" at bounding box center [716, 613] width 627 height 31
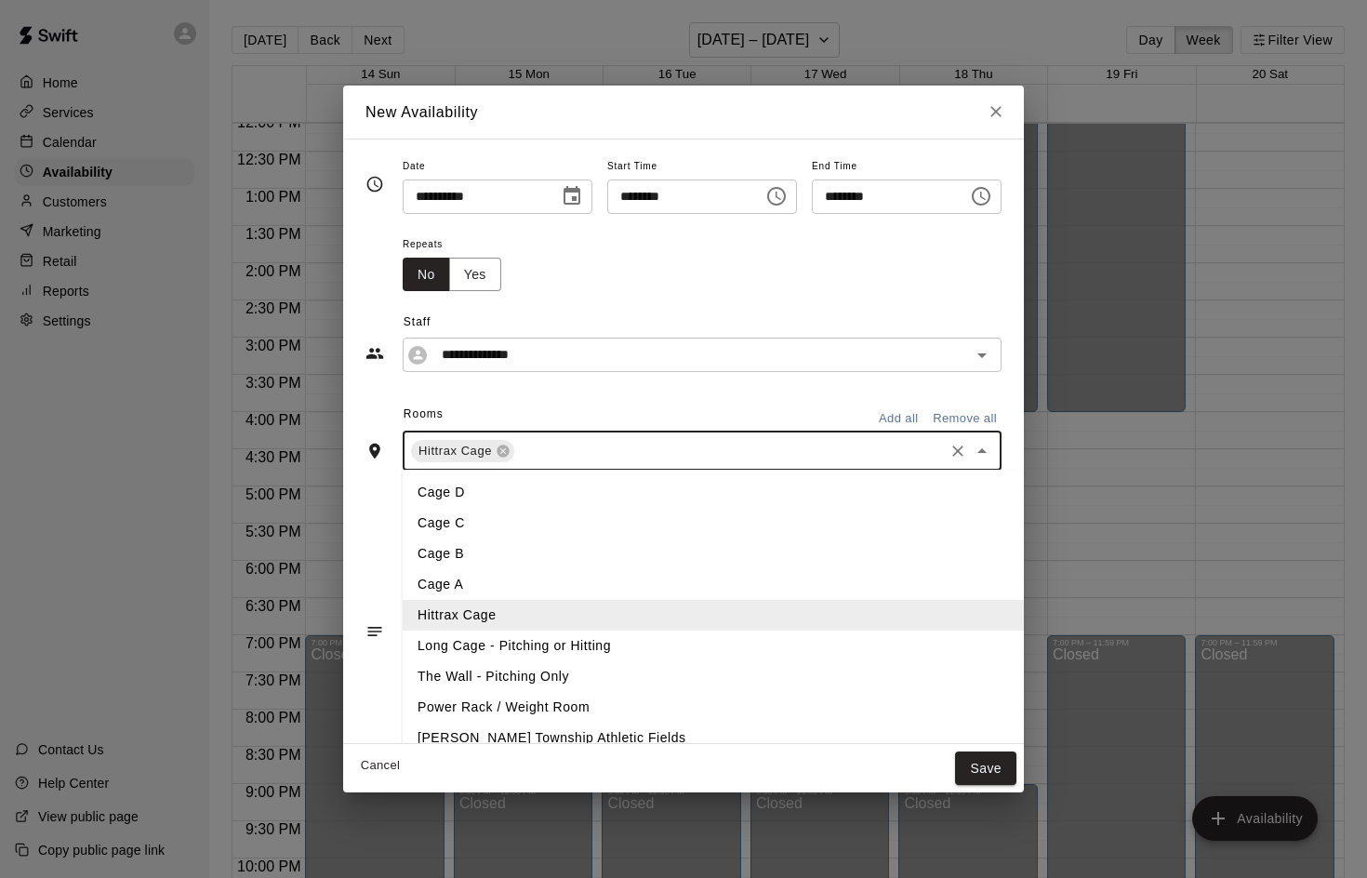
click at [527, 440] on input "text" at bounding box center [729, 450] width 424 height 23
click at [457, 525] on li "Cage C" at bounding box center [716, 523] width 627 height 31
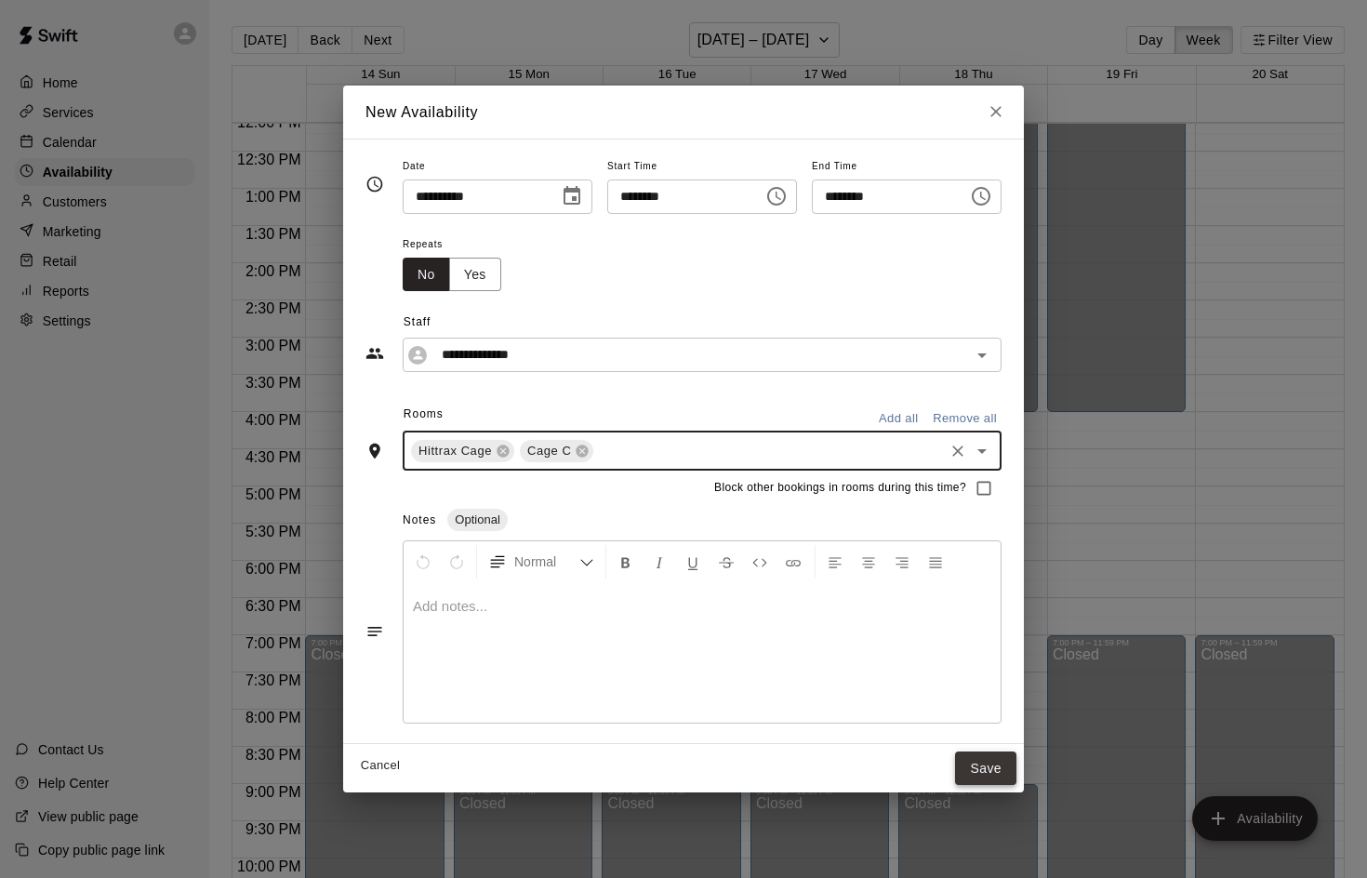
click at [995, 768] on button "Save" at bounding box center [985, 768] width 61 height 34
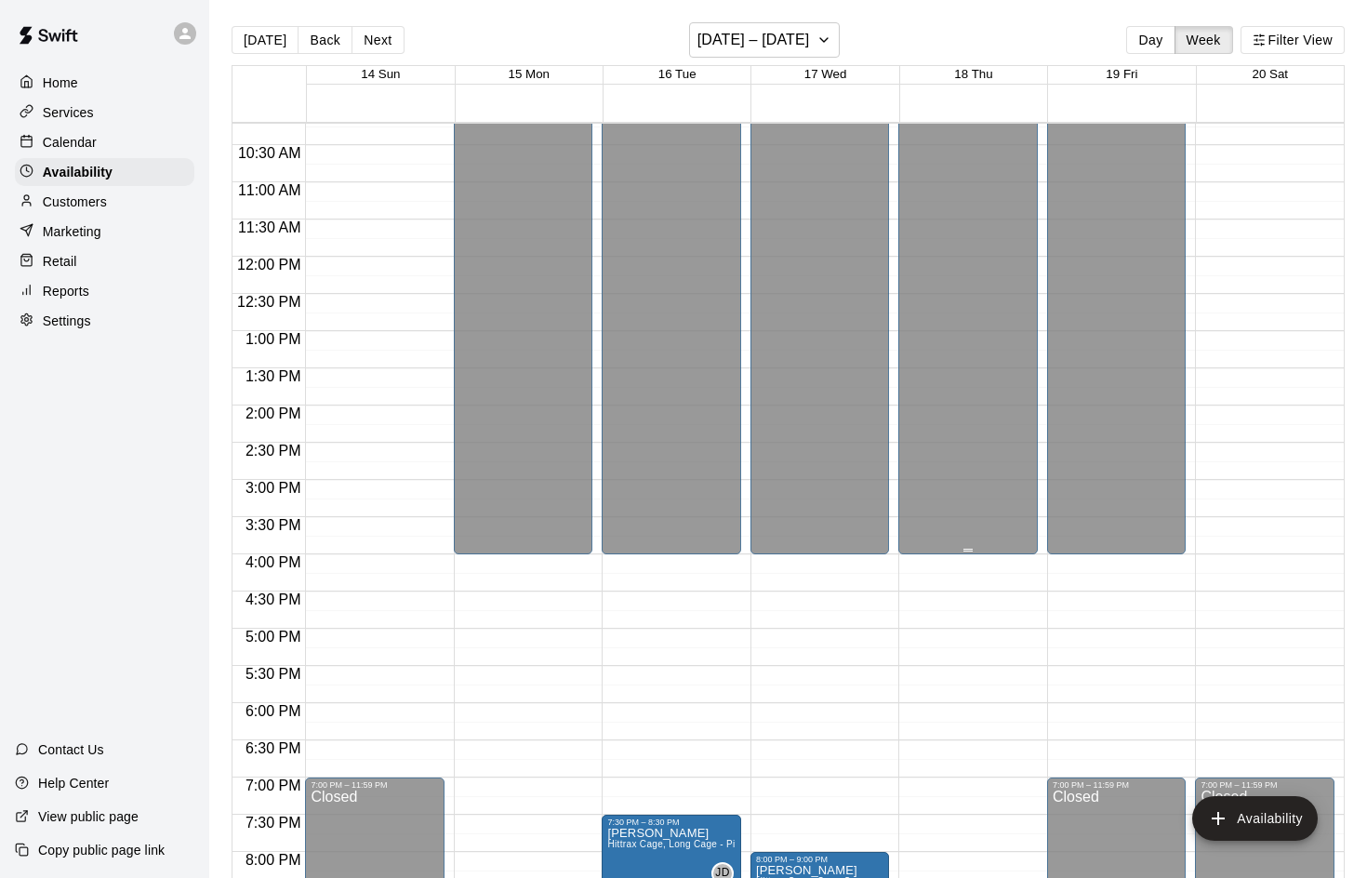
scroll to position [761, 0]
click at [1240, 809] on button "Availability" at bounding box center [1255, 818] width 126 height 45
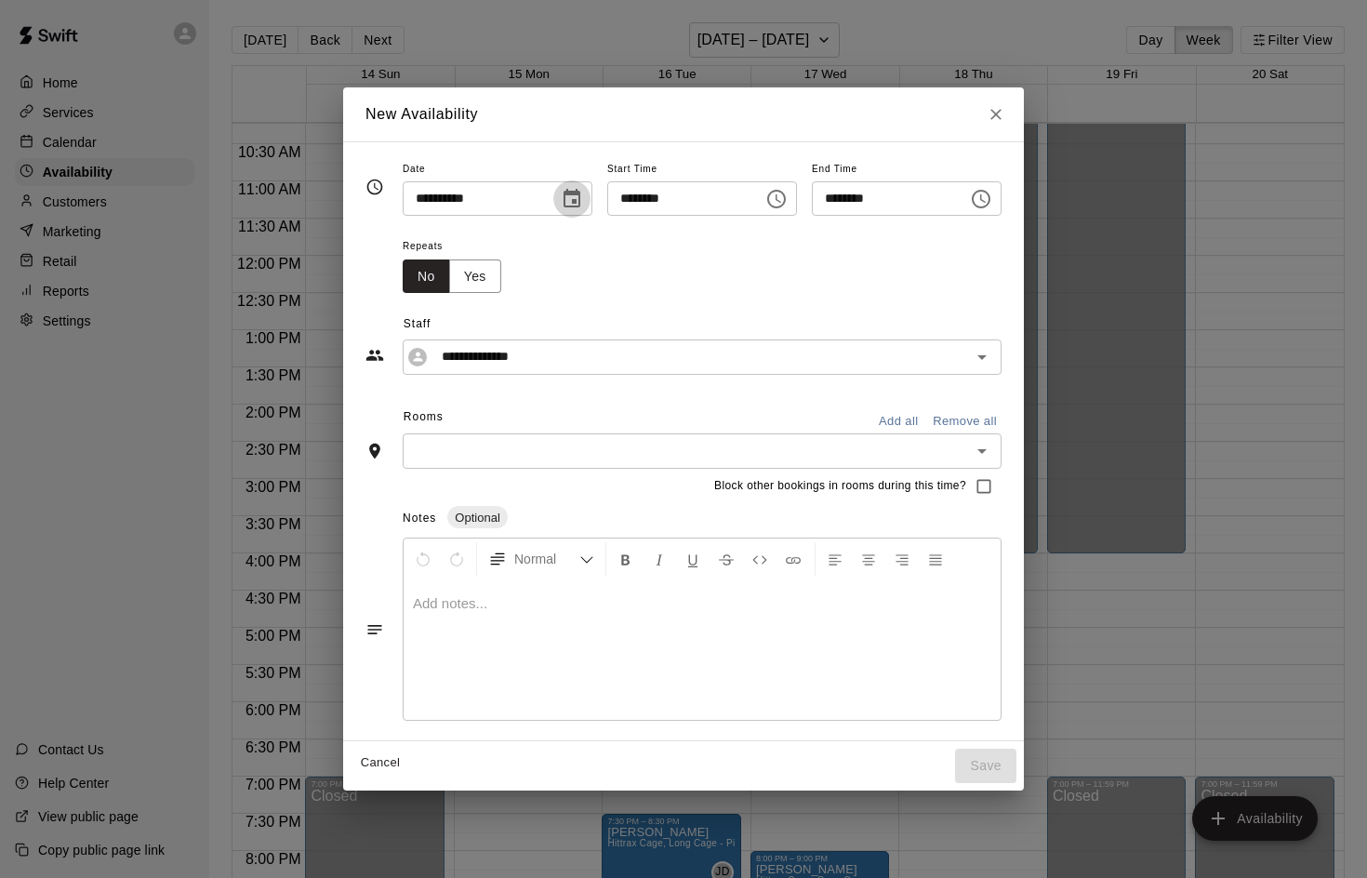
click at [564, 196] on icon "Choose date, selected date is Sep 17, 2025" at bounding box center [571, 198] width 17 height 19
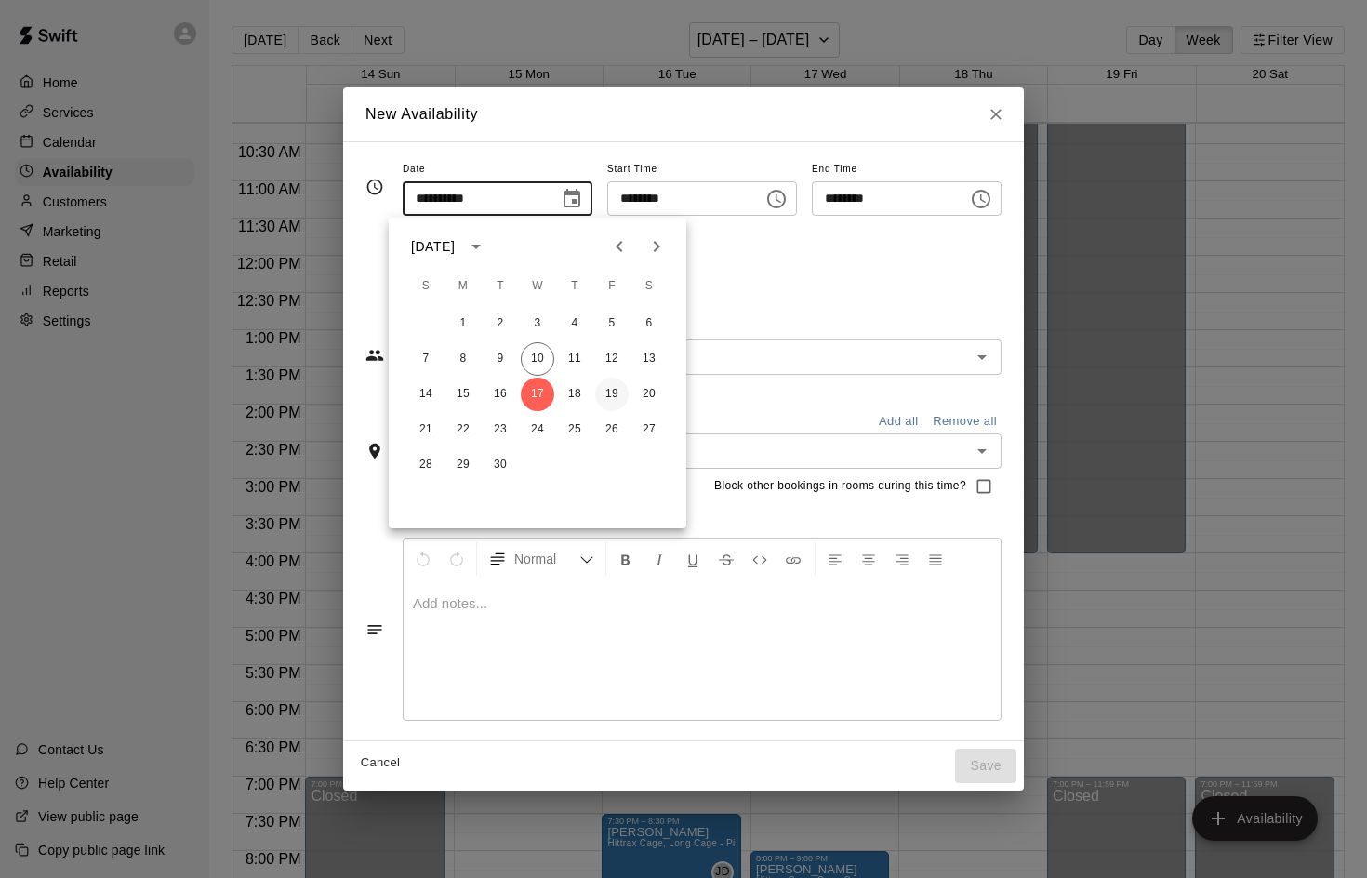
click at [616, 398] on button "19" at bounding box center [611, 394] width 33 height 33
type input "**********"
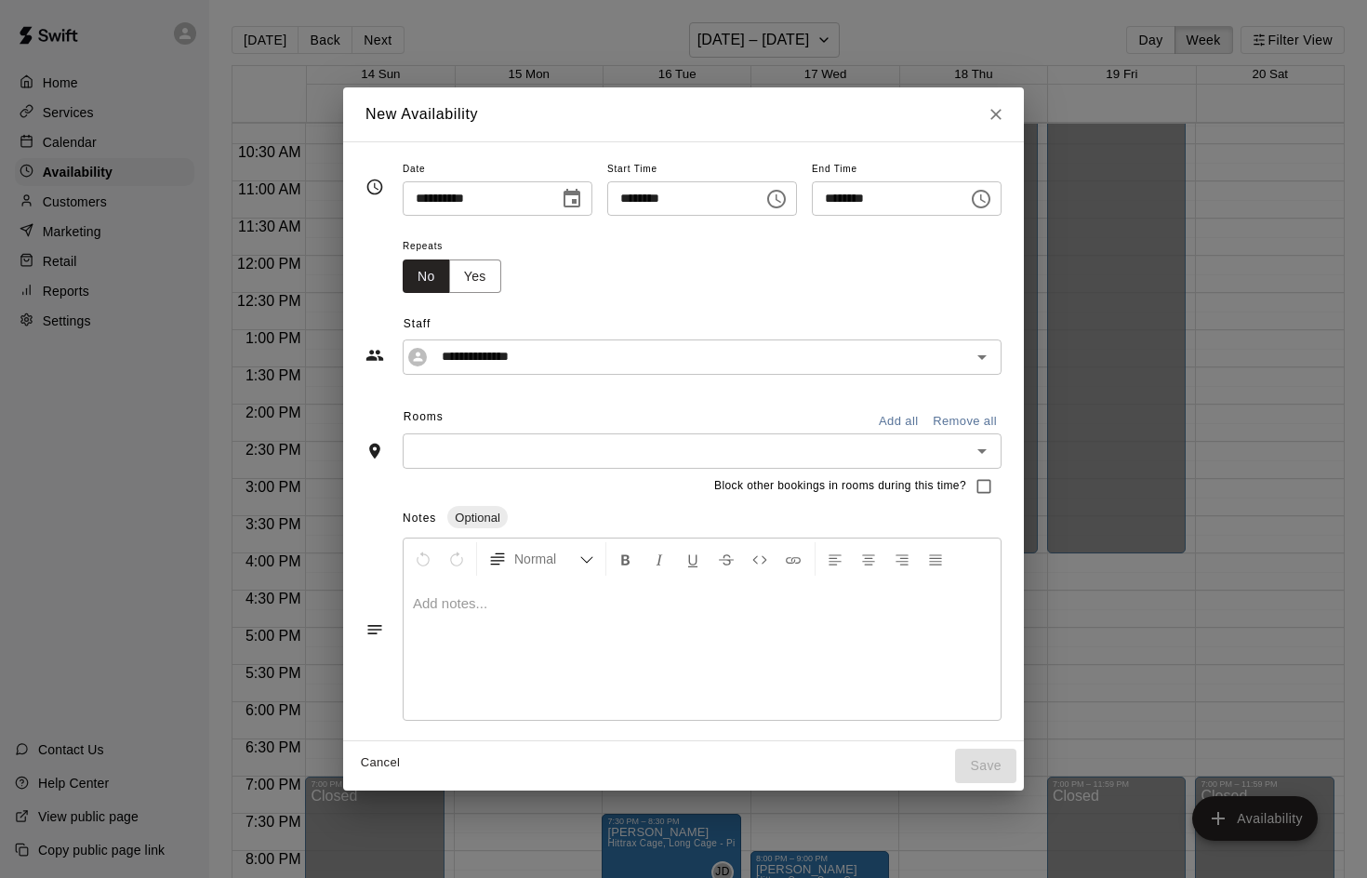
click at [621, 201] on input "********" at bounding box center [678, 198] width 143 height 34
type input "********"
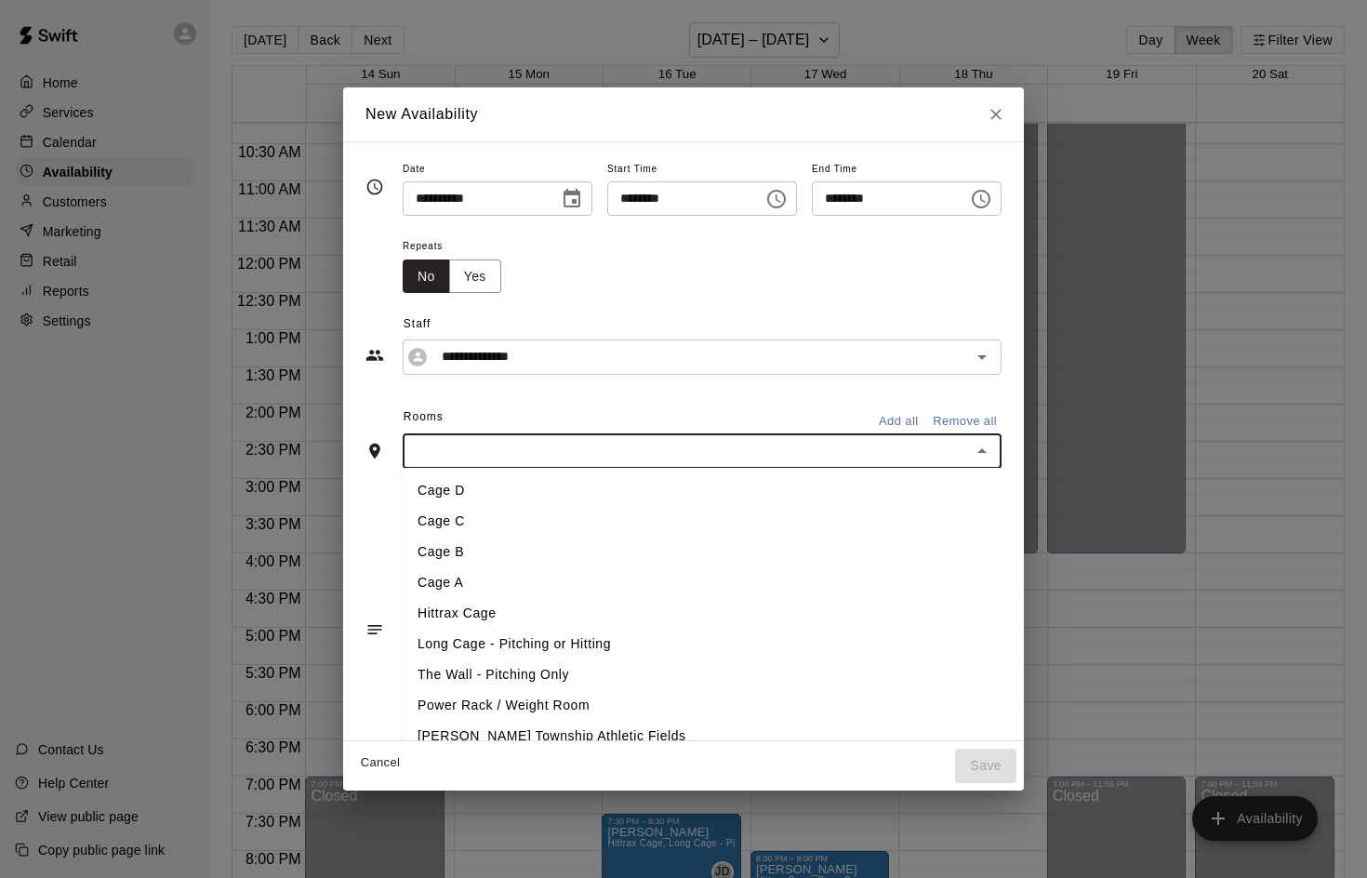
click at [453, 454] on input "text" at bounding box center [686, 450] width 557 height 23
click at [444, 523] on li "Cage C" at bounding box center [716, 521] width 627 height 31
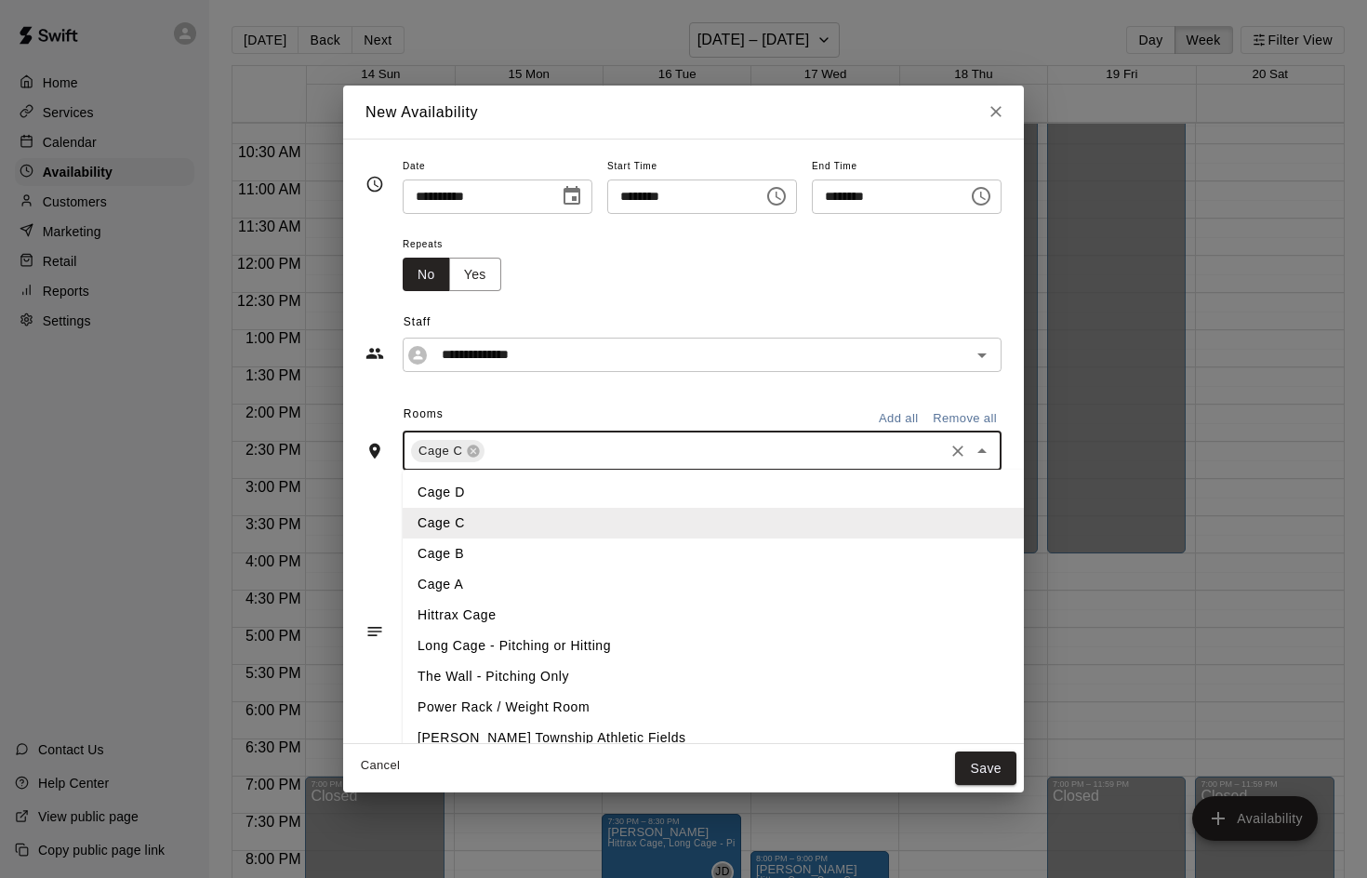
click at [516, 447] on input "text" at bounding box center [714, 450] width 454 height 23
click at [517, 640] on li "Long Cage - Pitching or Hitting" at bounding box center [716, 645] width 627 height 31
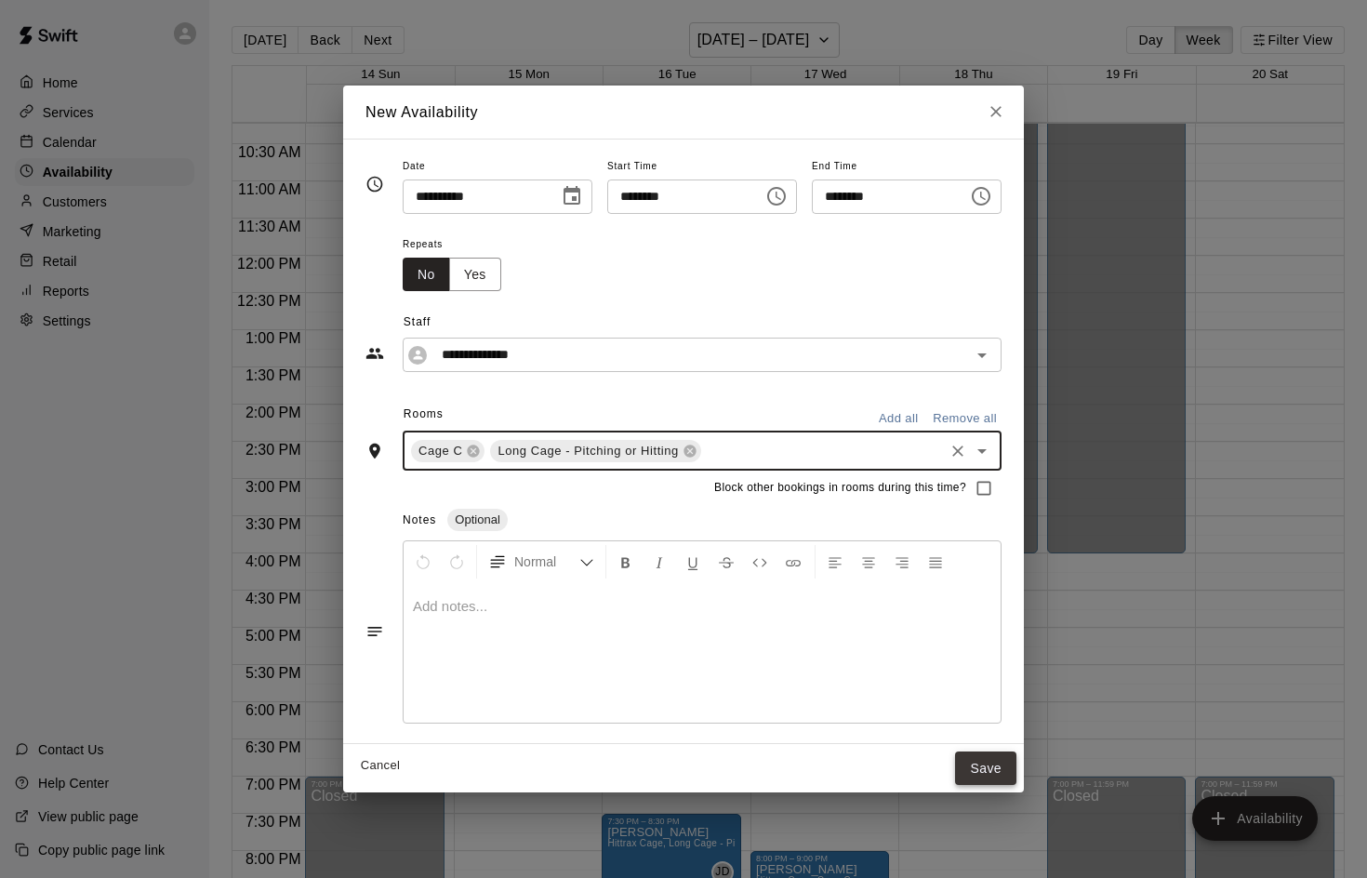
click at [980, 766] on button "Save" at bounding box center [985, 768] width 61 height 34
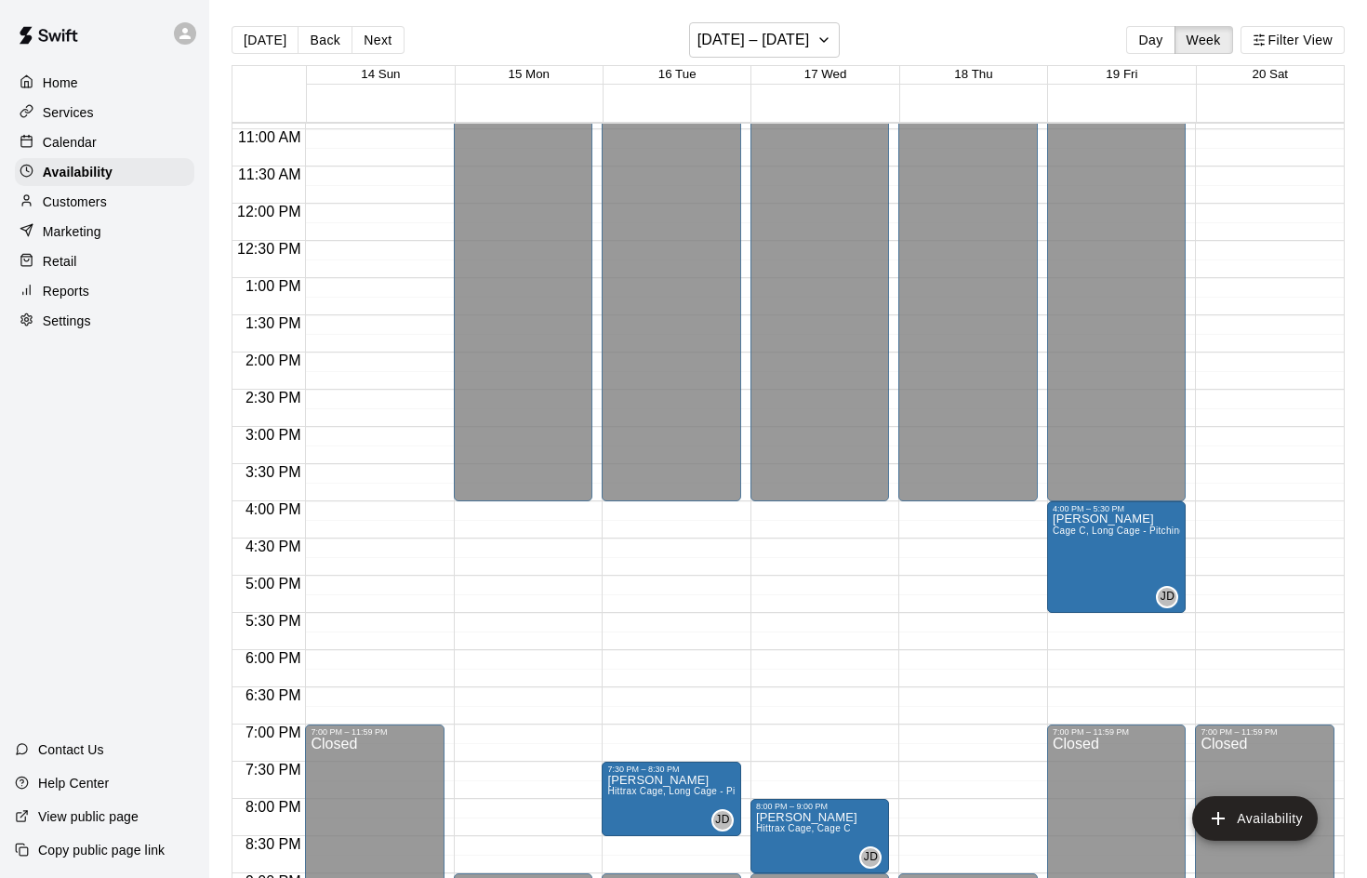
scroll to position [641, 0]
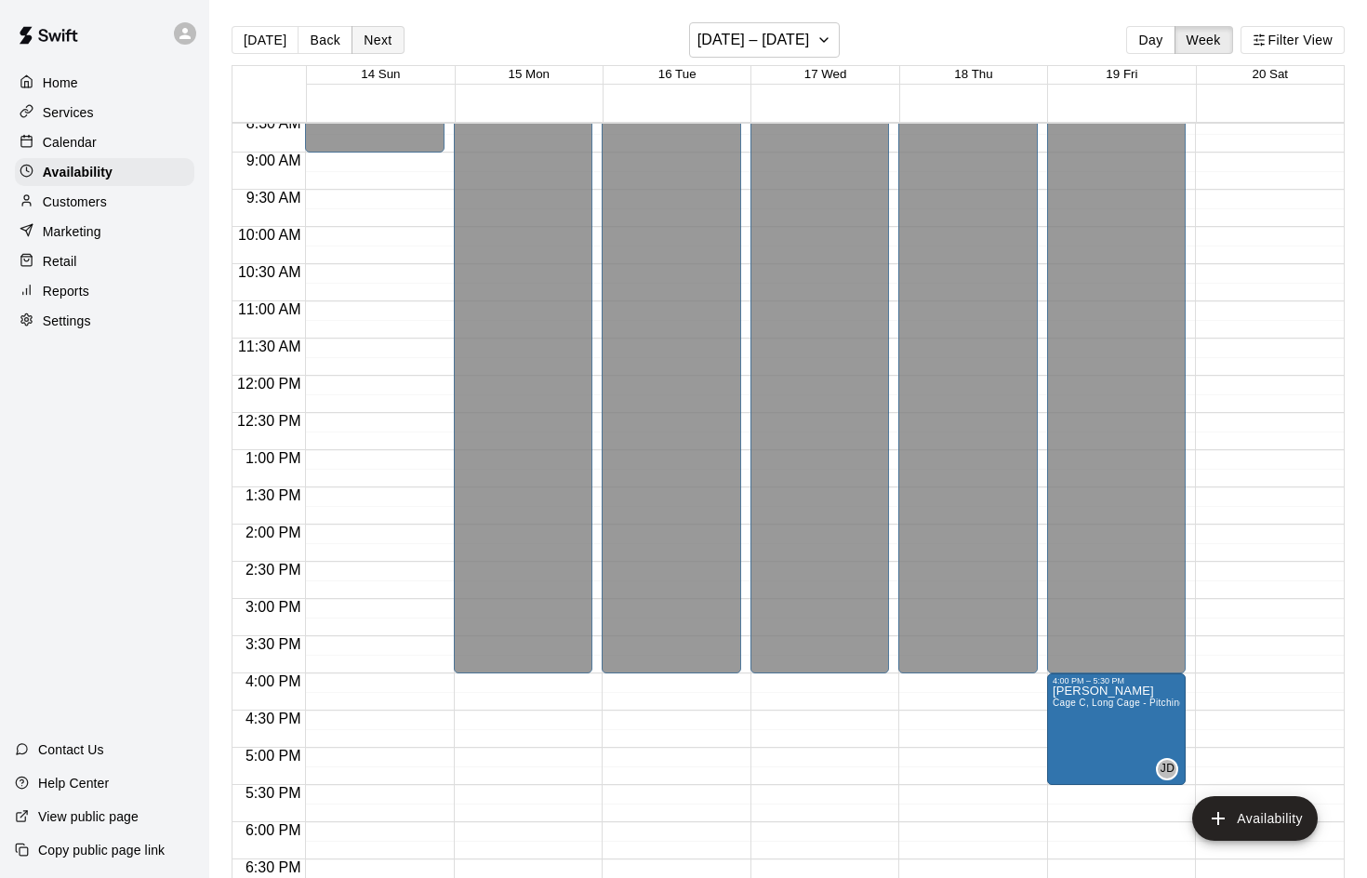
click at [371, 40] on button "Next" at bounding box center [377, 40] width 52 height 28
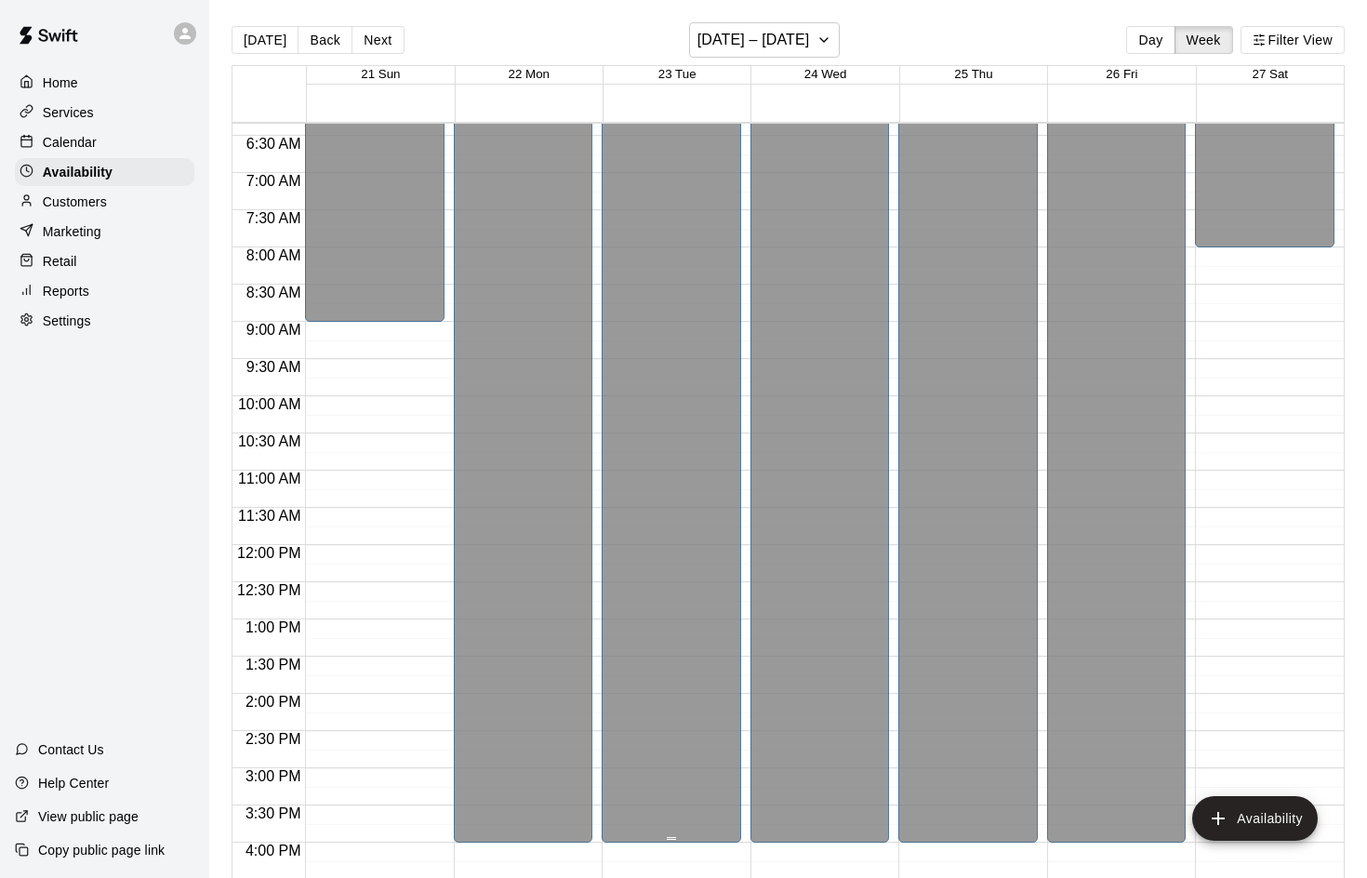
scroll to position [486, 0]
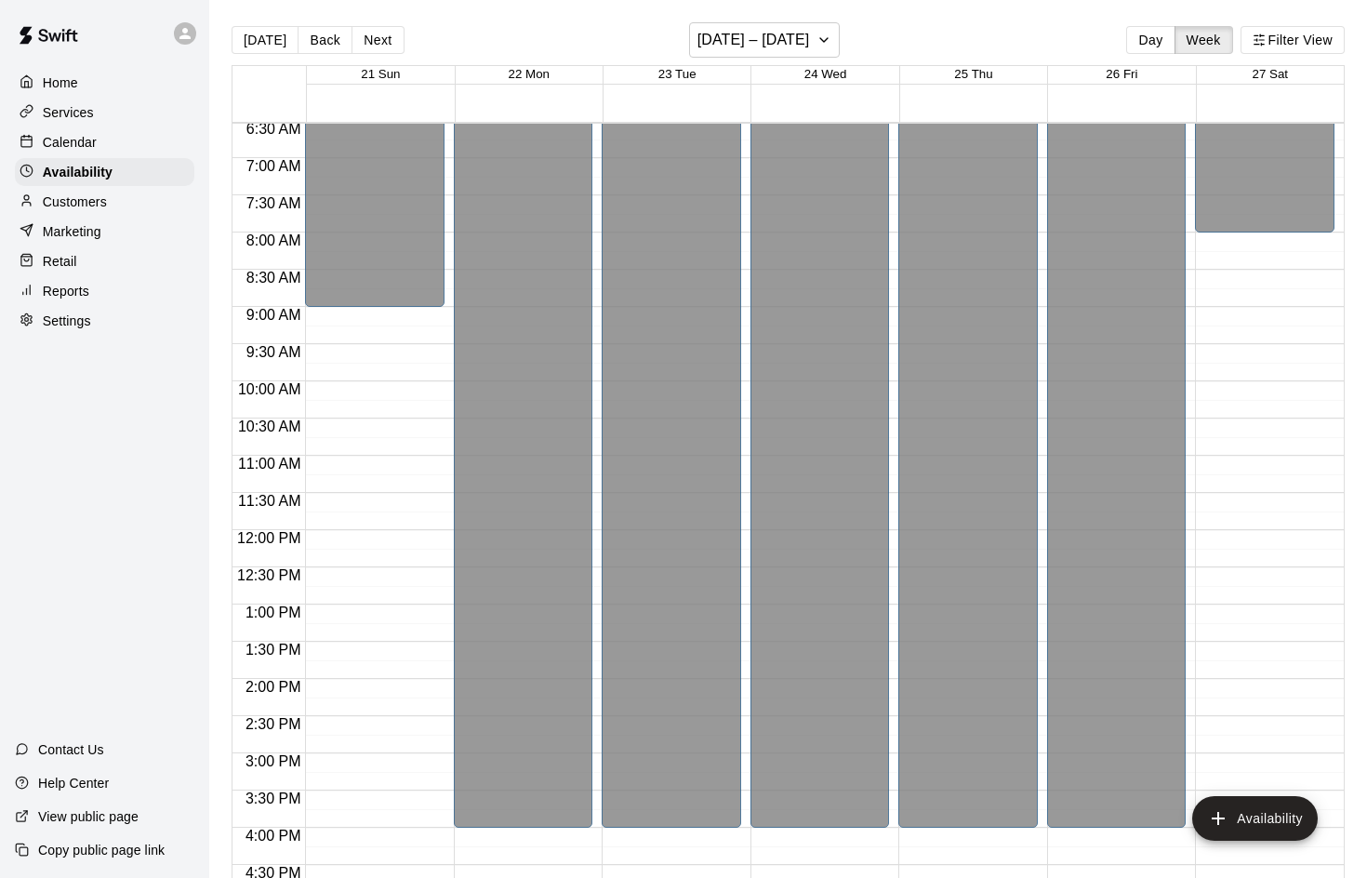
click at [78, 207] on p "Customers" at bounding box center [75, 201] width 64 height 19
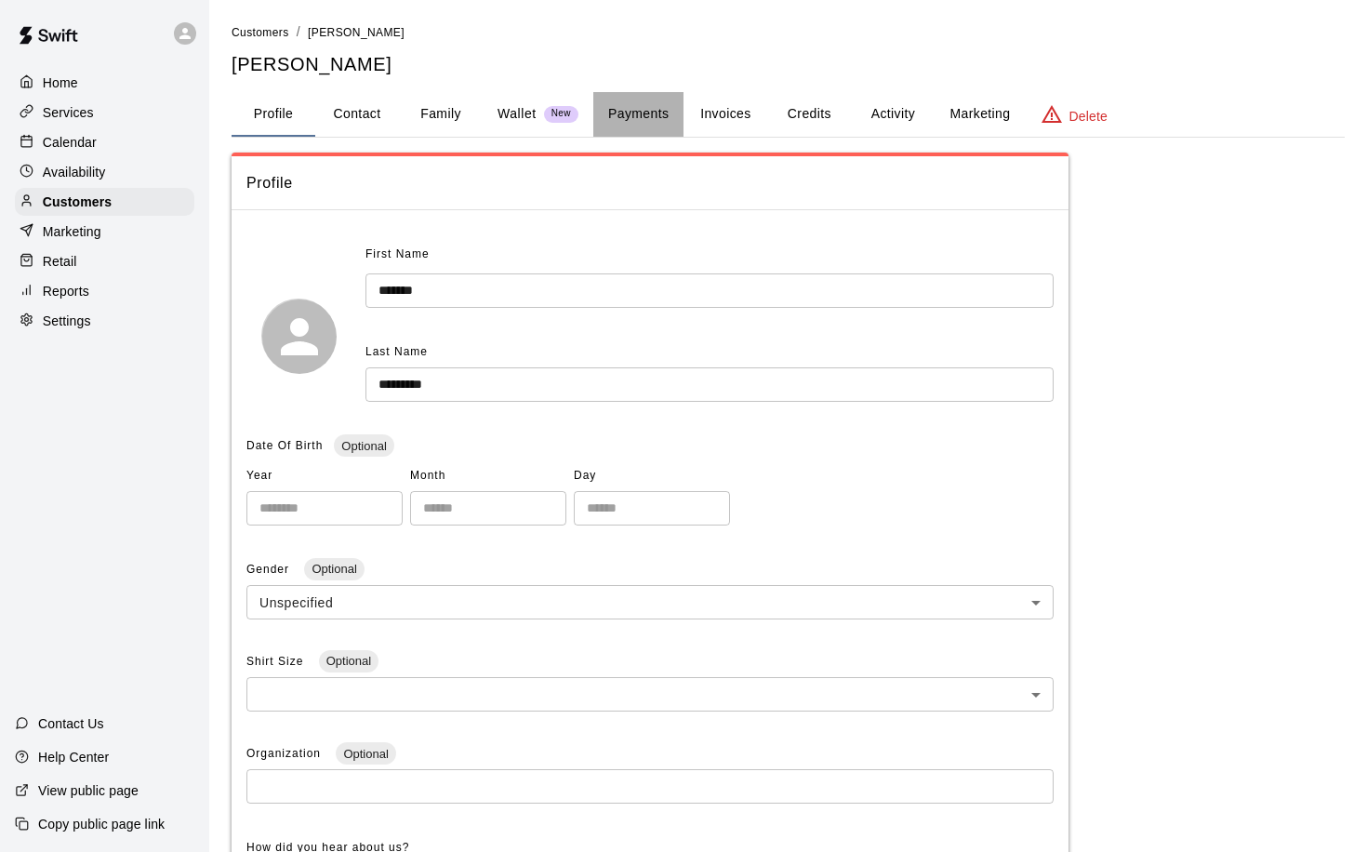
click at [656, 114] on button "Payments" at bounding box center [638, 114] width 90 height 45
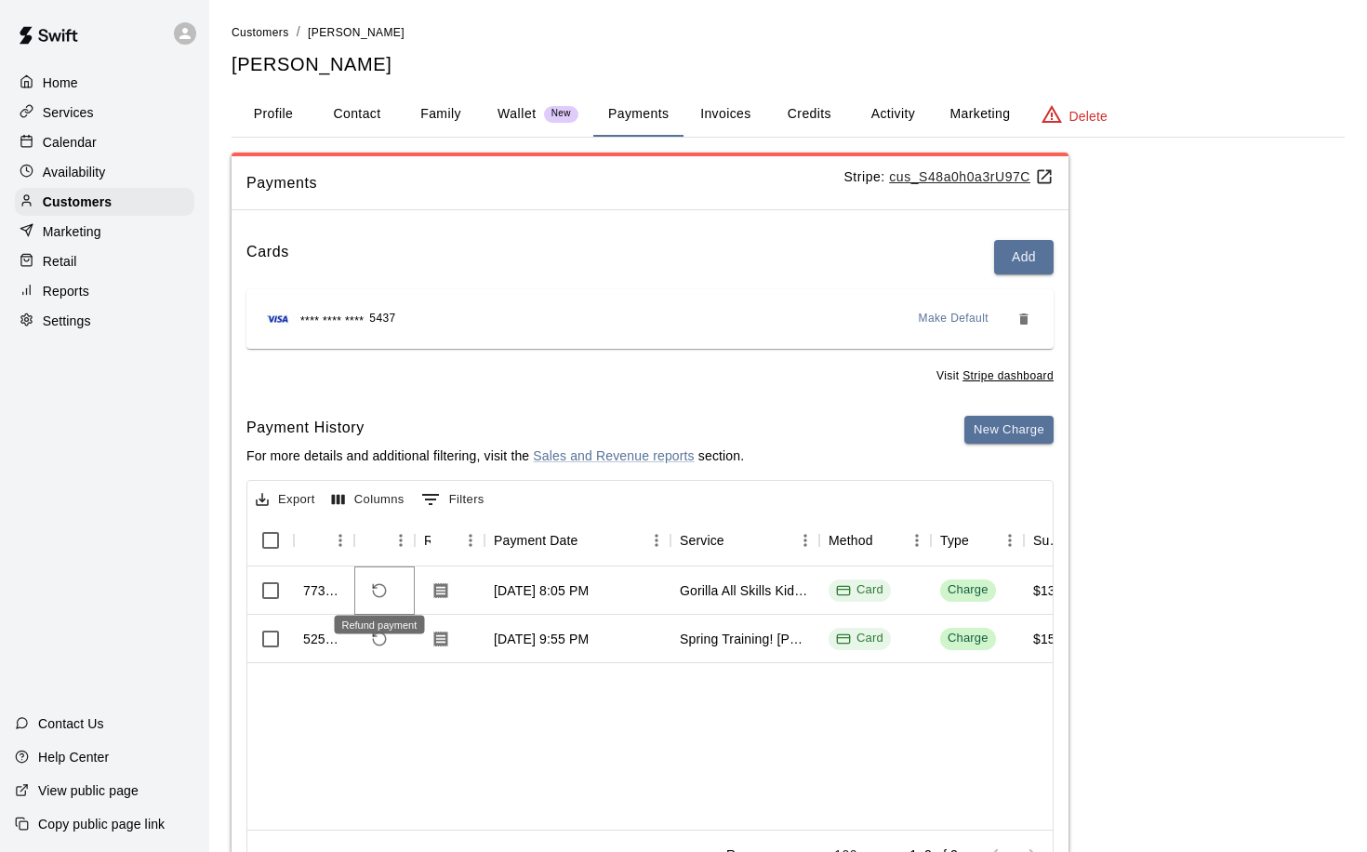
click at [378, 583] on icon "Refund payment" at bounding box center [379, 590] width 17 height 17
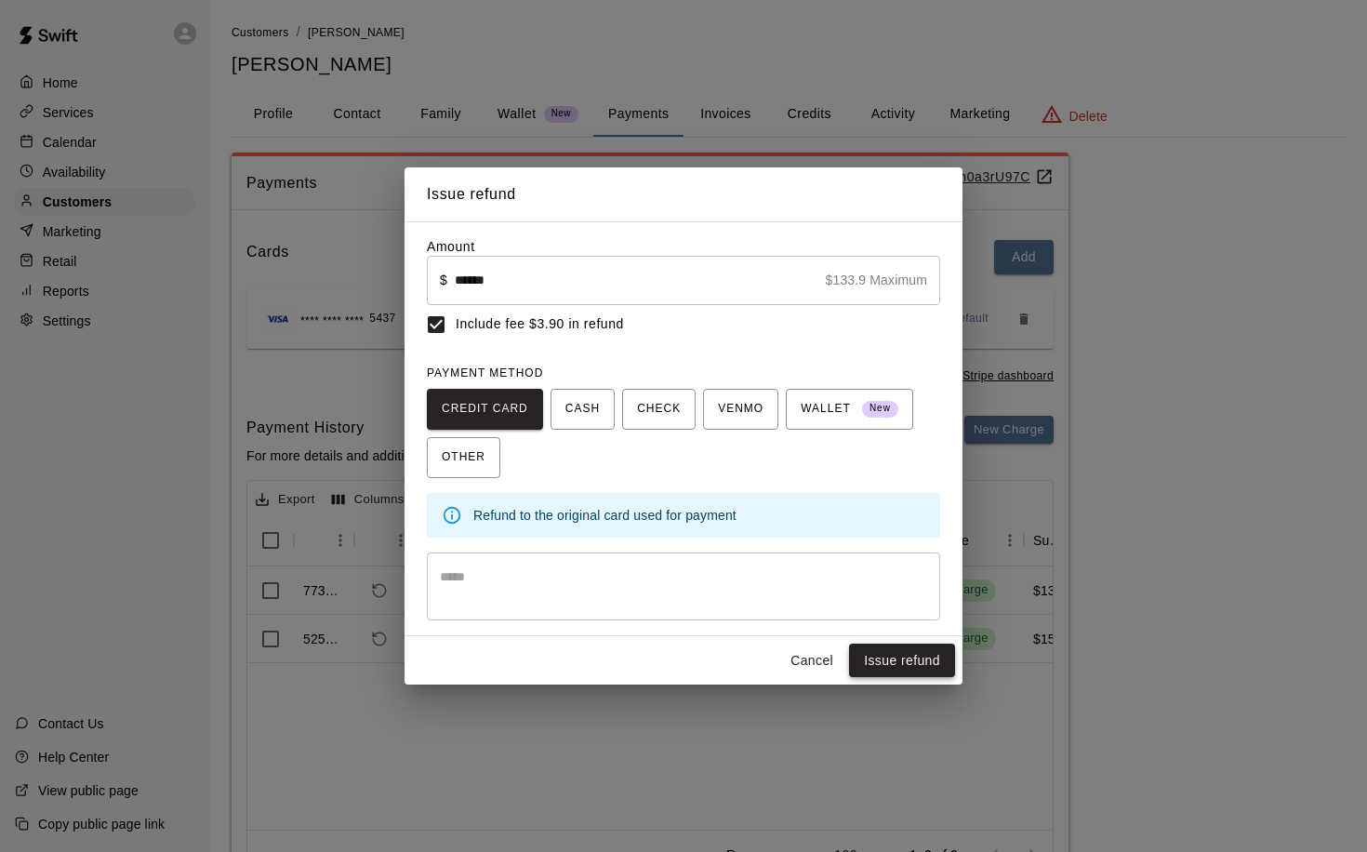
click at [911, 660] on button "Issue refund" at bounding box center [902, 660] width 106 height 34
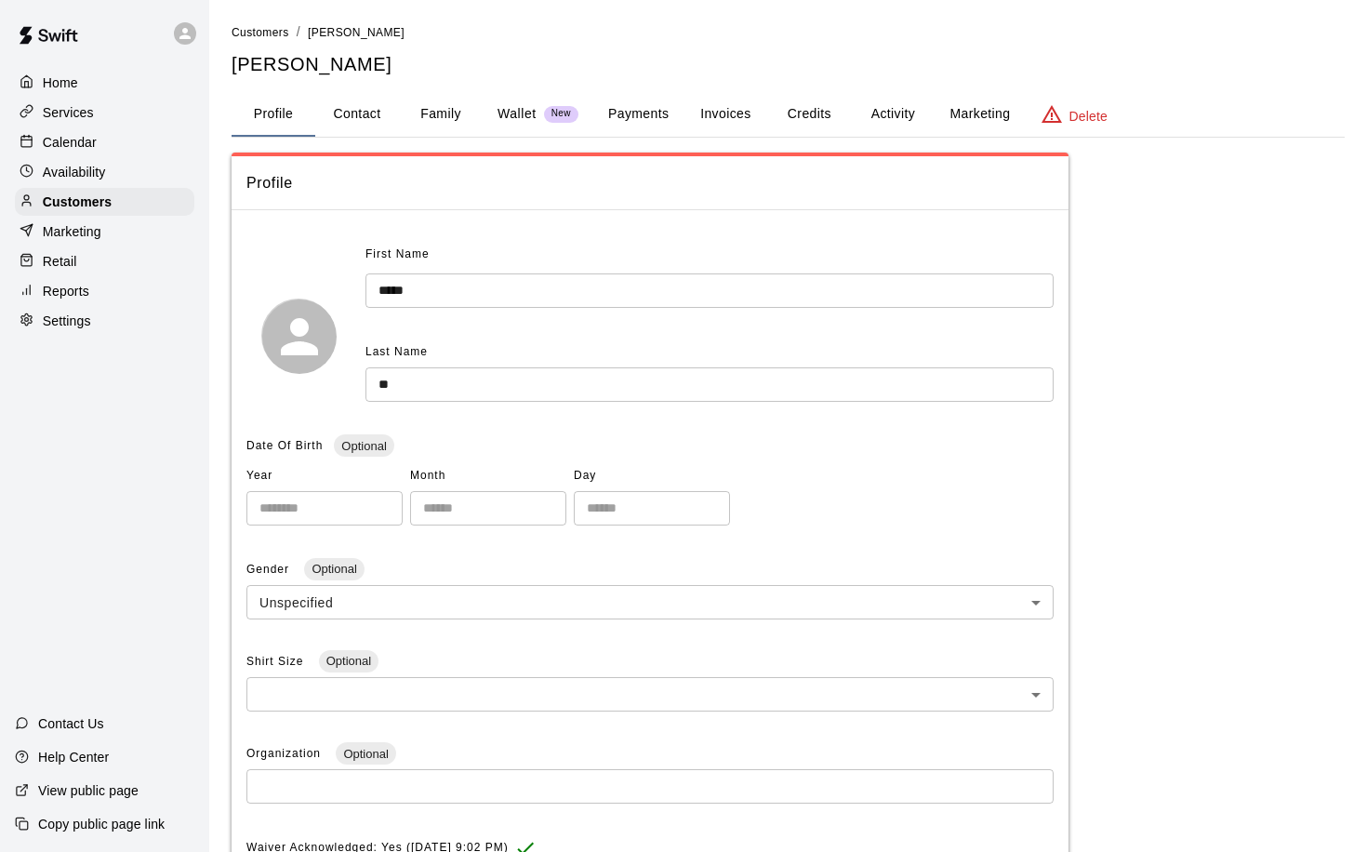
click at [655, 112] on button "Payments" at bounding box center [638, 114] width 90 height 45
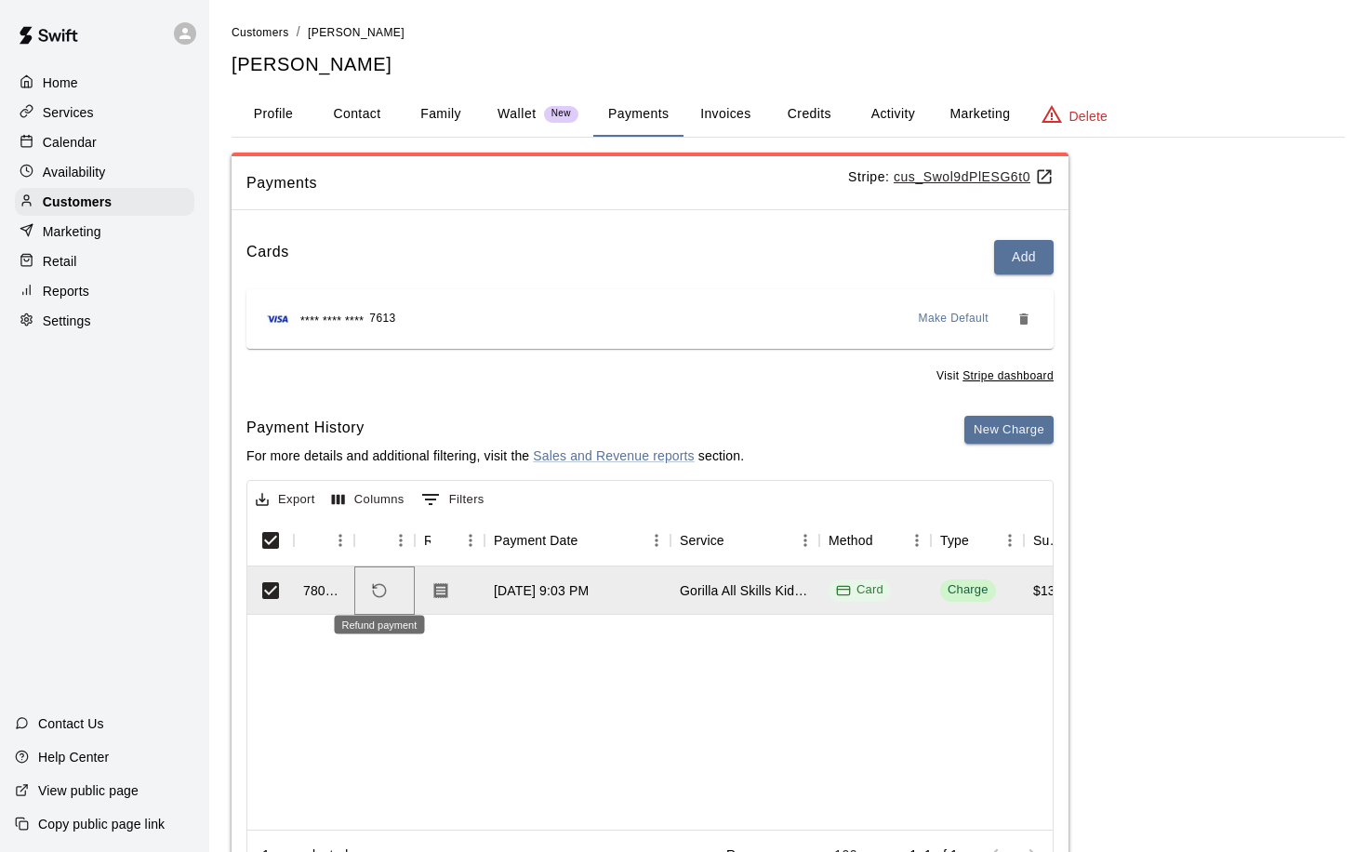
click at [378, 589] on icon "Refund payment" at bounding box center [379, 590] width 17 height 17
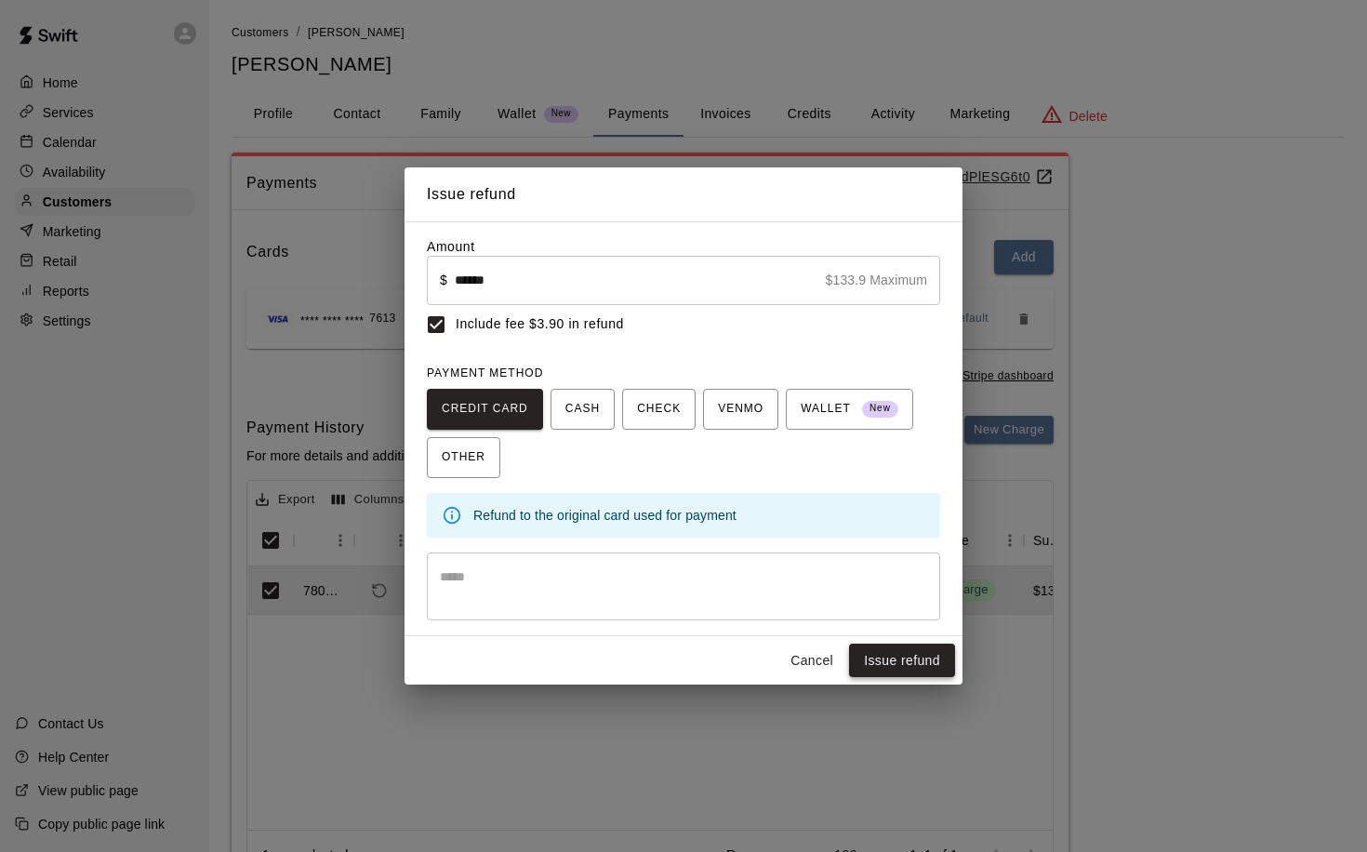
click at [888, 651] on button "Issue refund" at bounding box center [902, 660] width 106 height 34
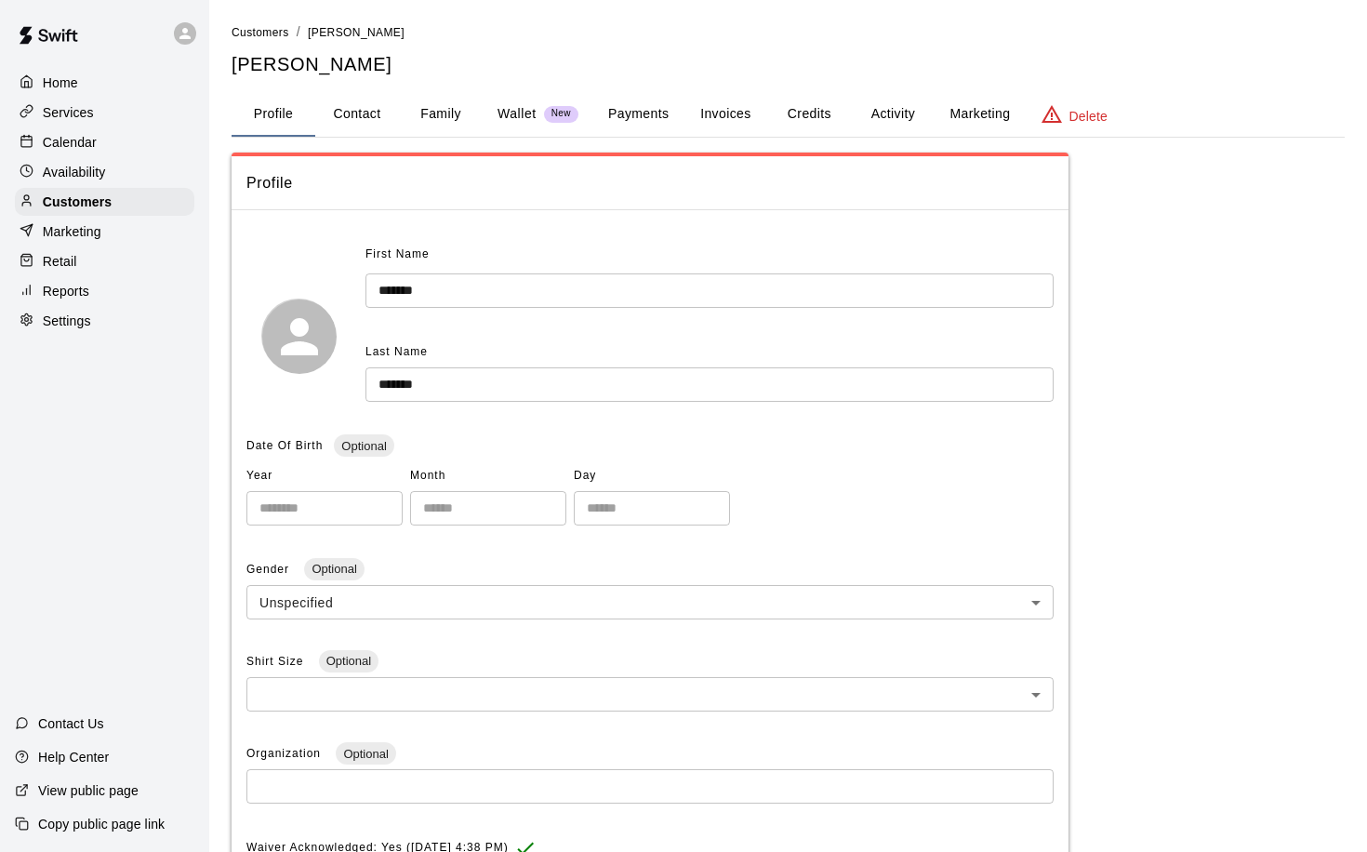
click at [662, 109] on button "Payments" at bounding box center [638, 114] width 90 height 45
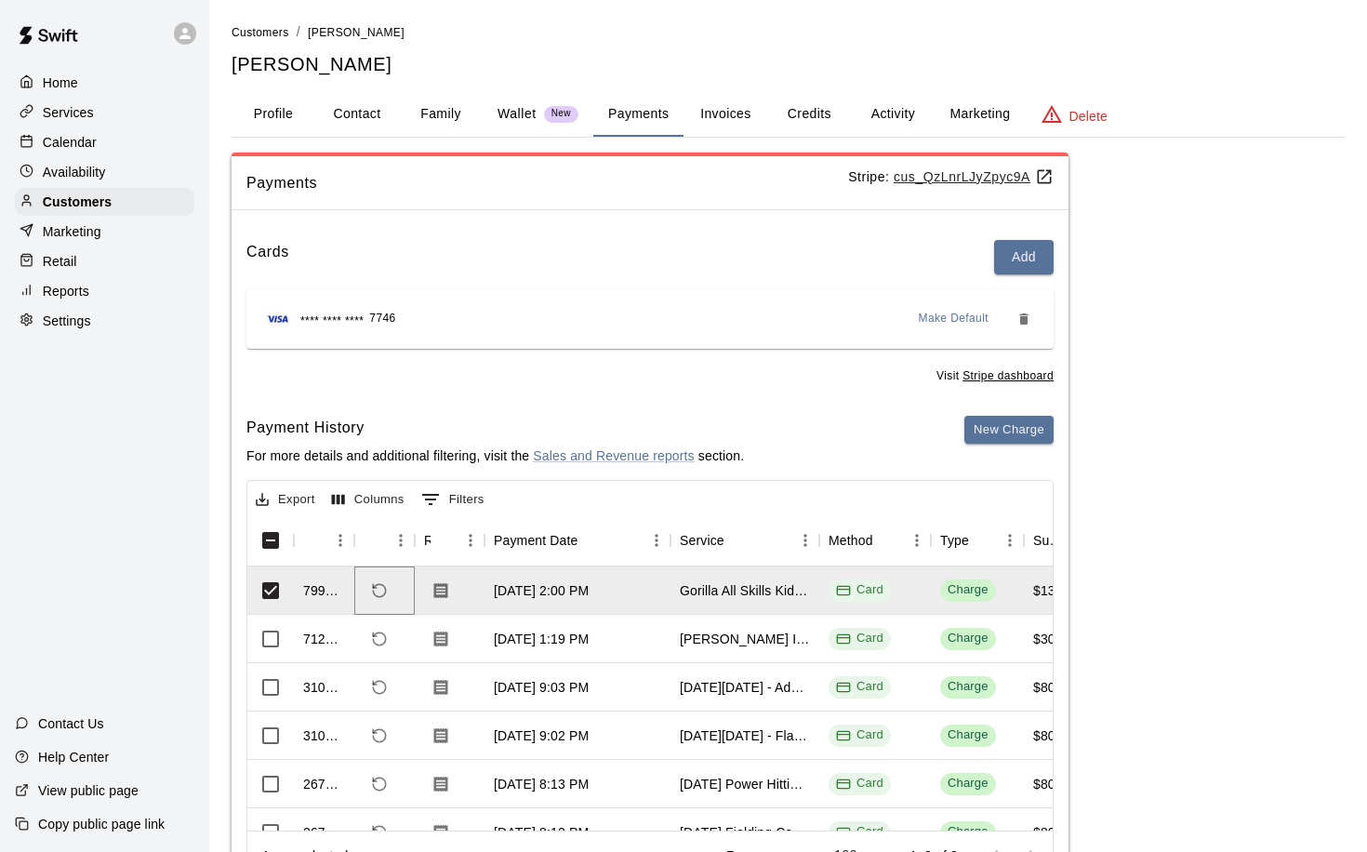
click at [378, 588] on icon "Refund payment" at bounding box center [379, 590] width 17 height 17
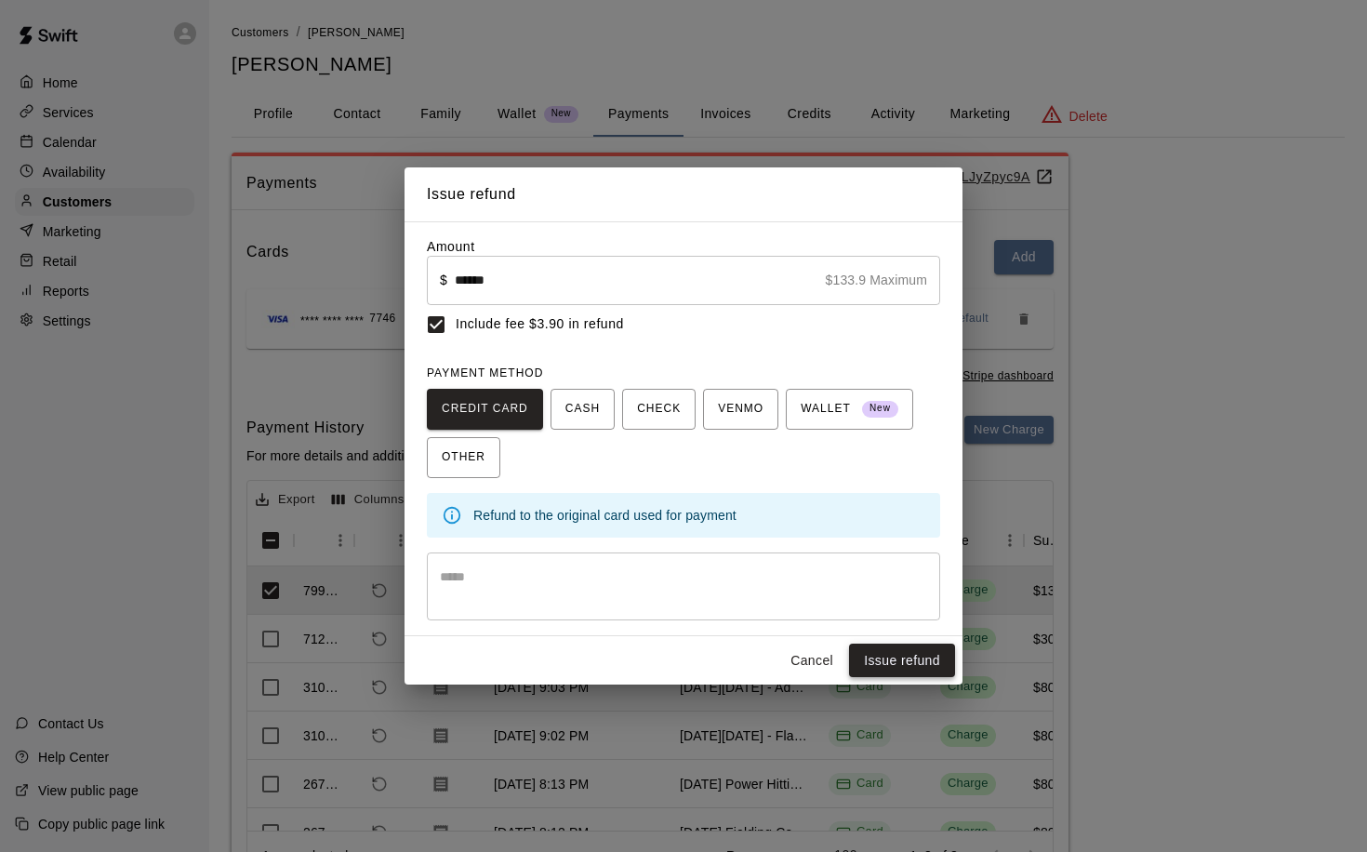
click at [891, 660] on button "Issue refund" at bounding box center [902, 660] width 106 height 34
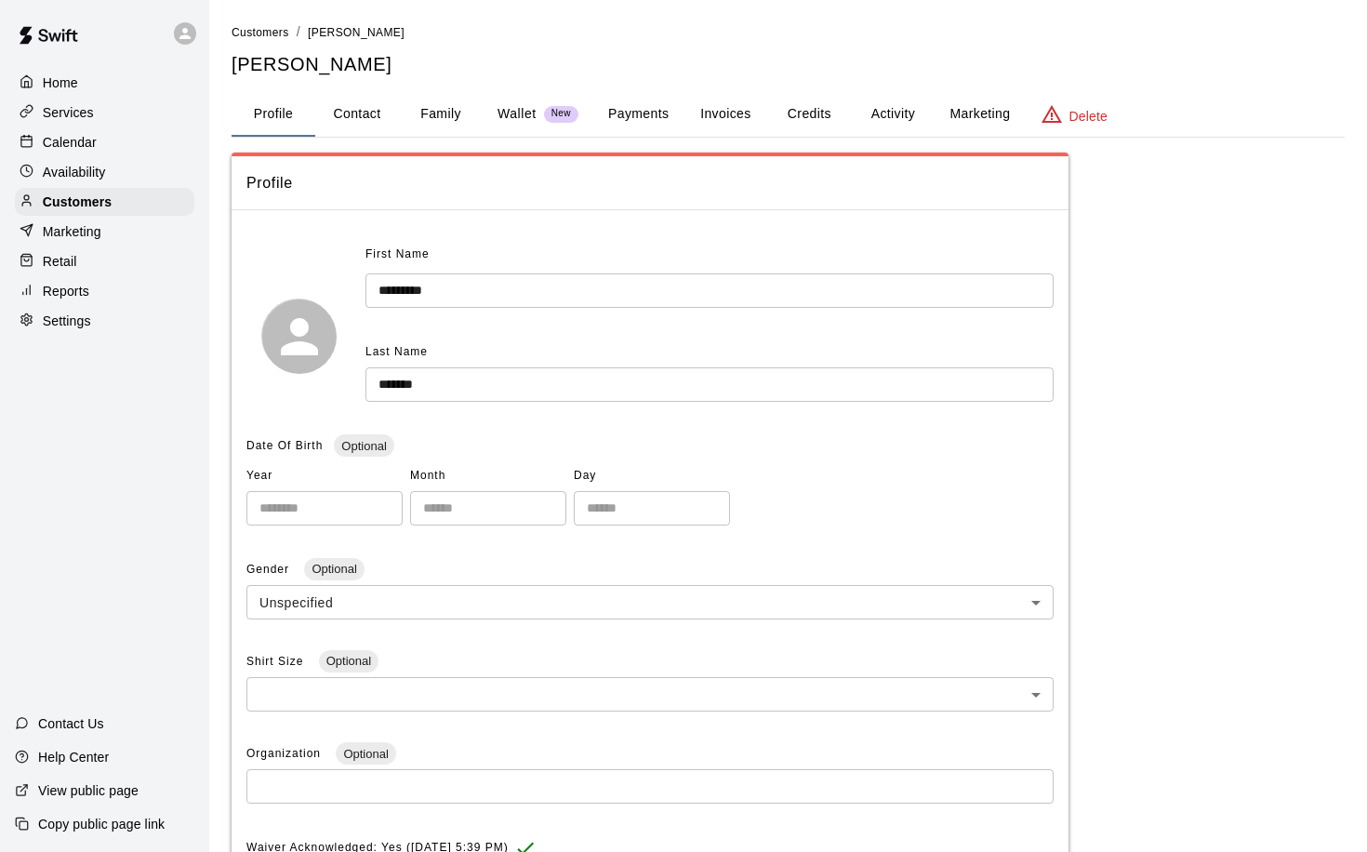
click at [636, 113] on button "Payments" at bounding box center [638, 114] width 90 height 45
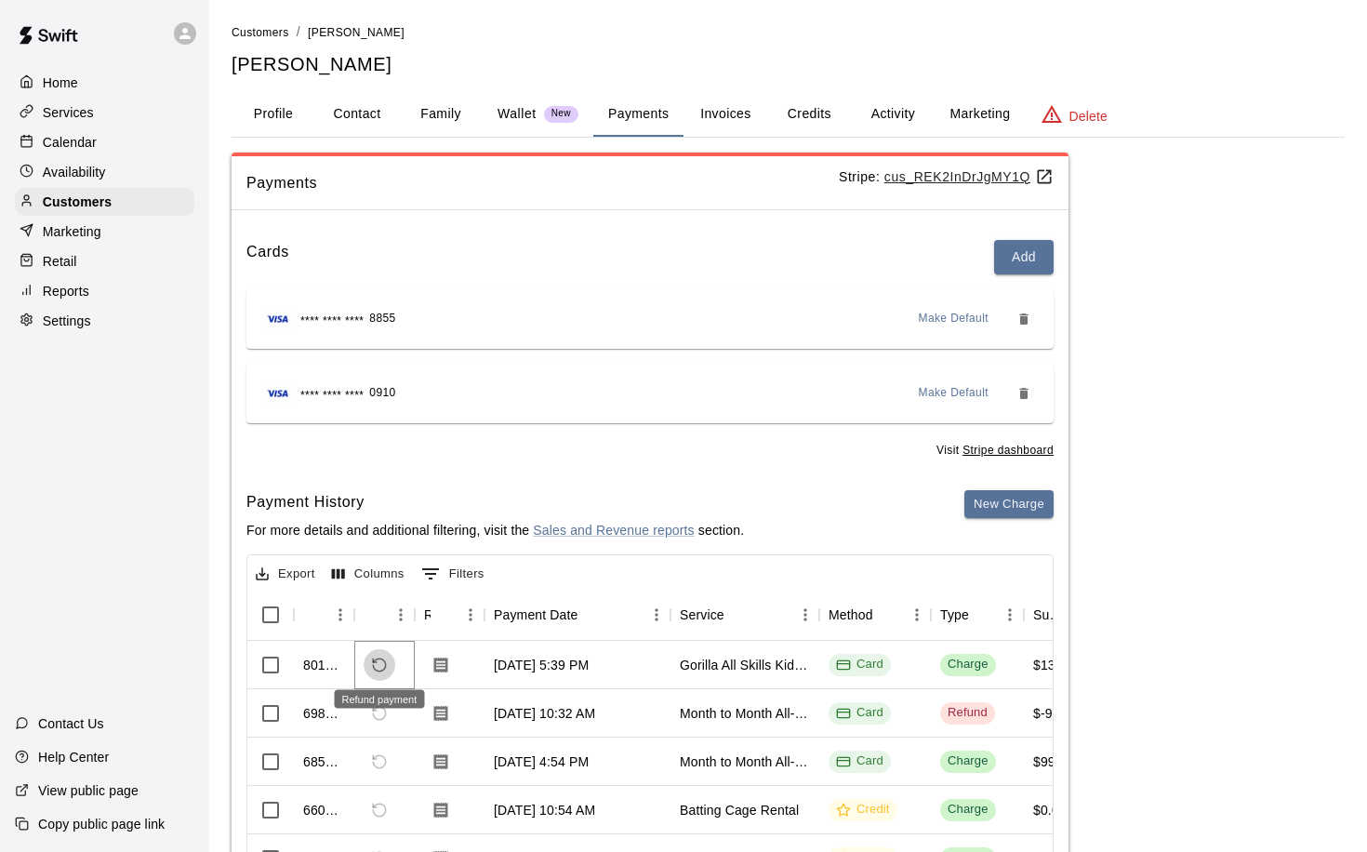
click at [378, 660] on icon "Refund payment" at bounding box center [379, 664] width 17 height 17
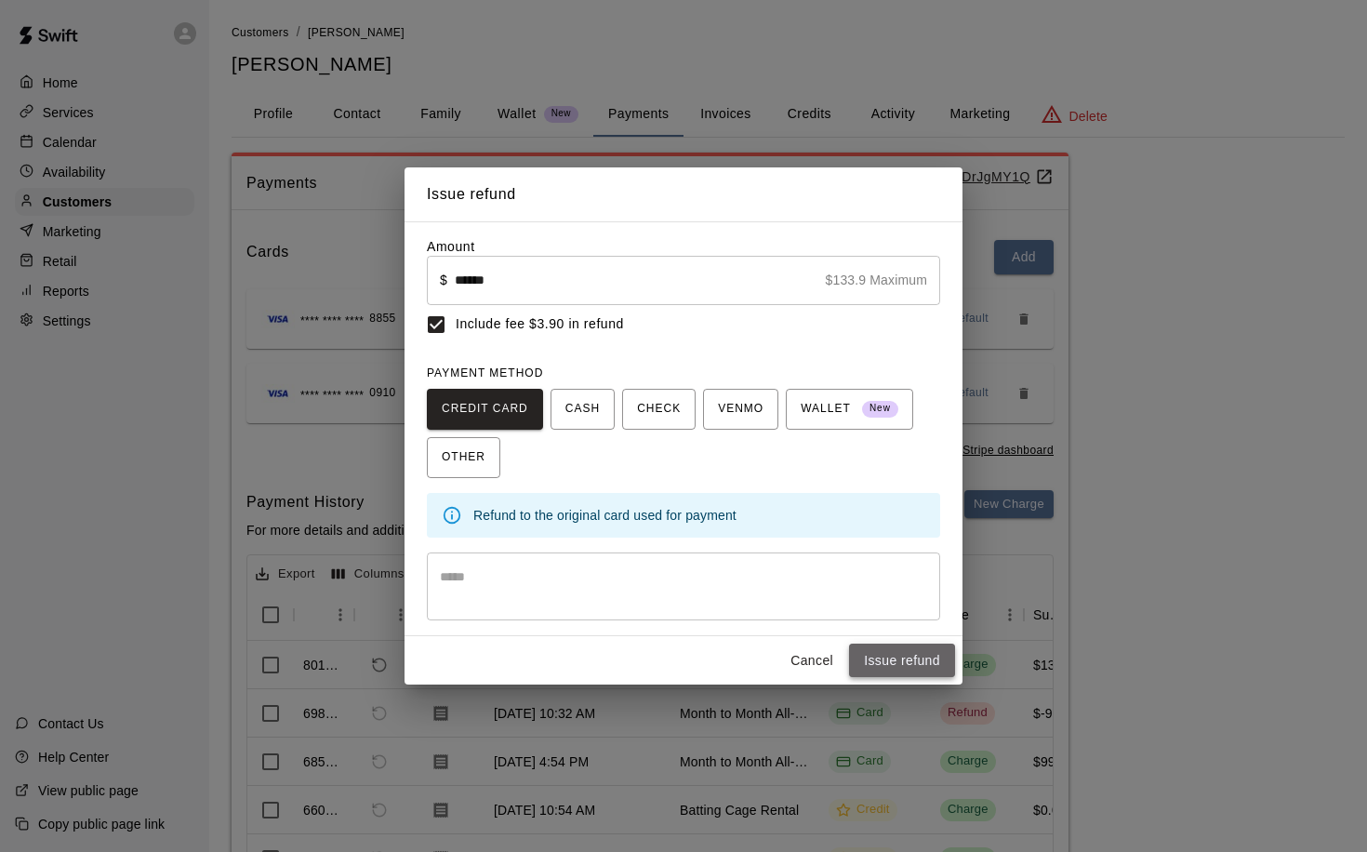
click at [885, 655] on button "Issue refund" at bounding box center [902, 660] width 106 height 34
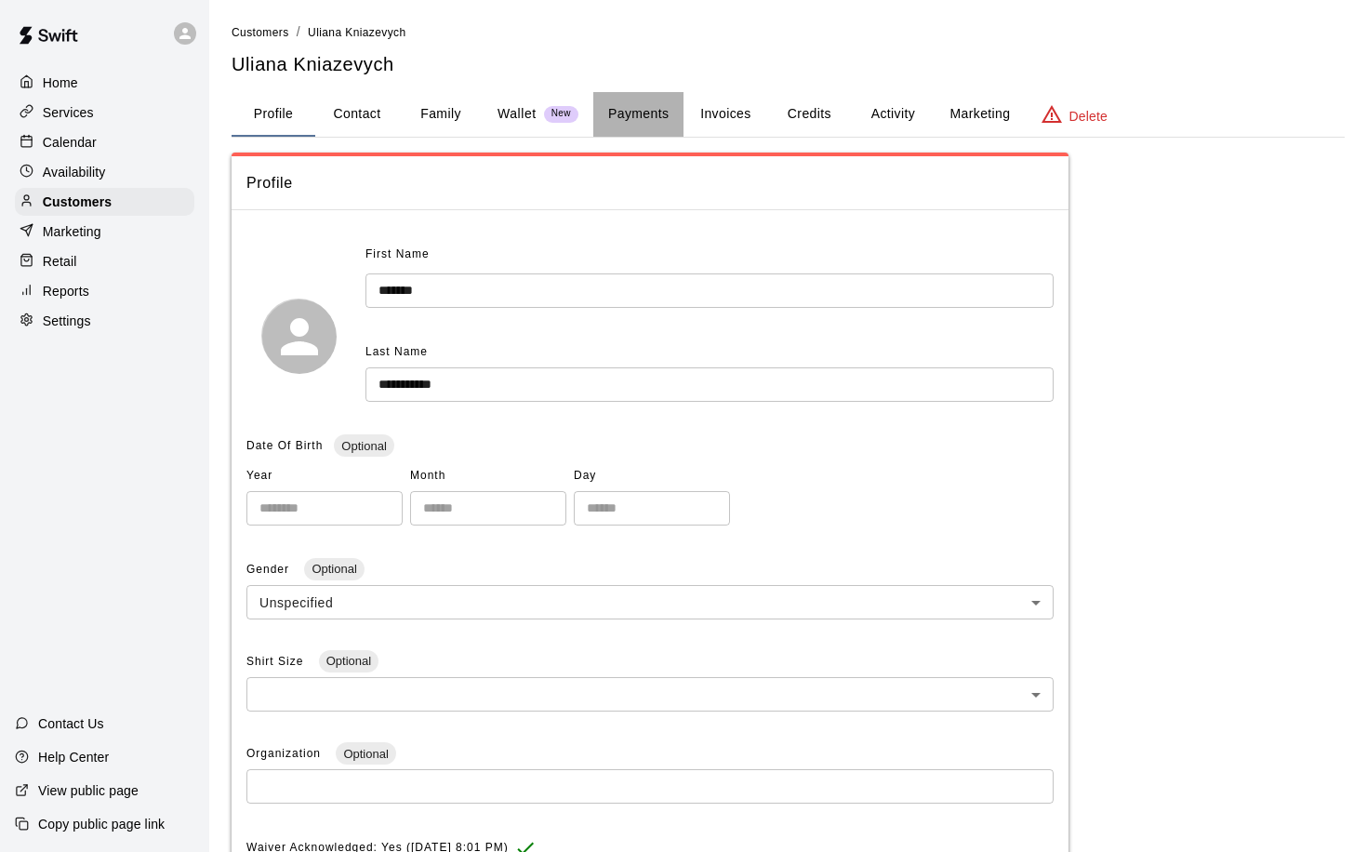
click at [641, 106] on button "Payments" at bounding box center [638, 114] width 90 height 45
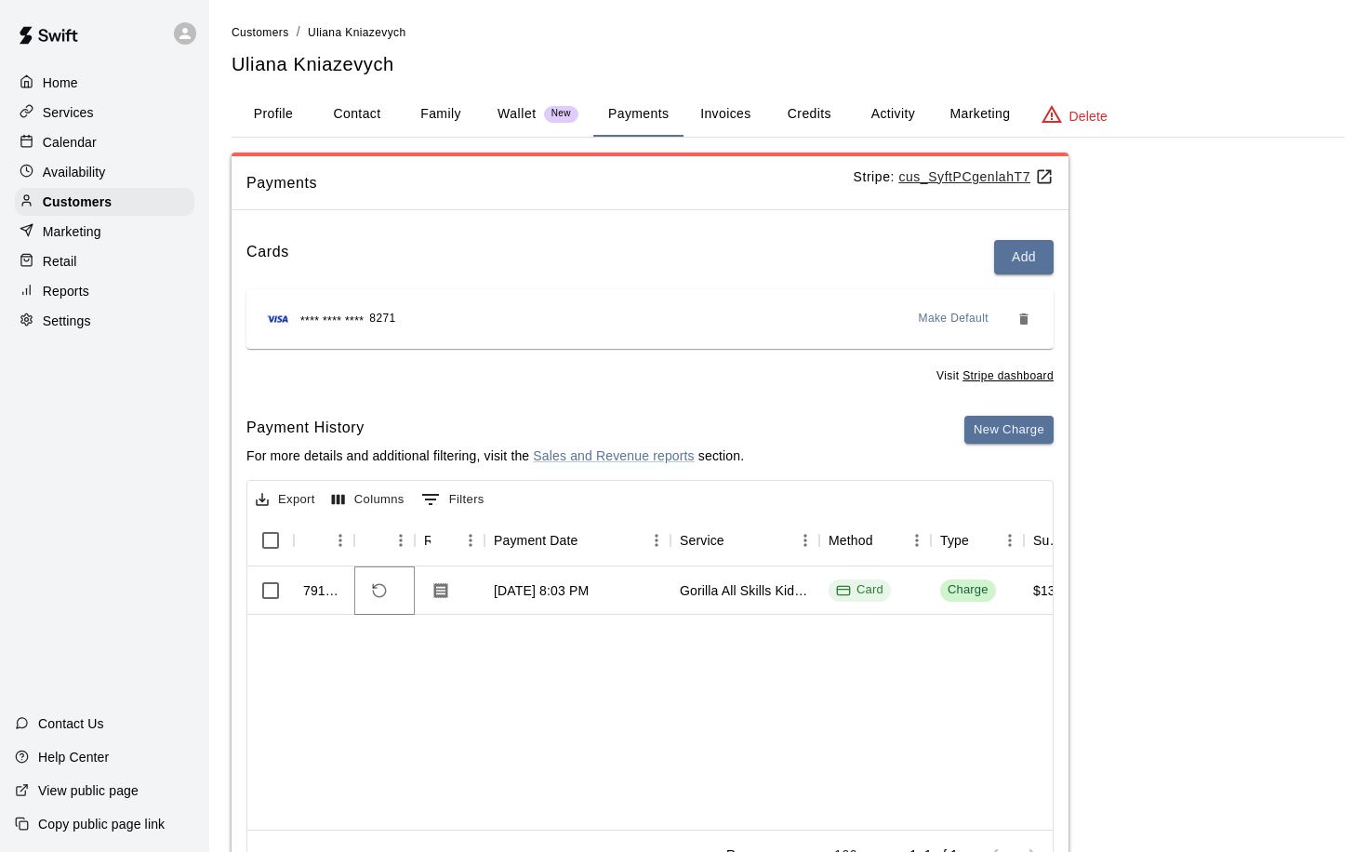
click at [378, 587] on icon "Refund payment" at bounding box center [379, 590] width 17 height 17
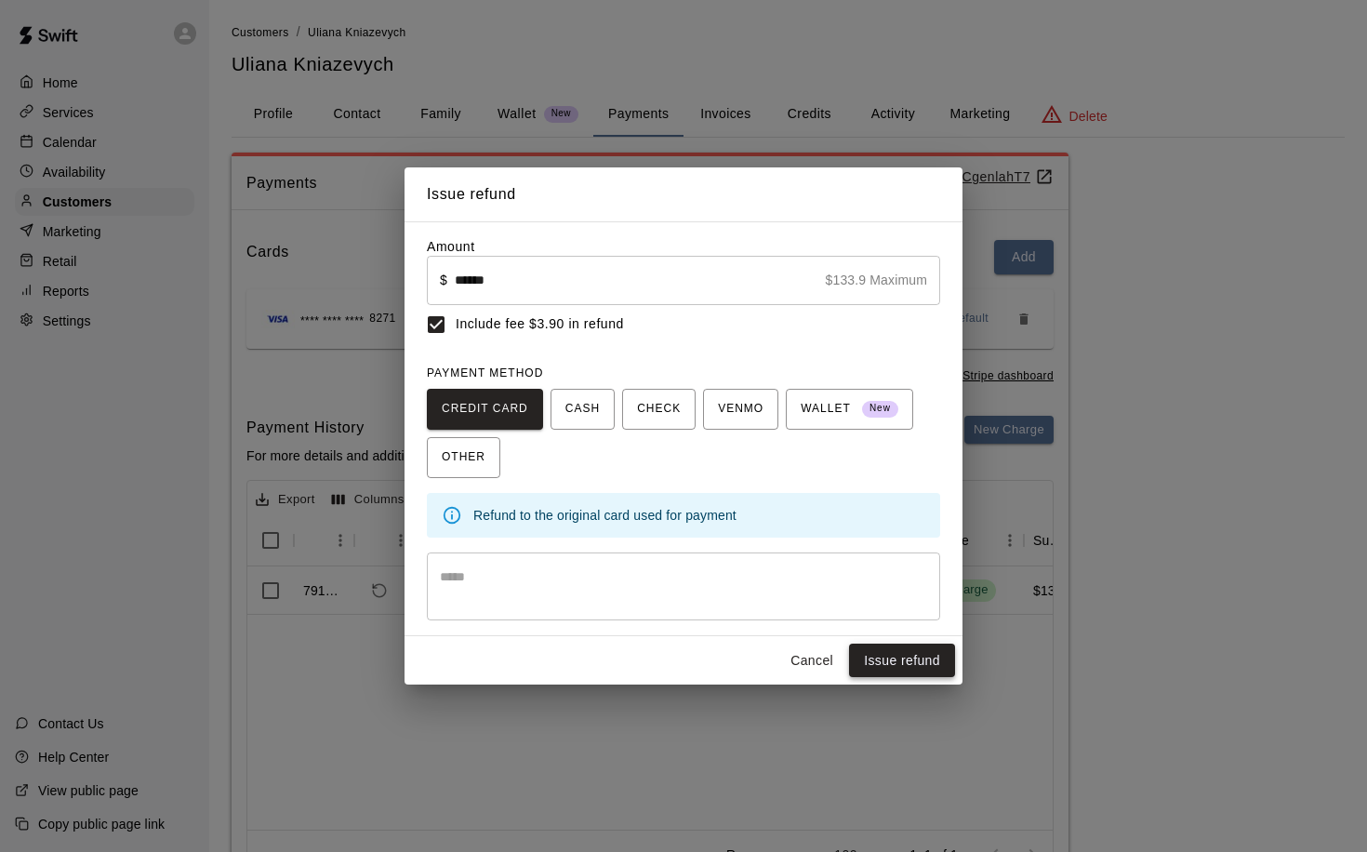
click at [900, 659] on button "Issue refund" at bounding box center [902, 660] width 106 height 34
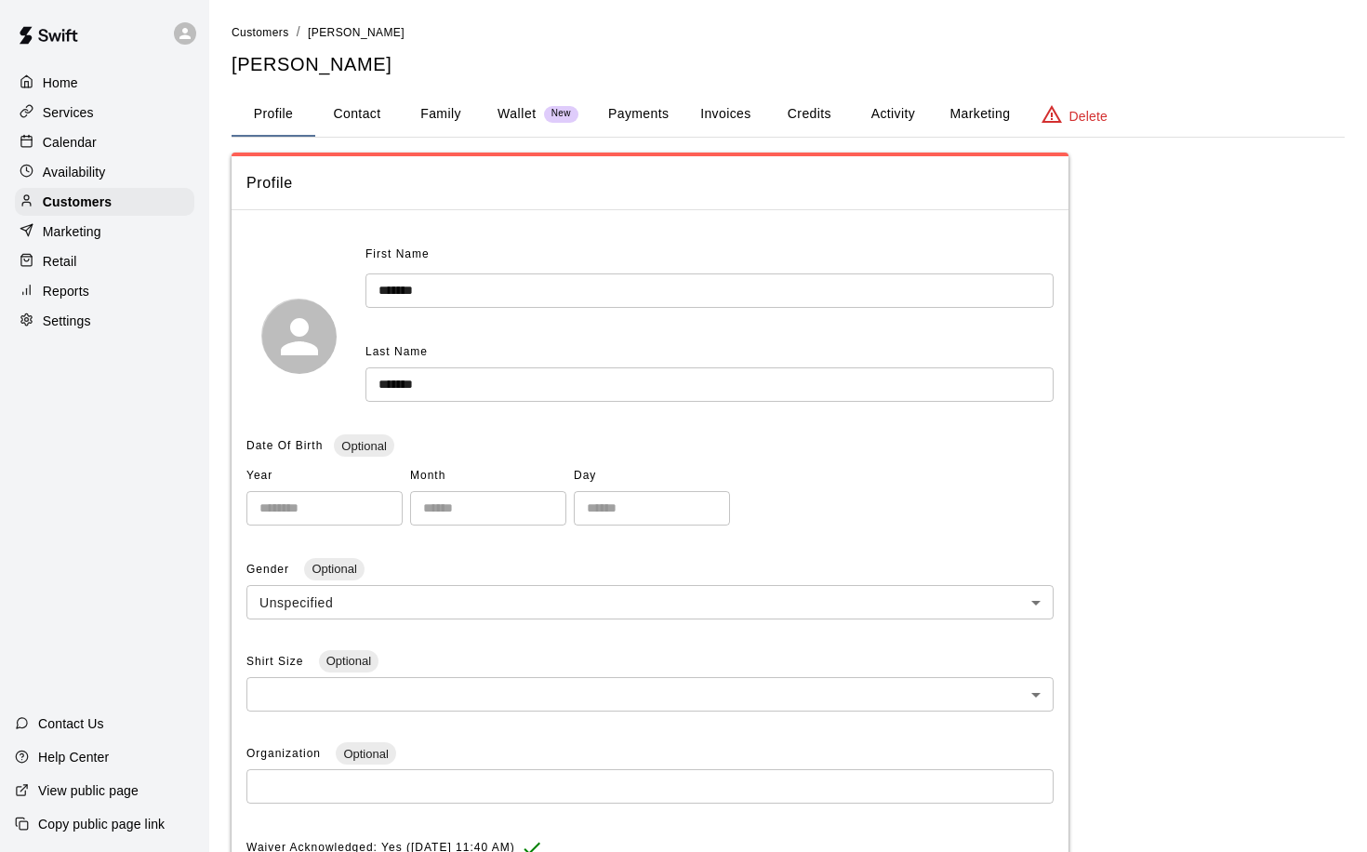
click at [650, 116] on button "Payments" at bounding box center [638, 114] width 90 height 45
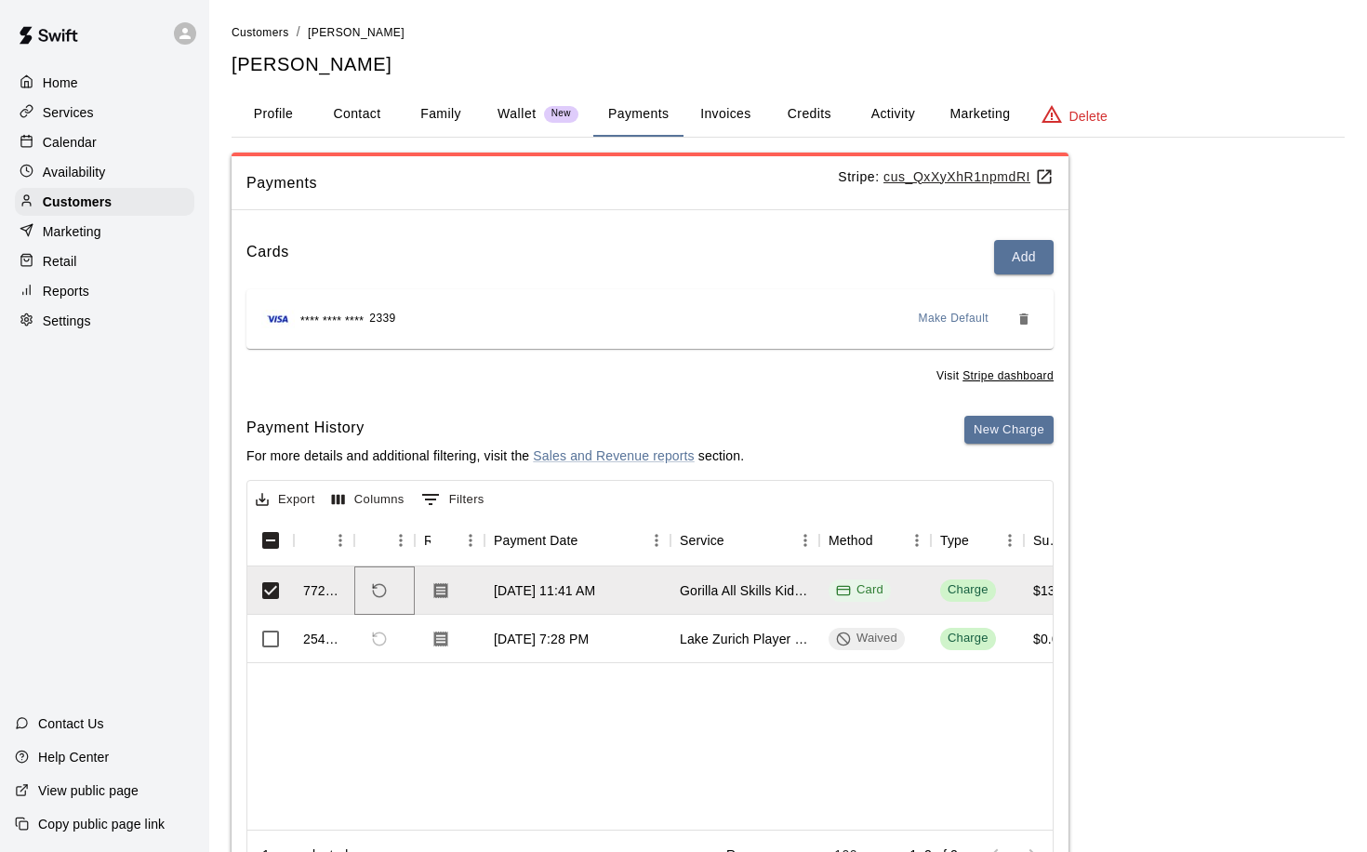
click at [380, 584] on icon "Refund payment" at bounding box center [379, 590] width 17 height 17
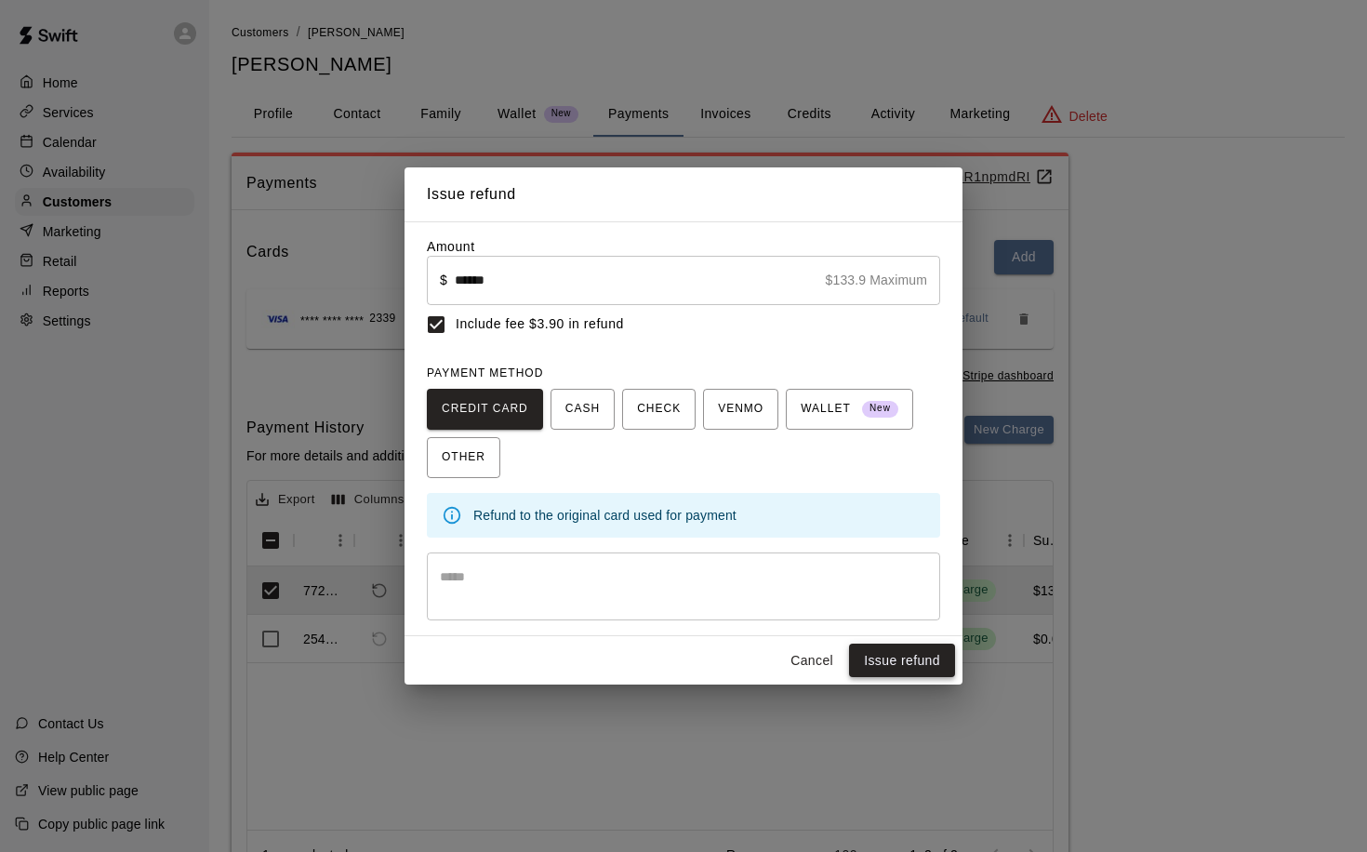
click at [895, 658] on button "Issue refund" at bounding box center [902, 660] width 106 height 34
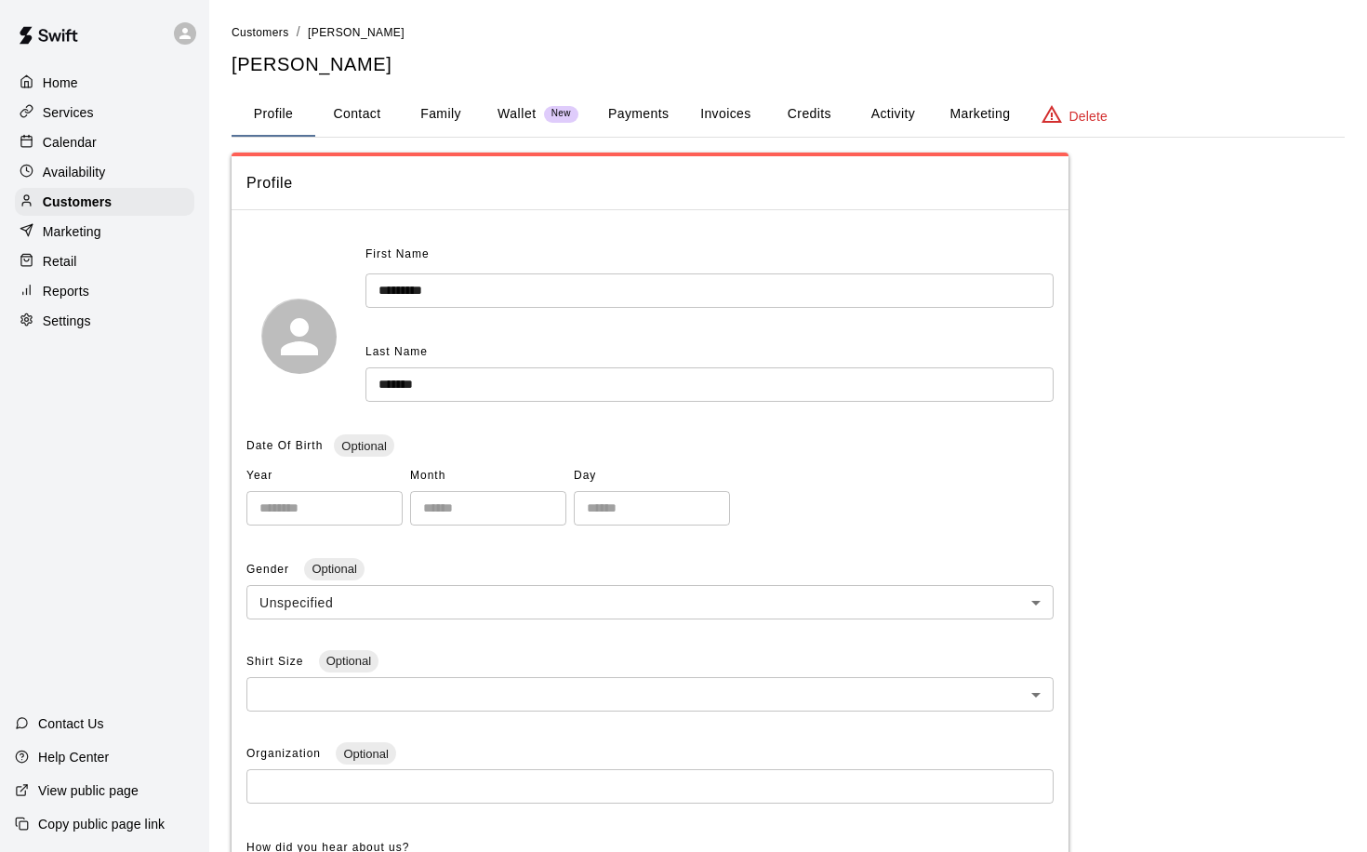
click at [653, 113] on button "Payments" at bounding box center [638, 114] width 90 height 45
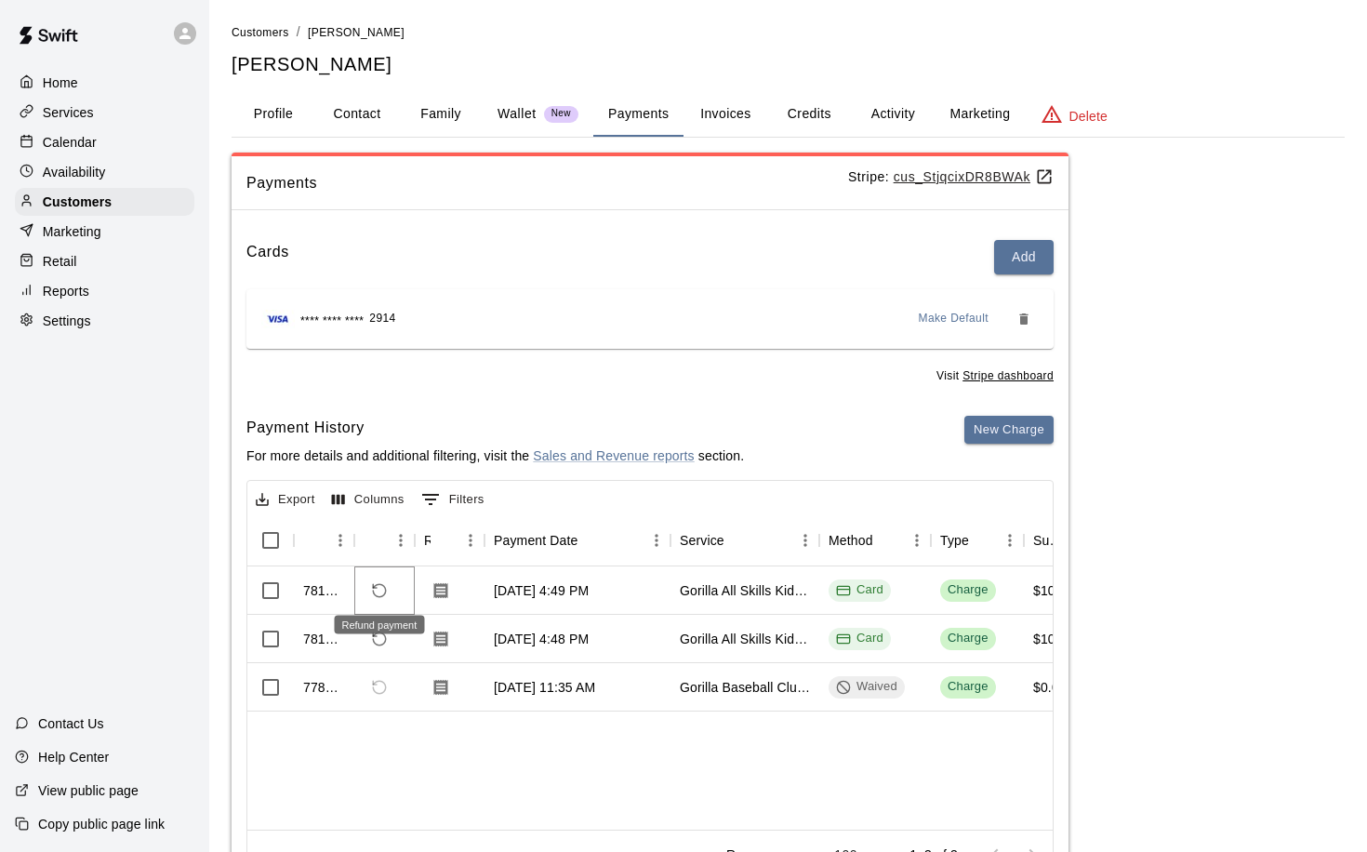
click at [378, 590] on icon "Refund payment" at bounding box center [379, 590] width 17 height 17
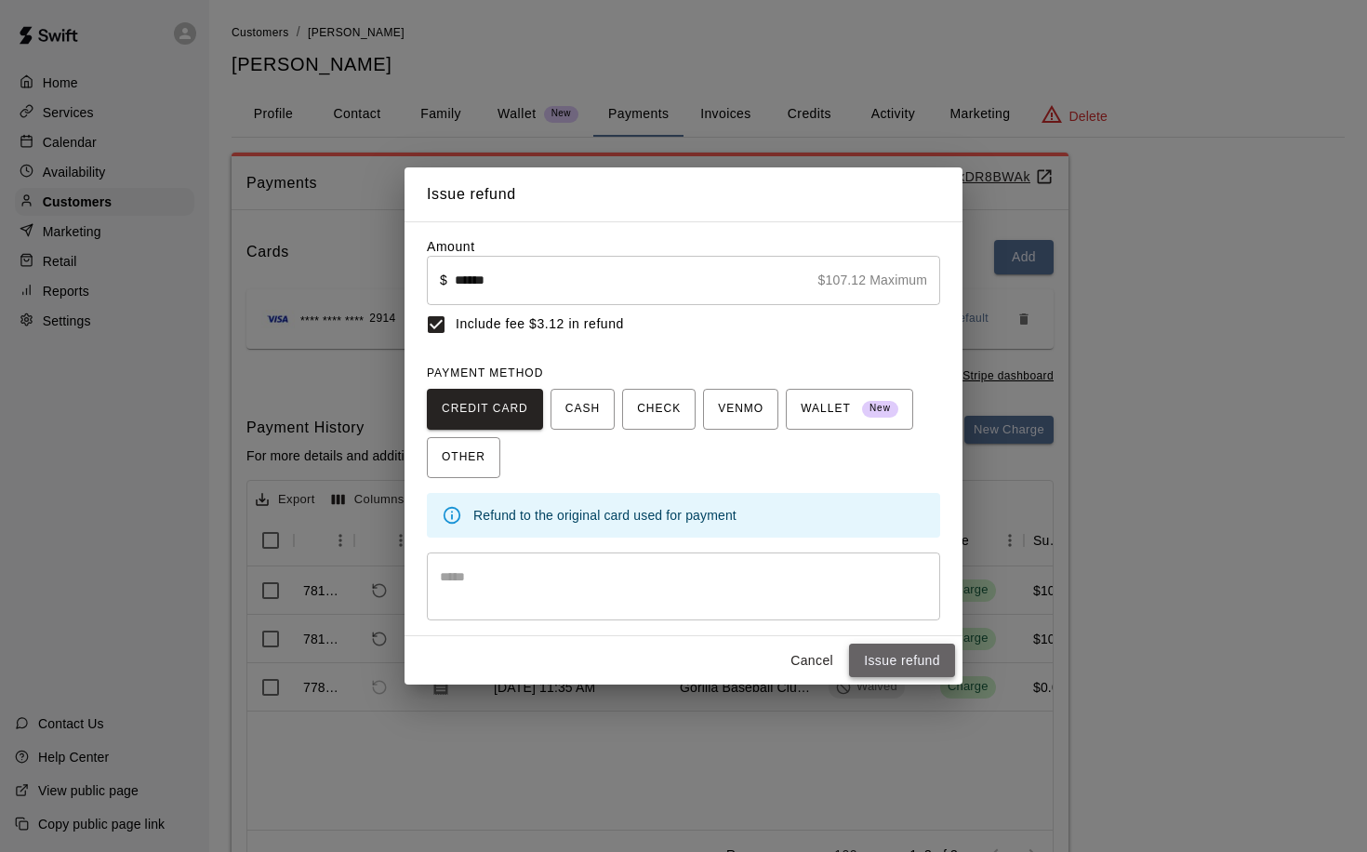
click at [897, 664] on button "Issue refund" at bounding box center [902, 660] width 106 height 34
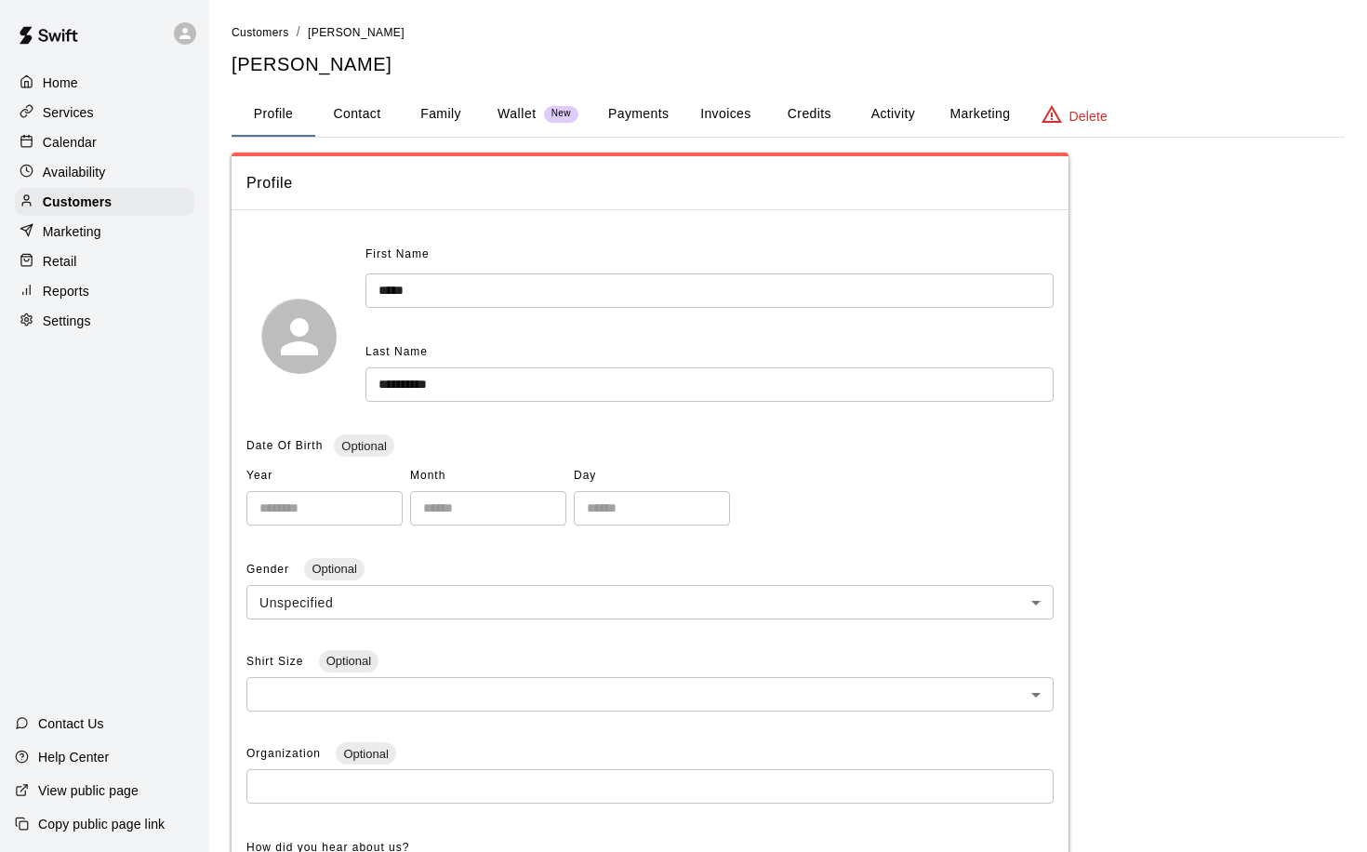
click at [633, 113] on button "Payments" at bounding box center [638, 114] width 90 height 45
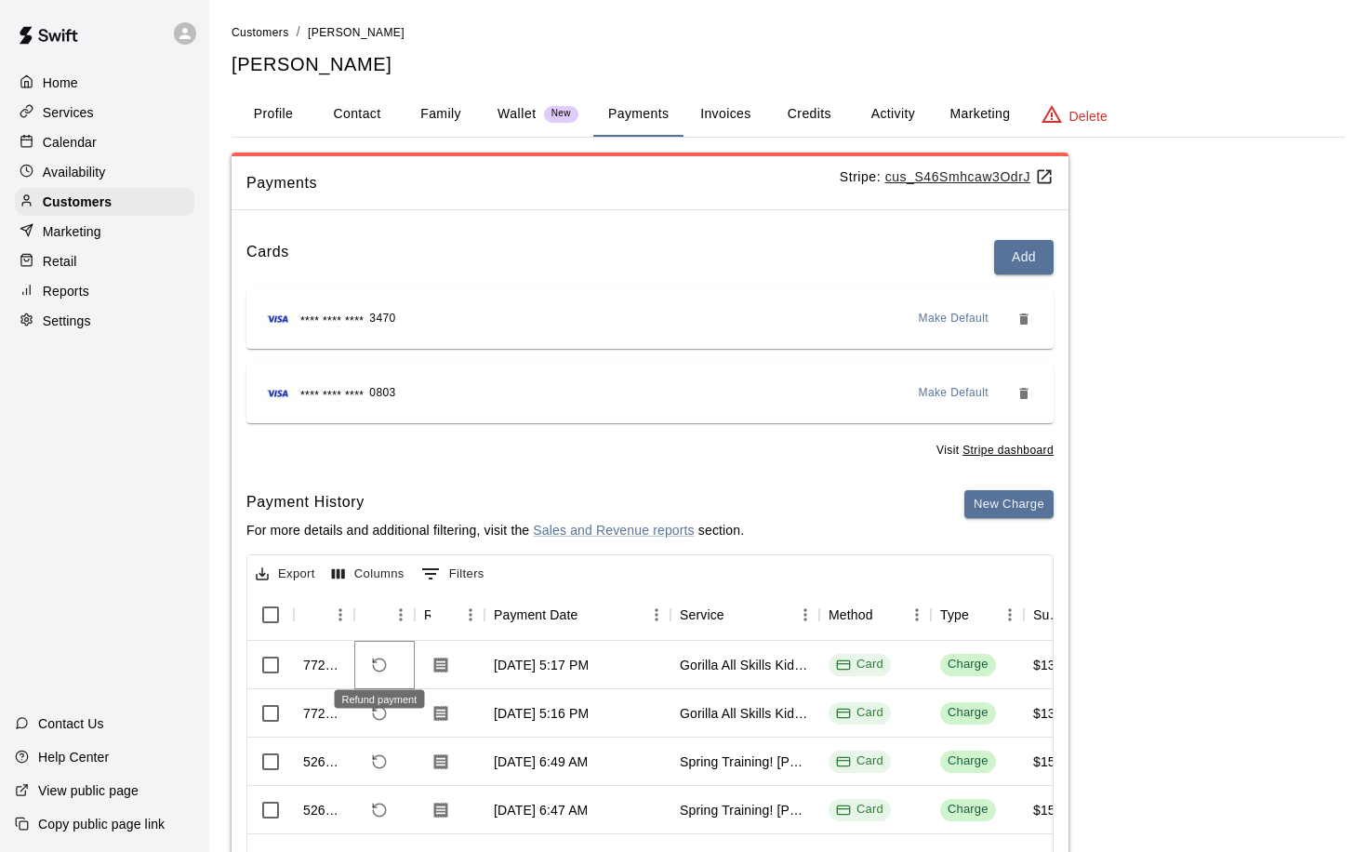
click at [380, 659] on icon "Refund payment" at bounding box center [379, 664] width 17 height 17
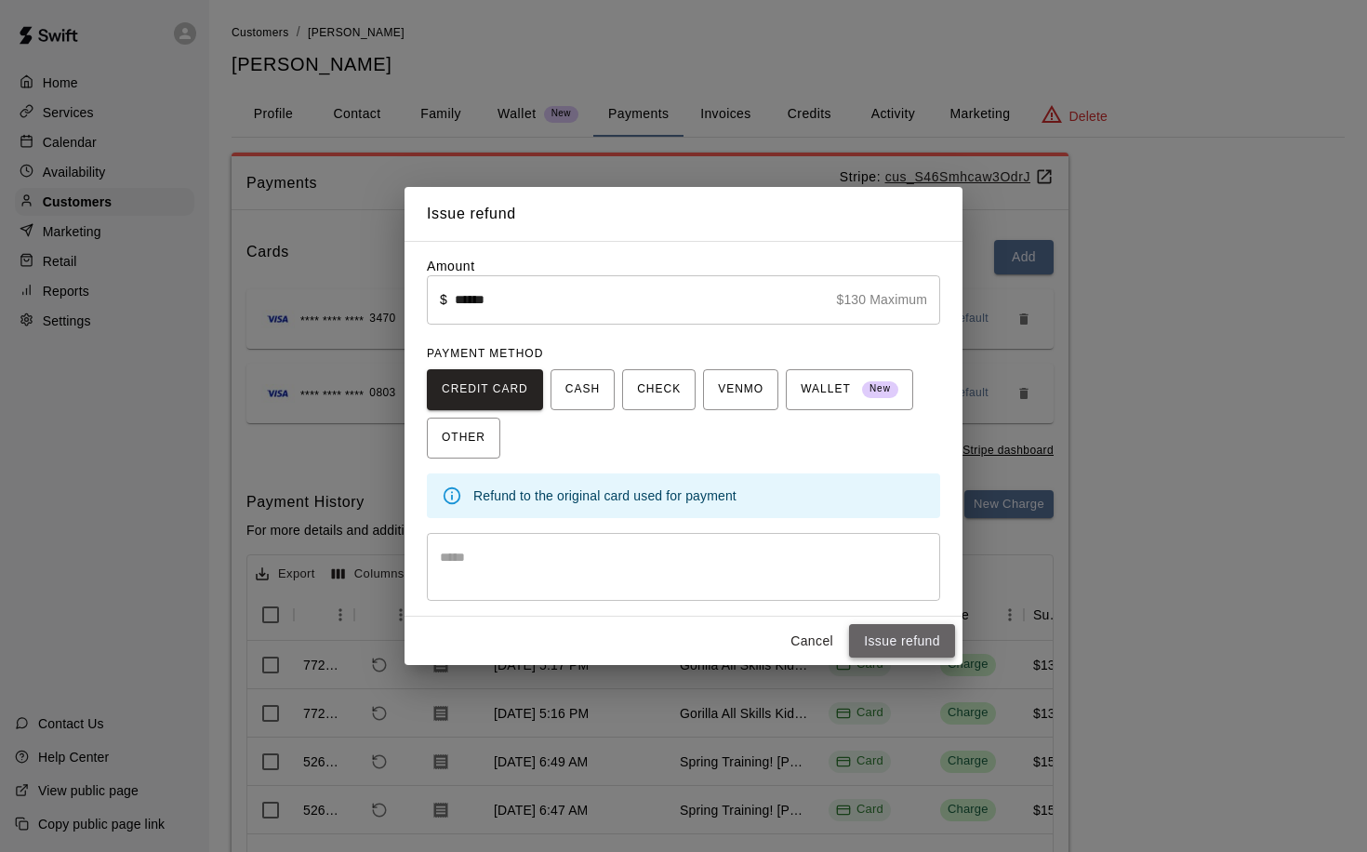
click at [900, 638] on button "Issue refund" at bounding box center [902, 641] width 106 height 34
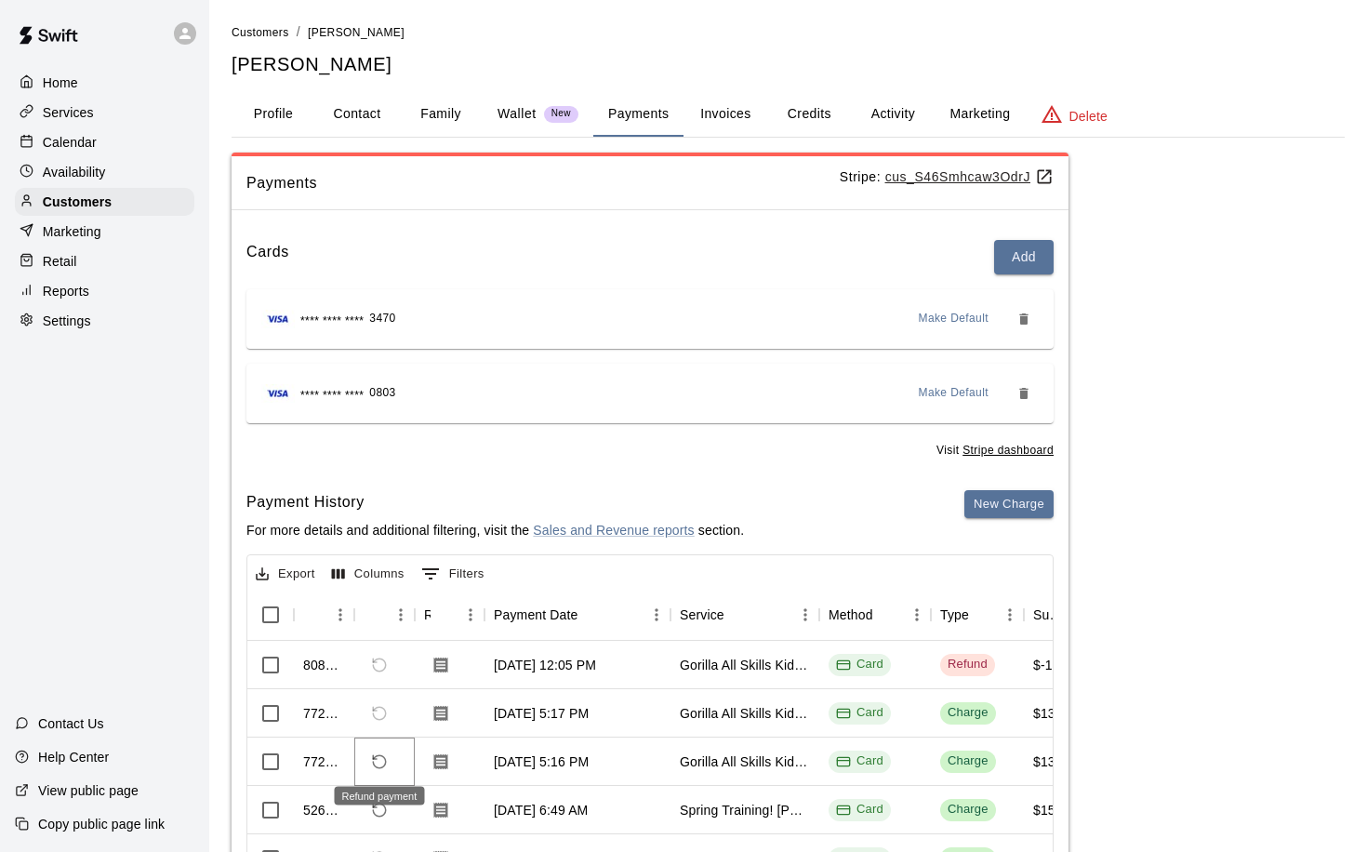
click at [385, 757] on icon "Refund payment" at bounding box center [379, 761] width 13 height 13
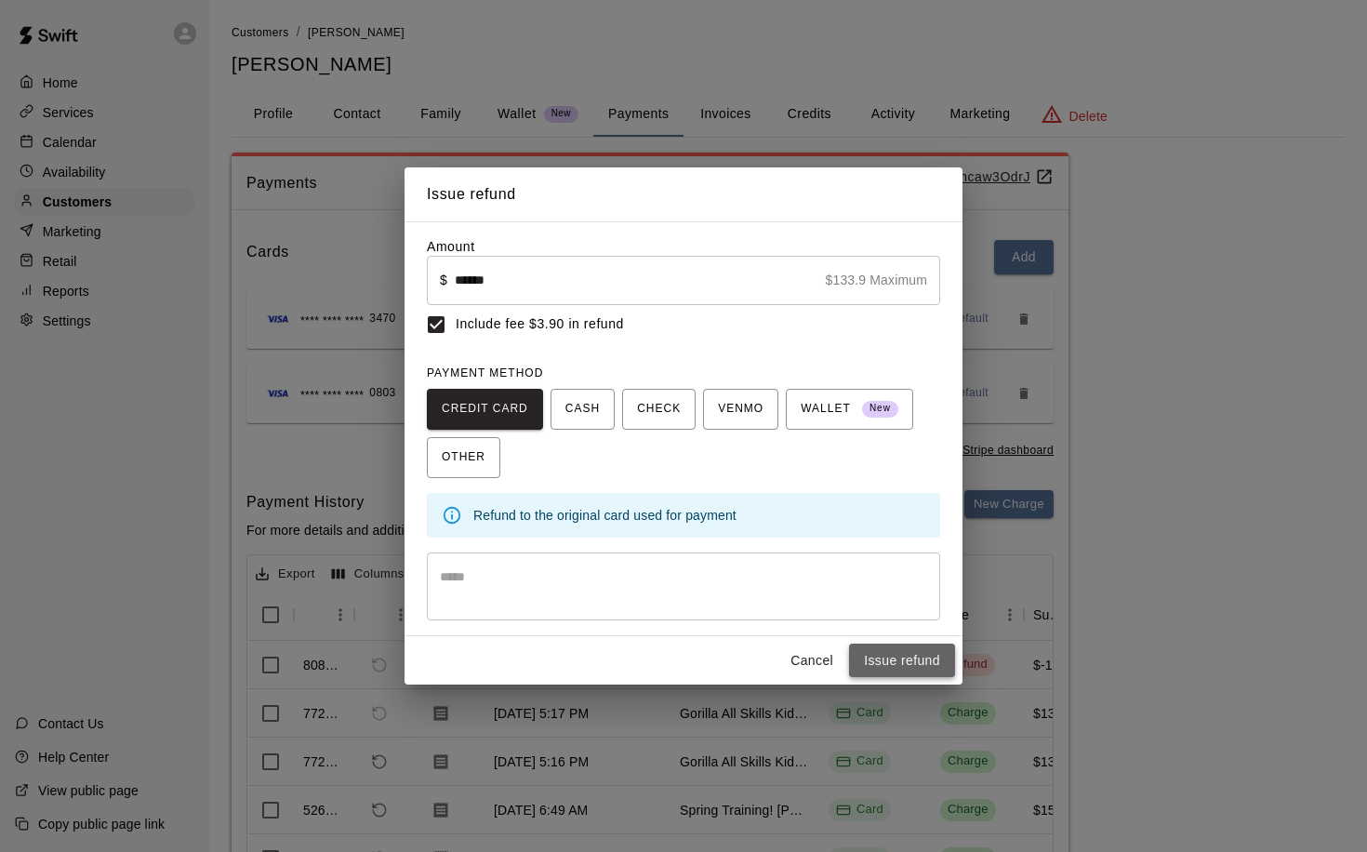
click at [896, 659] on button "Issue refund" at bounding box center [902, 660] width 106 height 34
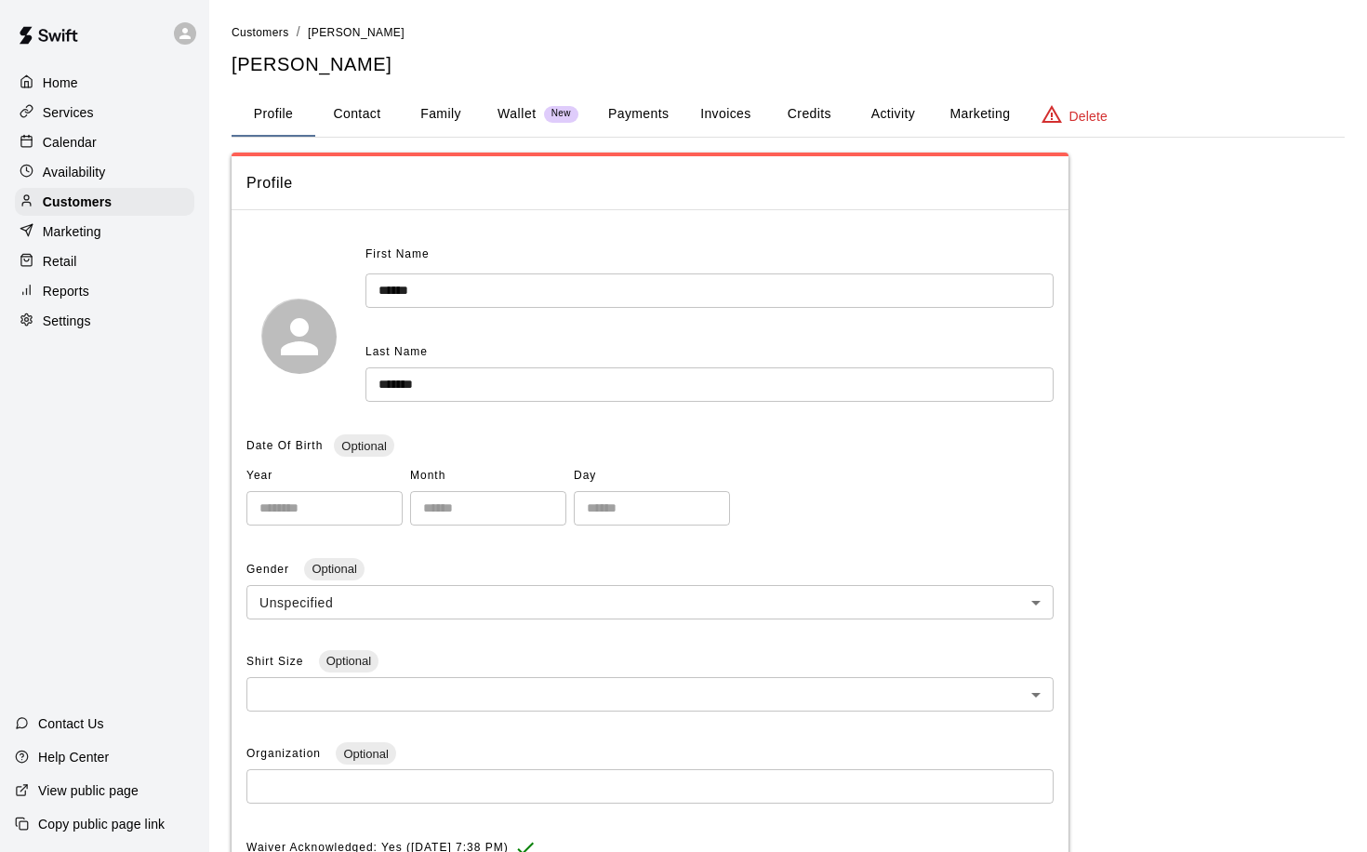
click at [653, 114] on button "Payments" at bounding box center [638, 114] width 90 height 45
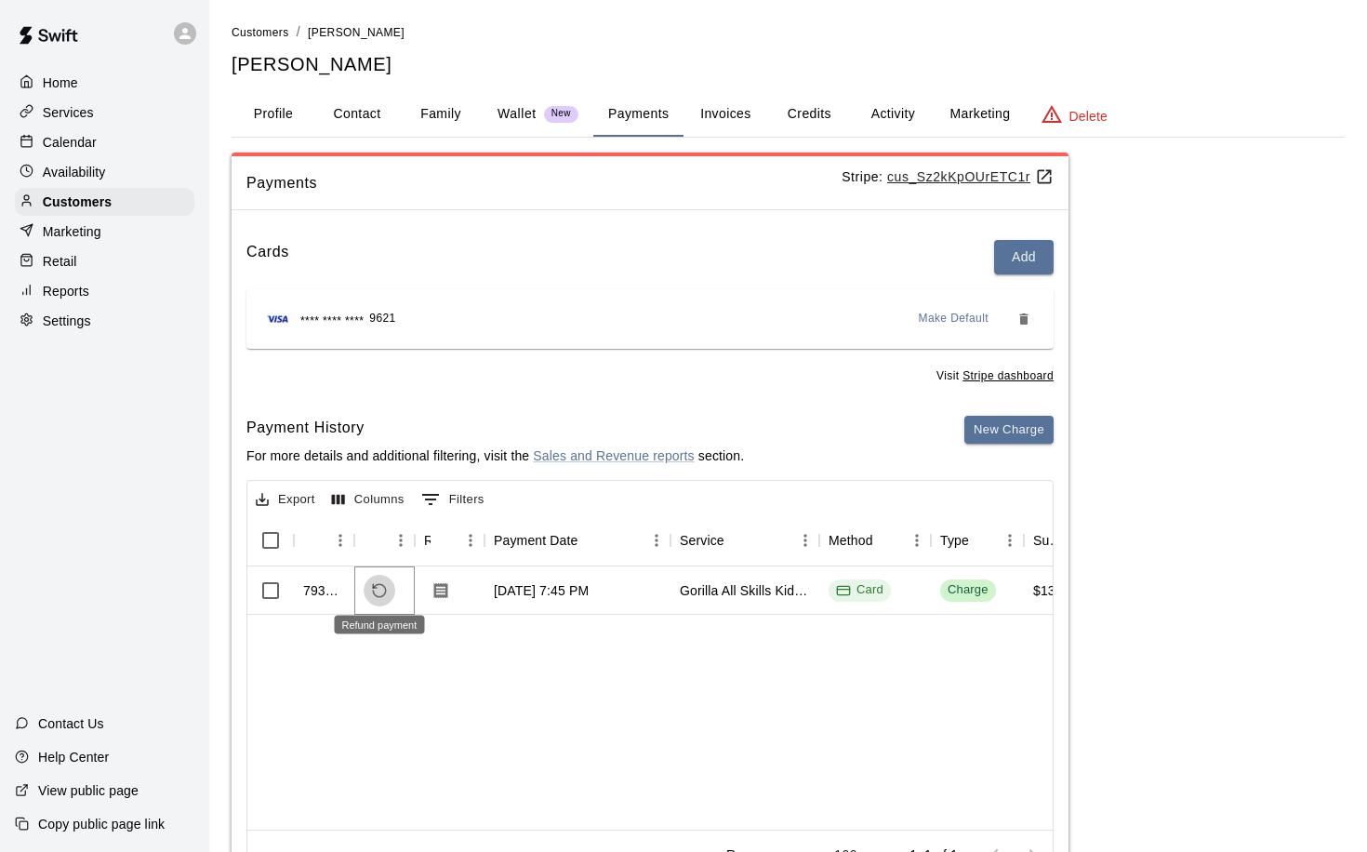
click at [380, 588] on icon "Refund payment" at bounding box center [379, 590] width 17 height 17
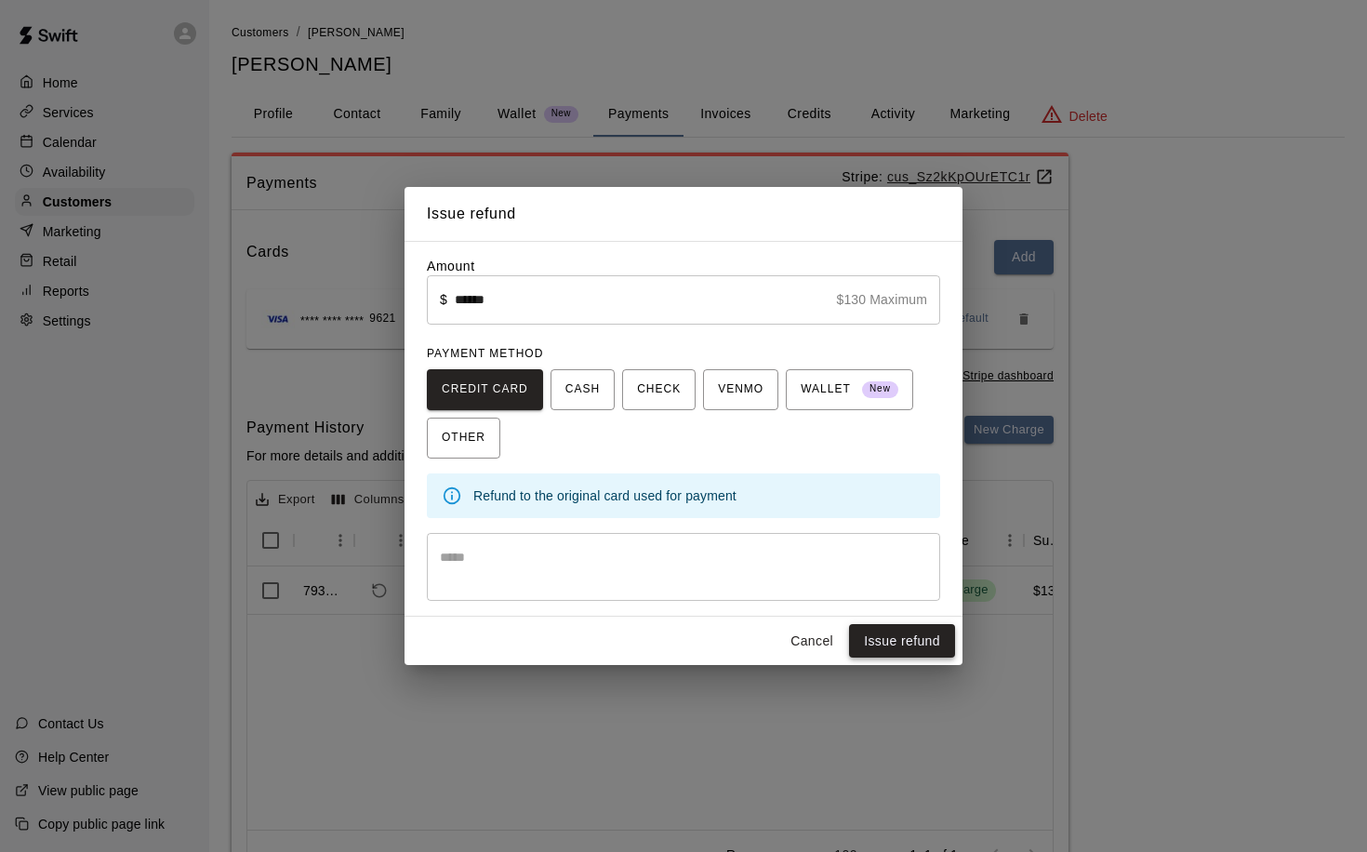
click at [912, 643] on button "Issue refund" at bounding box center [902, 641] width 106 height 34
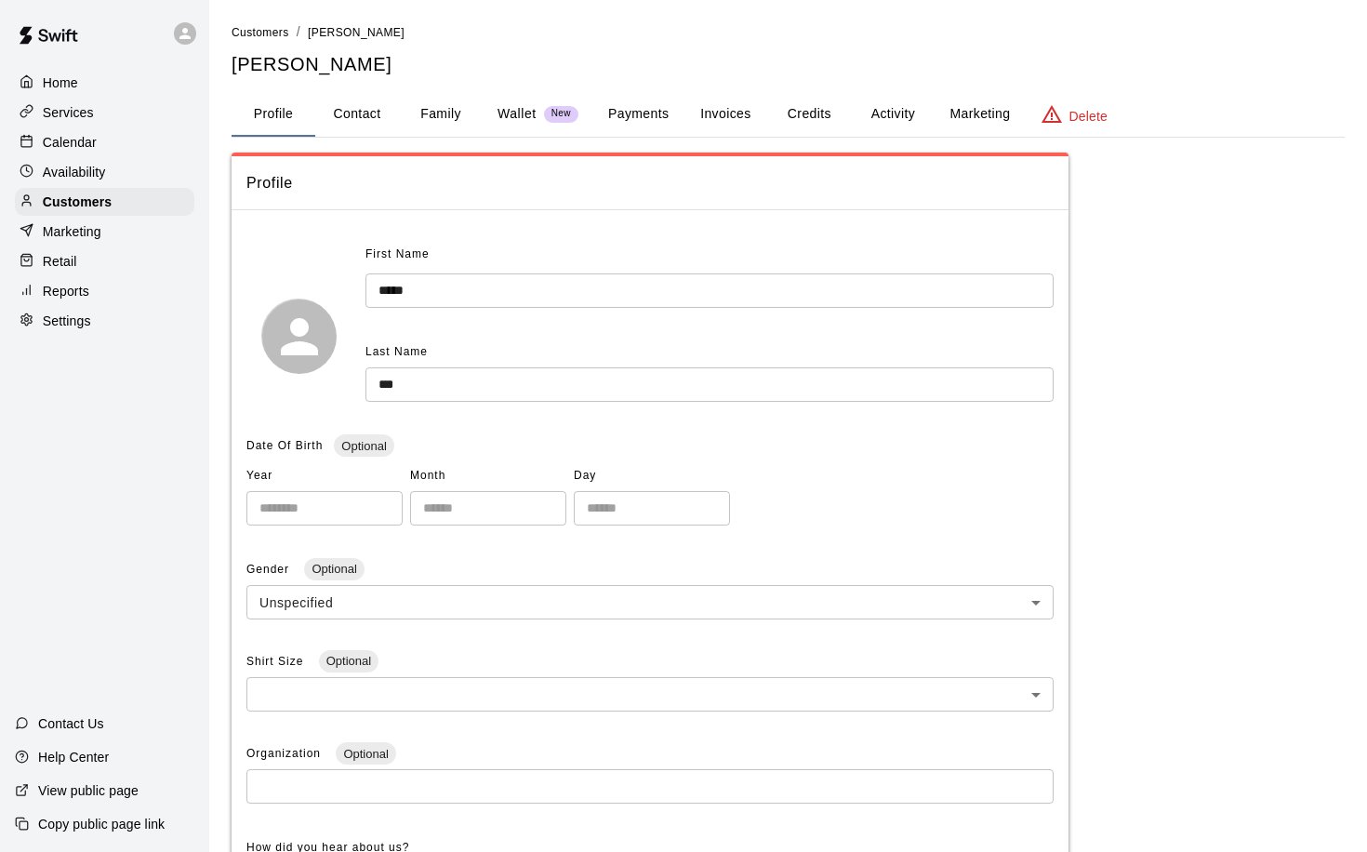
click at [526, 107] on p "Wallet" at bounding box center [516, 114] width 39 height 20
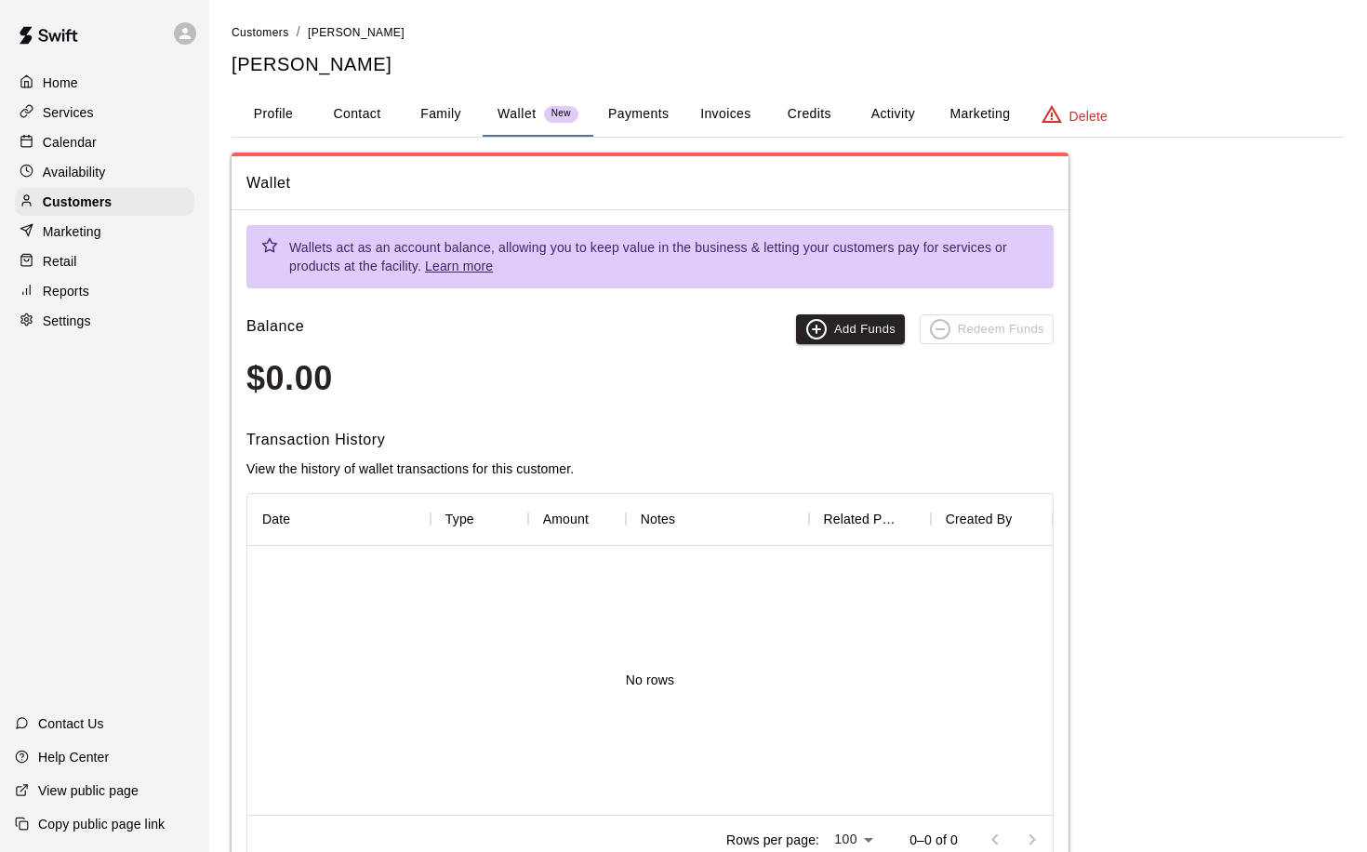
click at [630, 115] on button "Payments" at bounding box center [638, 114] width 90 height 45
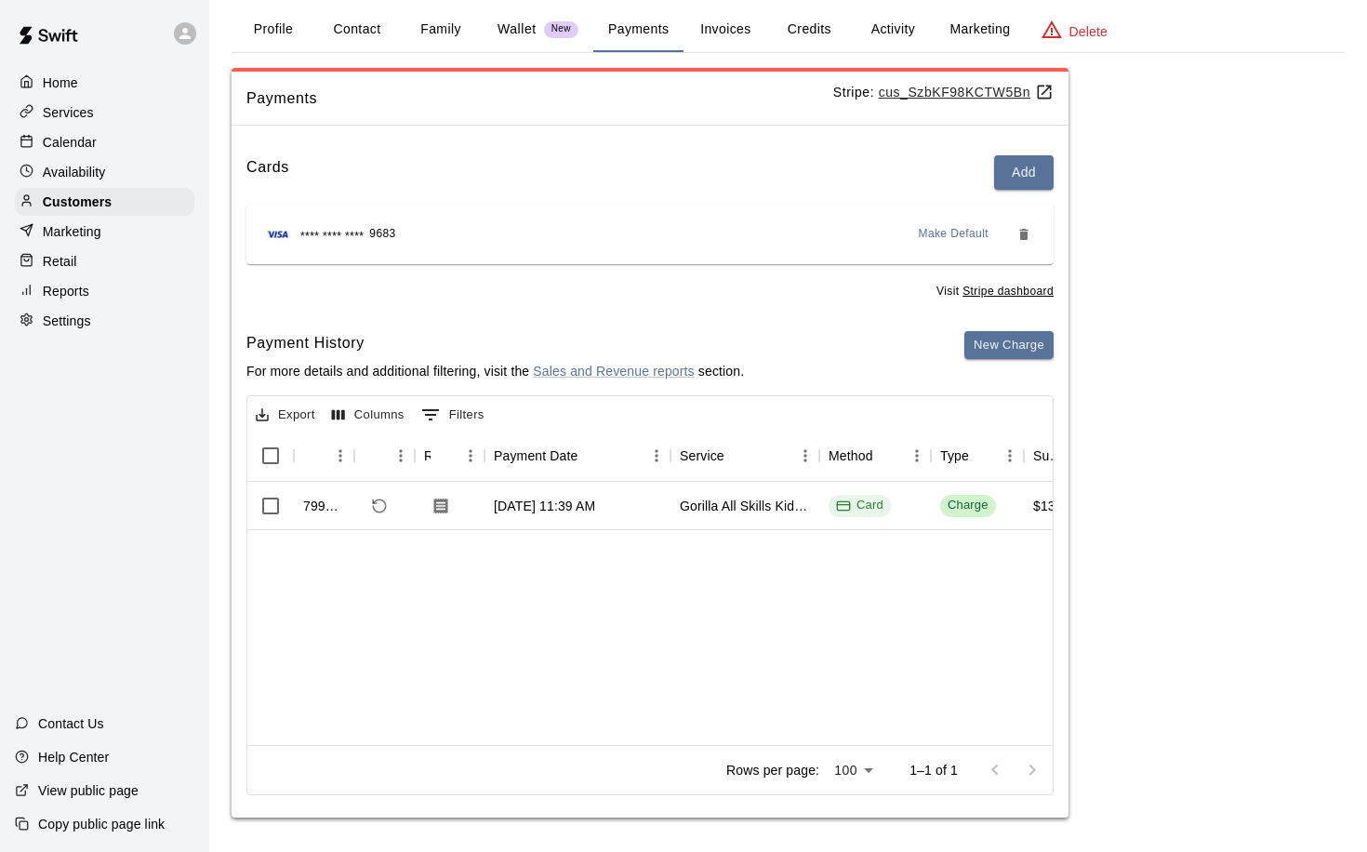
scroll to position [84, 0]
click at [390, 501] on button "Refund payment" at bounding box center [380, 507] width 32 height 32
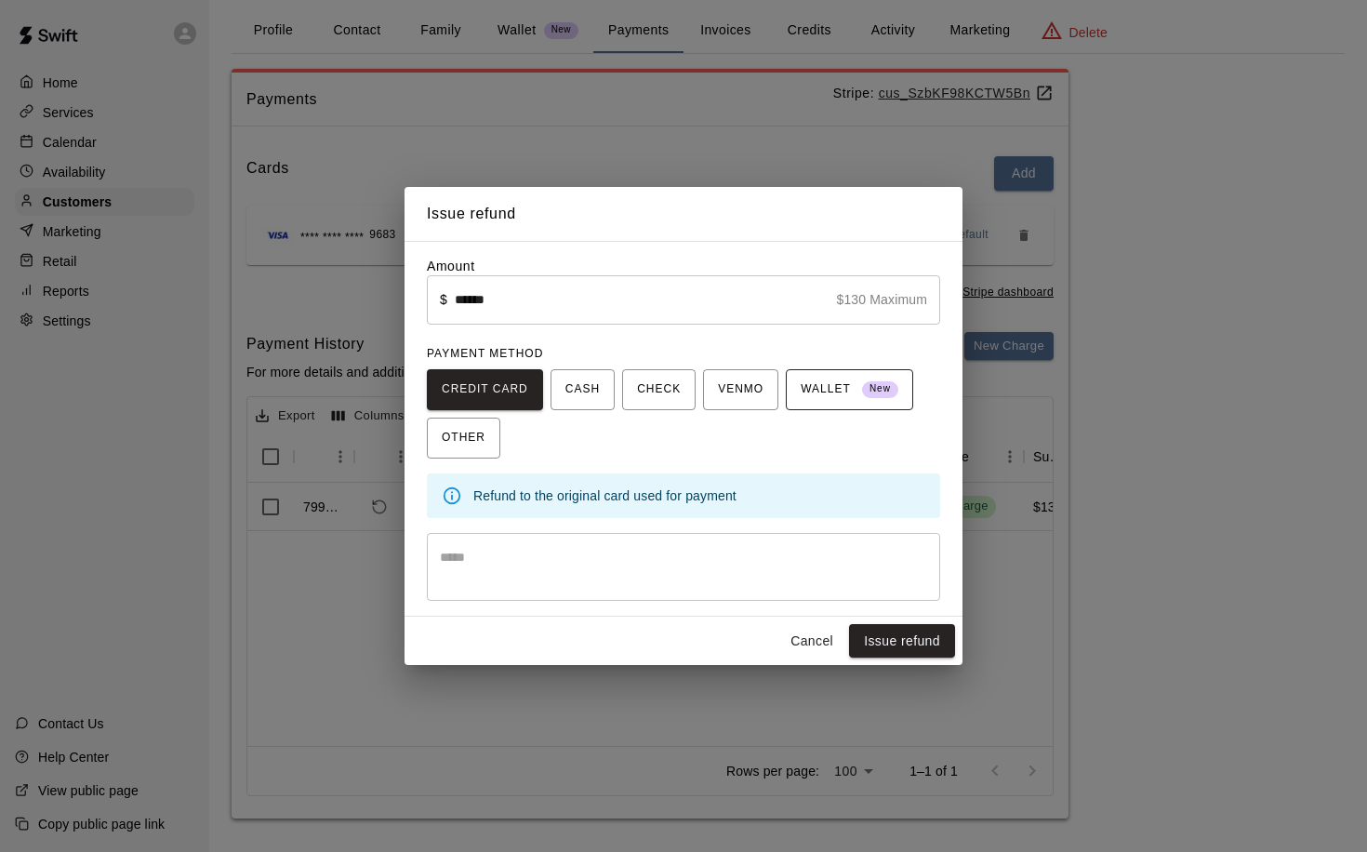
click at [844, 390] on span "WALLET New" at bounding box center [850, 390] width 98 height 30
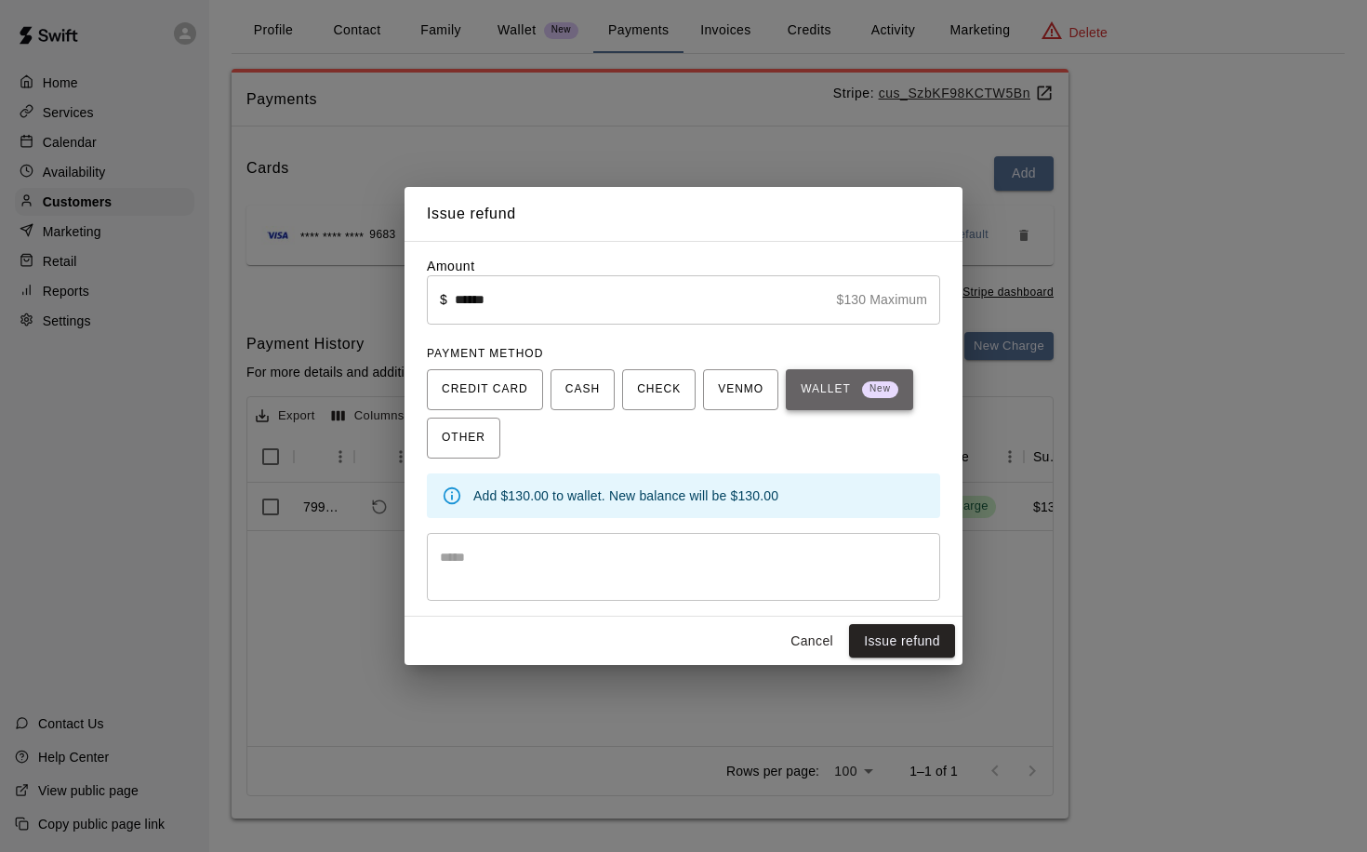
click at [845, 384] on span "WALLET New" at bounding box center [850, 390] width 98 height 30
click at [903, 636] on button "Issue refund" at bounding box center [902, 641] width 106 height 34
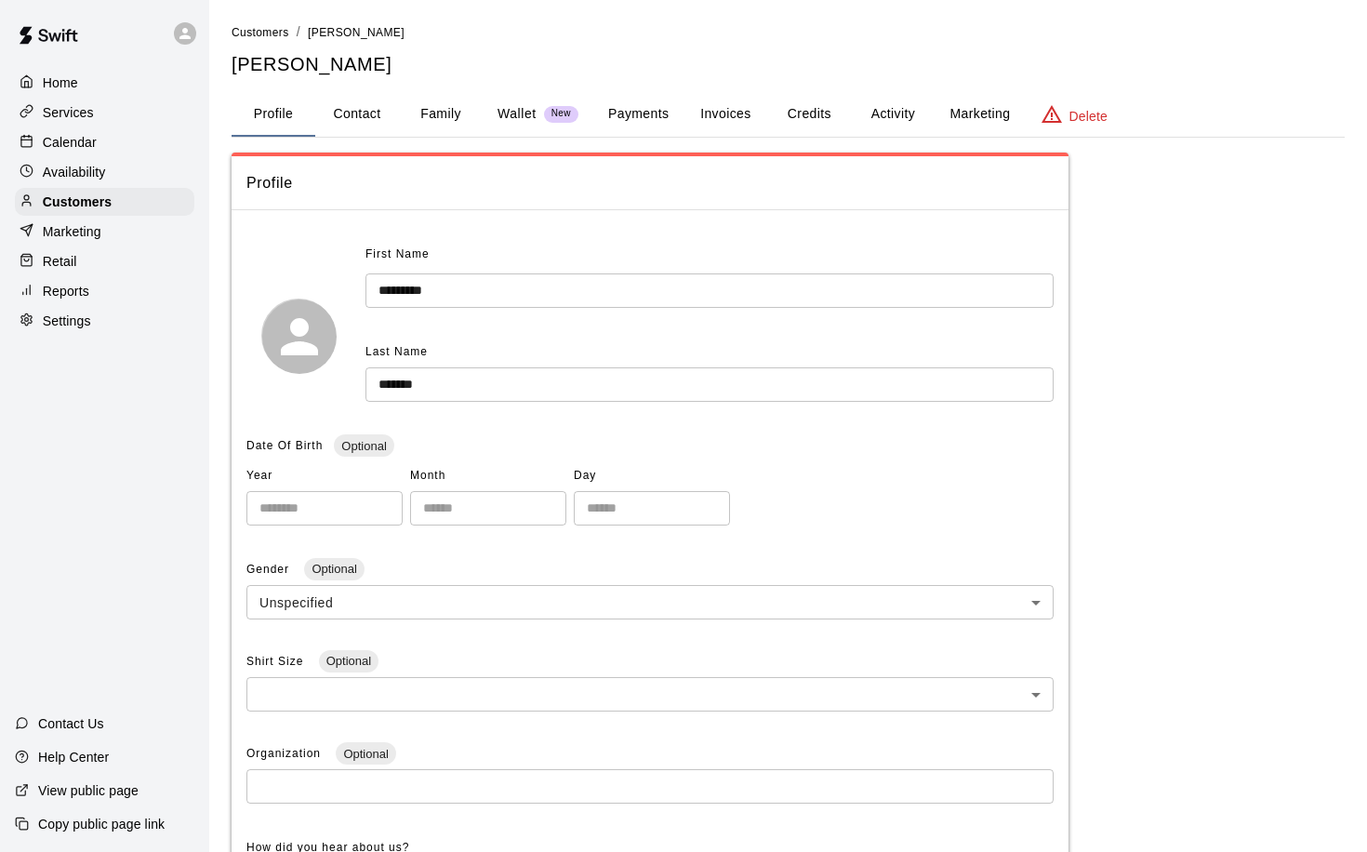
click at [629, 113] on button "Payments" at bounding box center [638, 114] width 90 height 45
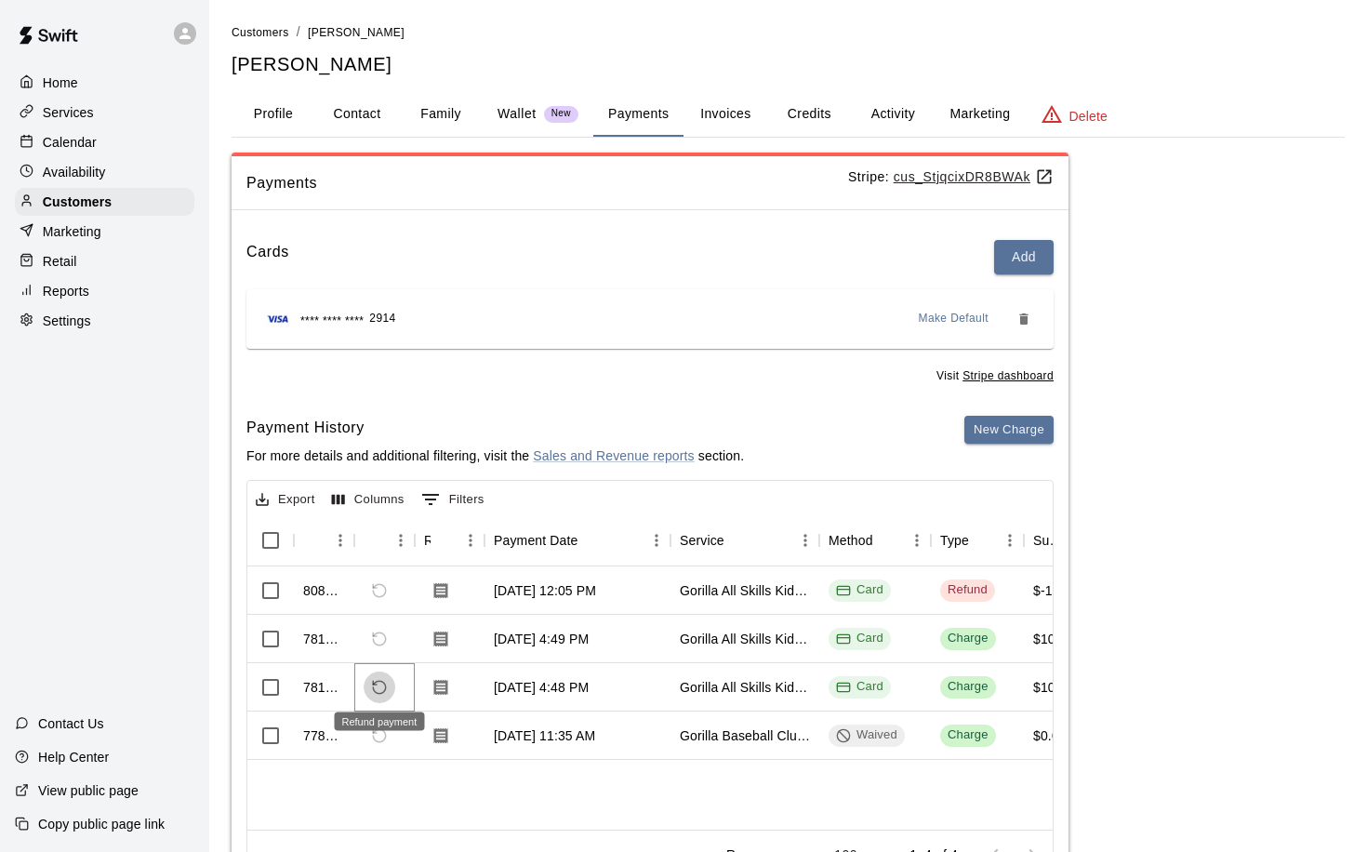
click at [375, 682] on icon "Refund payment" at bounding box center [379, 687] width 17 height 17
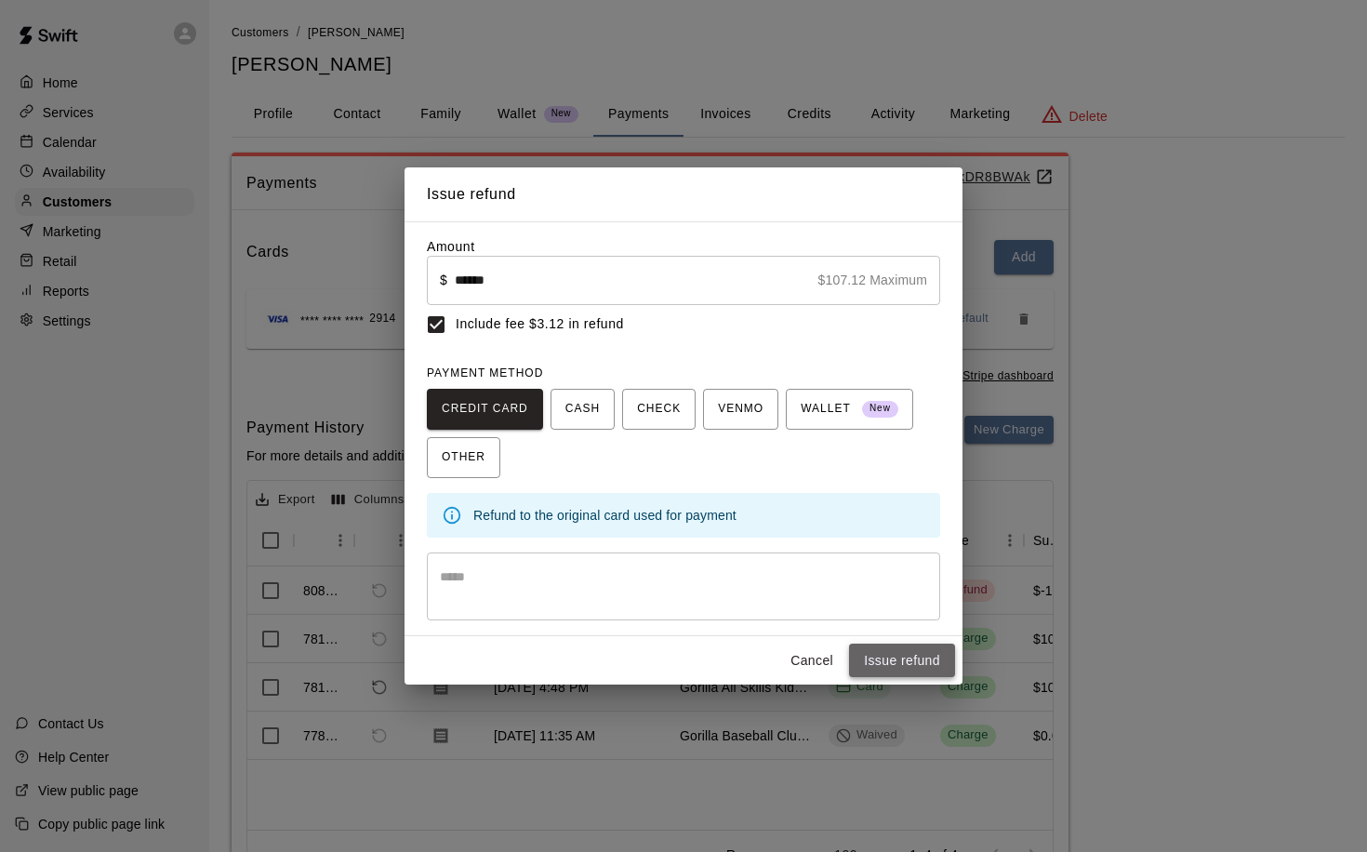
click at [874, 658] on button "Issue refund" at bounding box center [902, 660] width 106 height 34
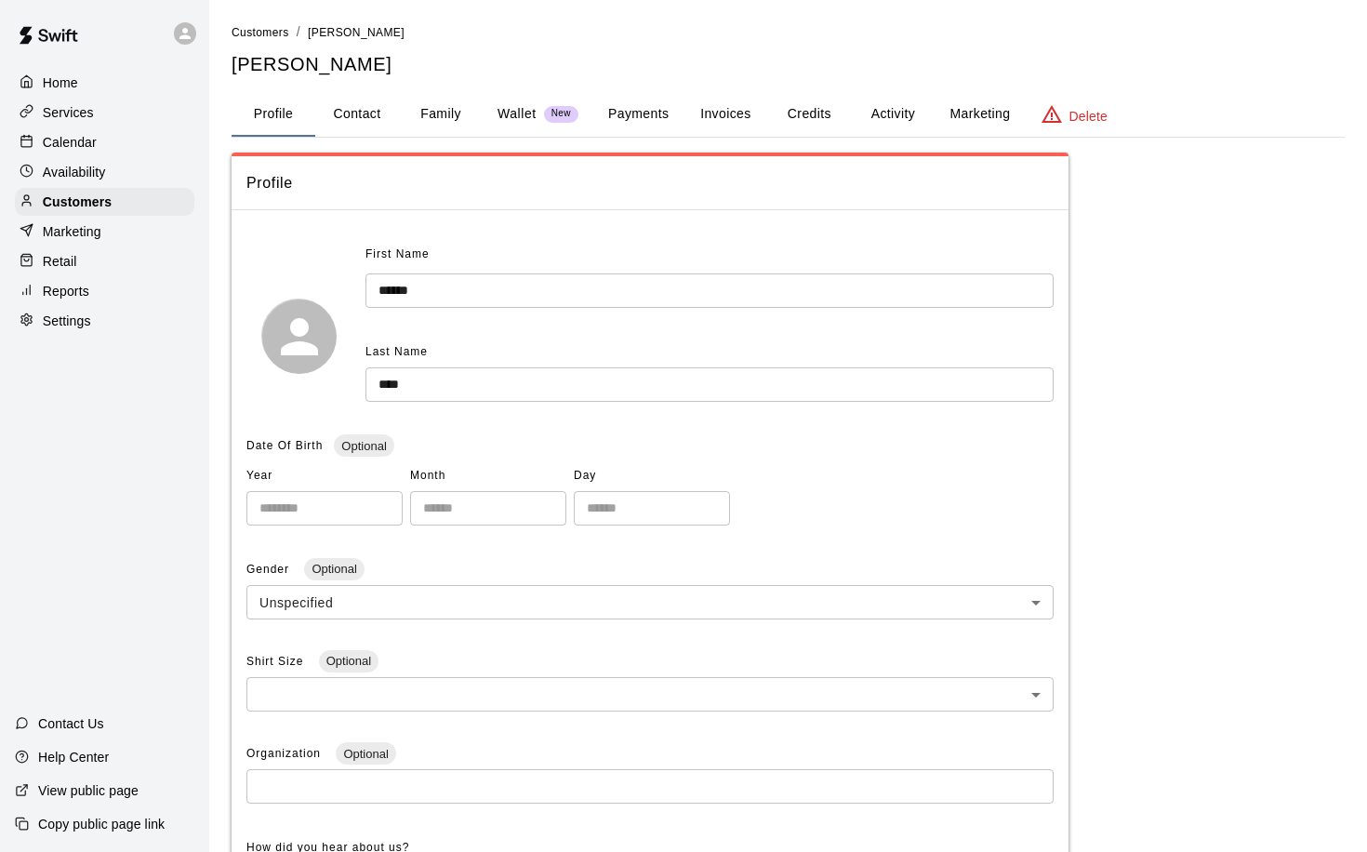
click at [625, 115] on button "Payments" at bounding box center [638, 114] width 90 height 45
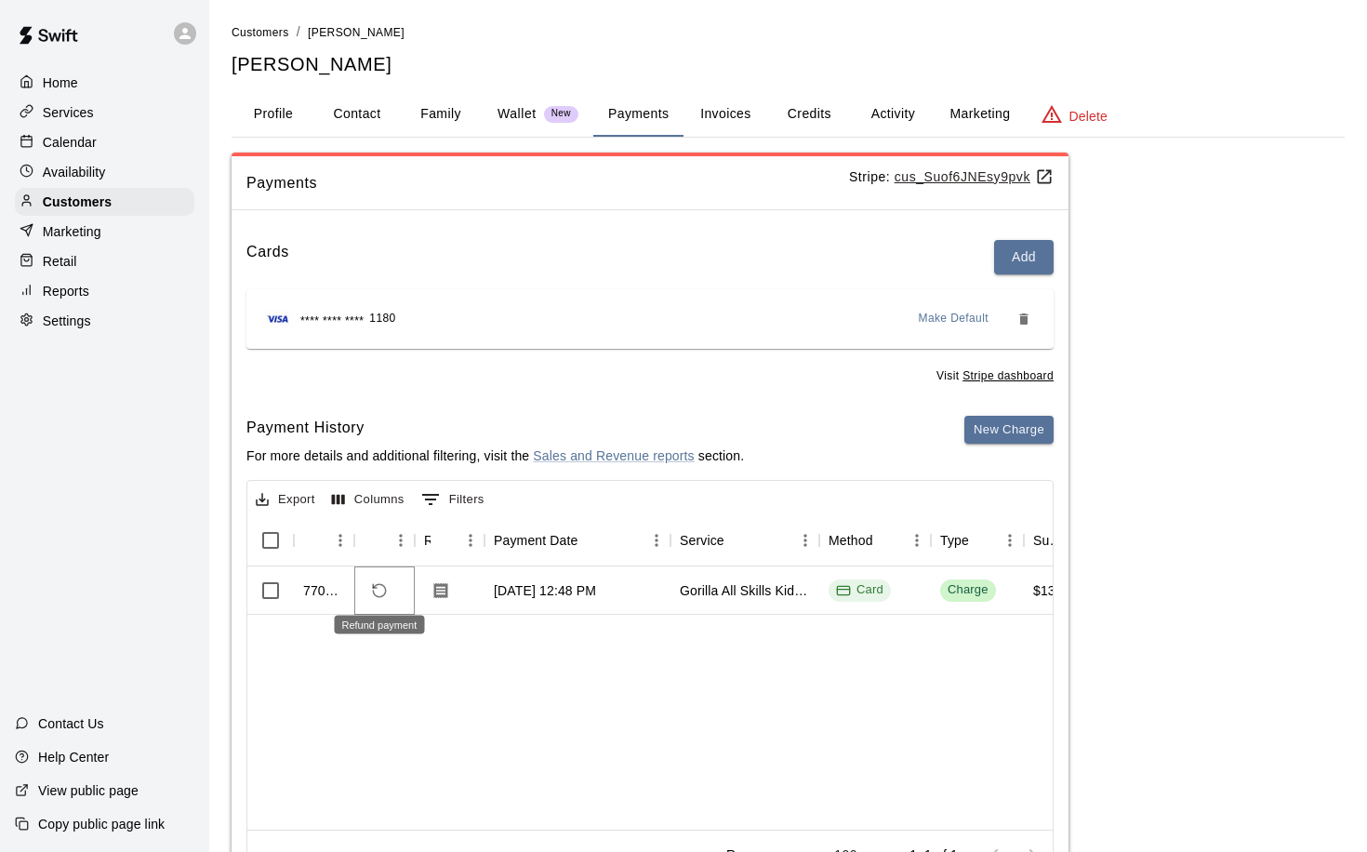
click at [379, 586] on icon "Refund payment" at bounding box center [379, 590] width 17 height 17
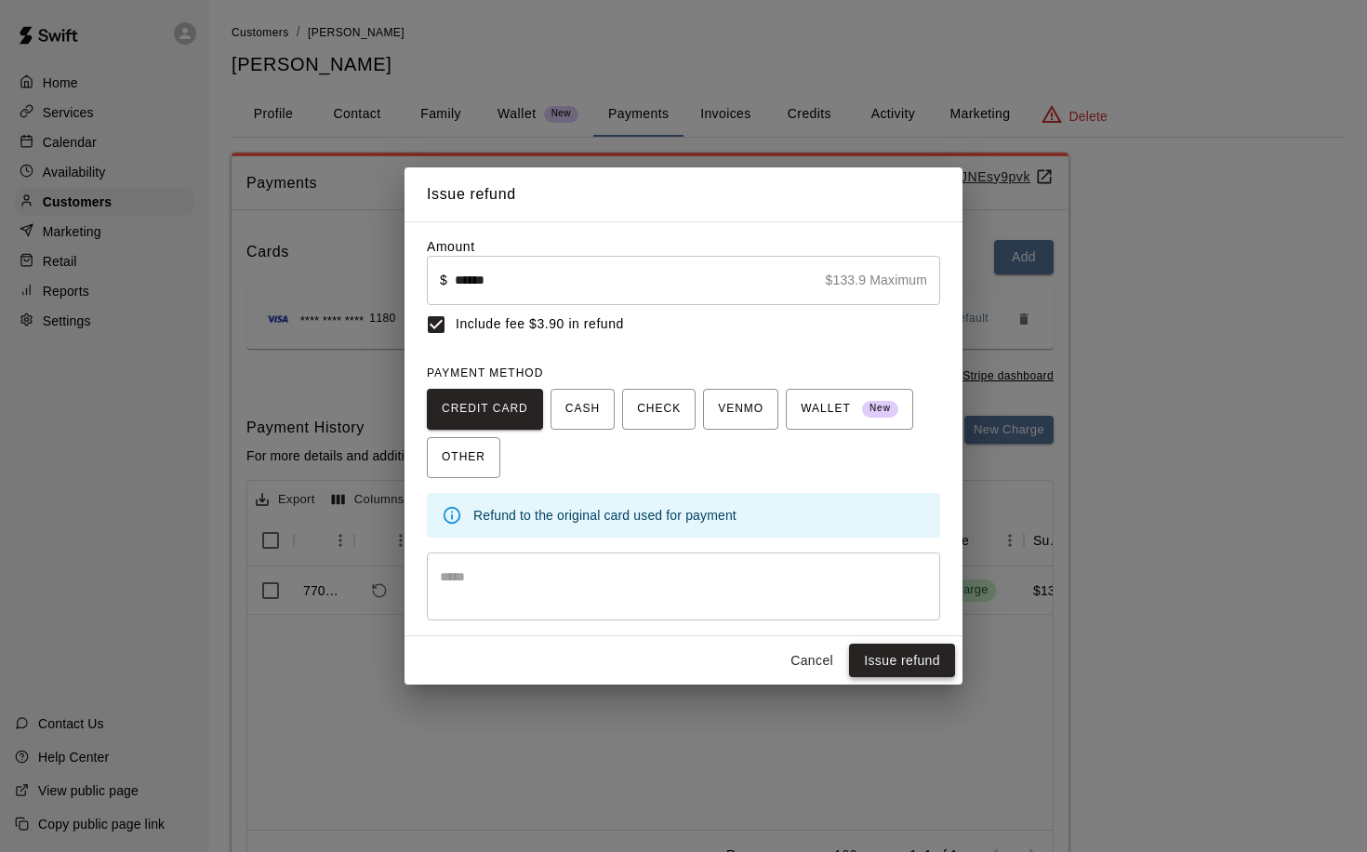
click at [910, 663] on button "Issue refund" at bounding box center [902, 660] width 106 height 34
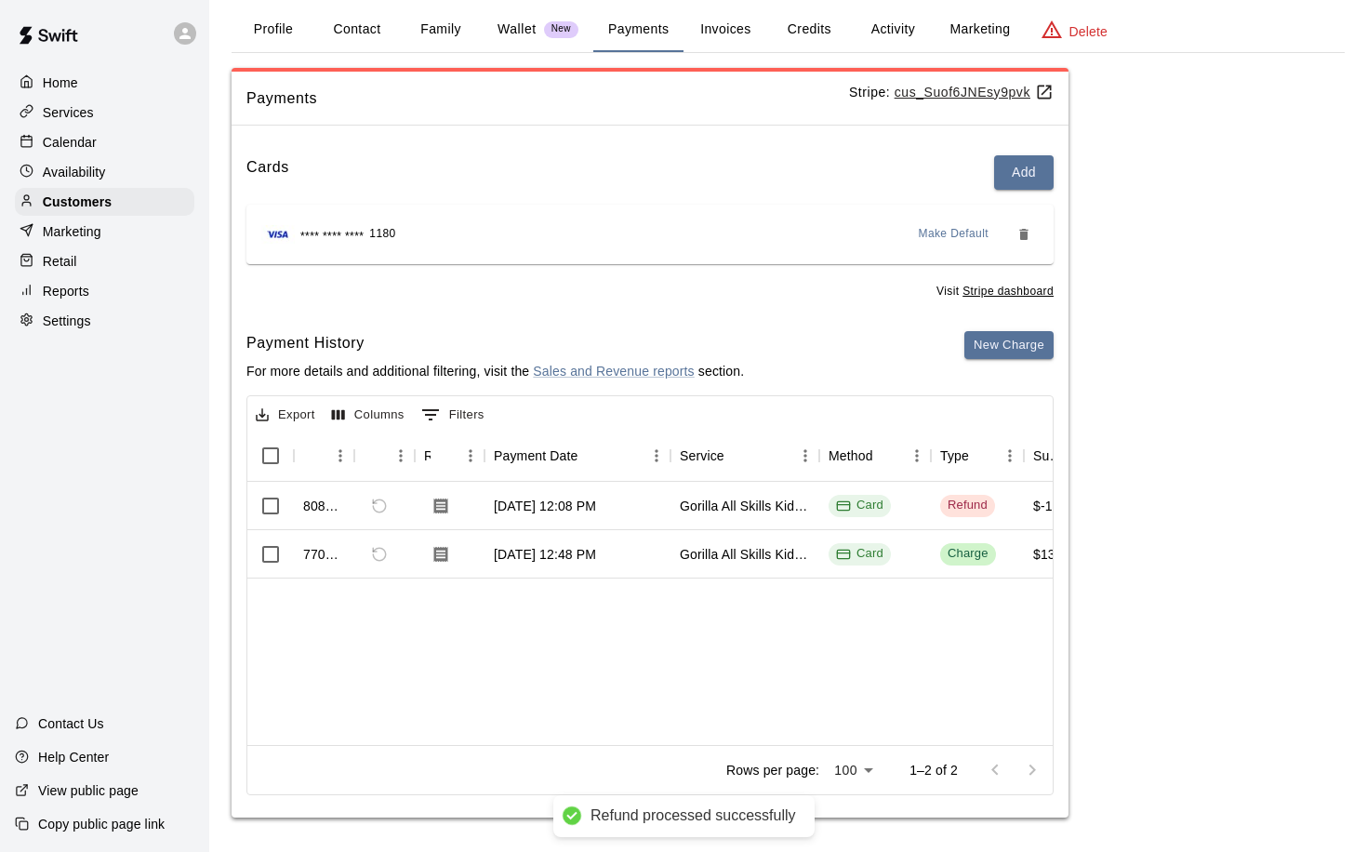
scroll to position [84, 0]
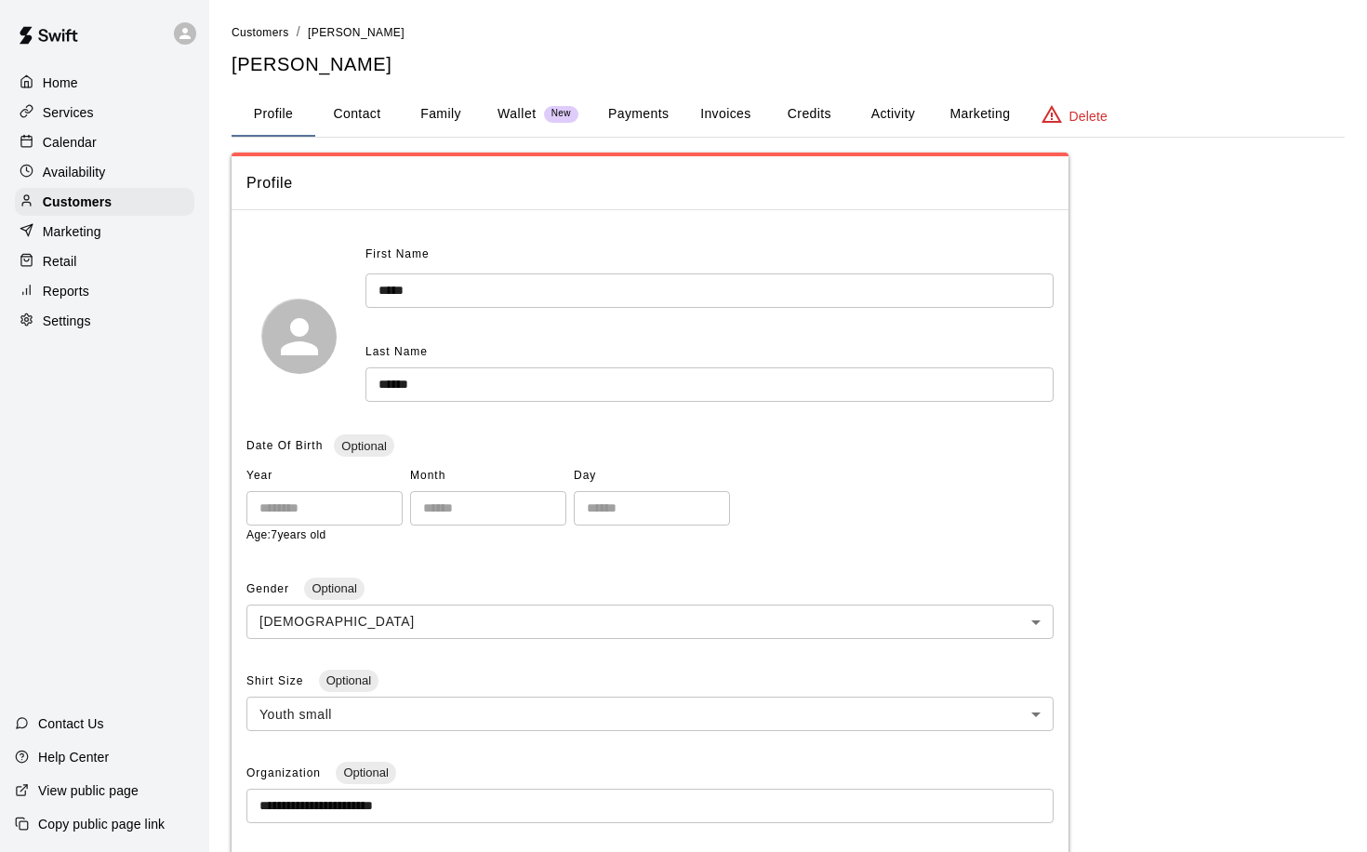
click at [634, 115] on button "Payments" at bounding box center [638, 114] width 90 height 45
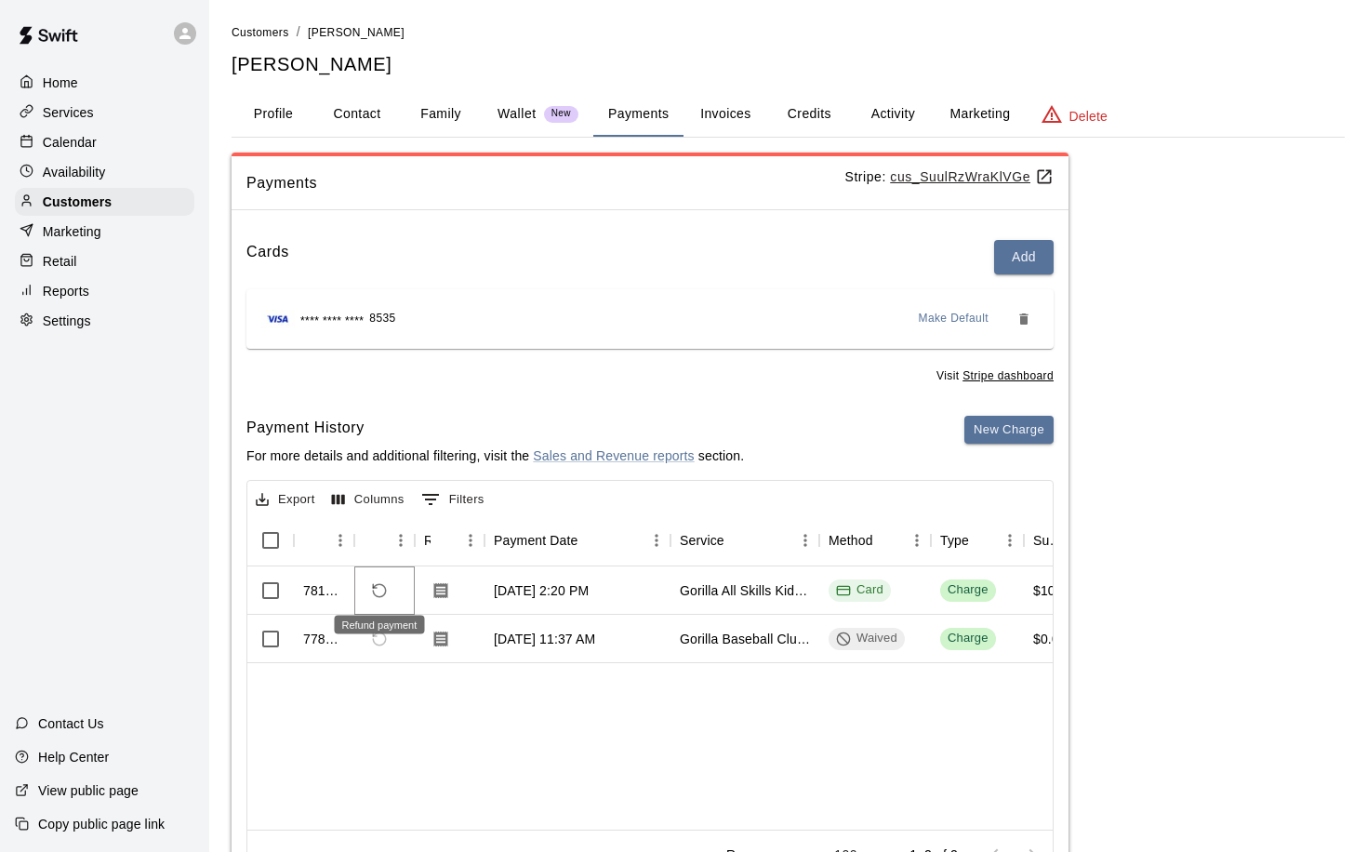
click at [377, 587] on icon "Refund payment" at bounding box center [379, 590] width 17 height 17
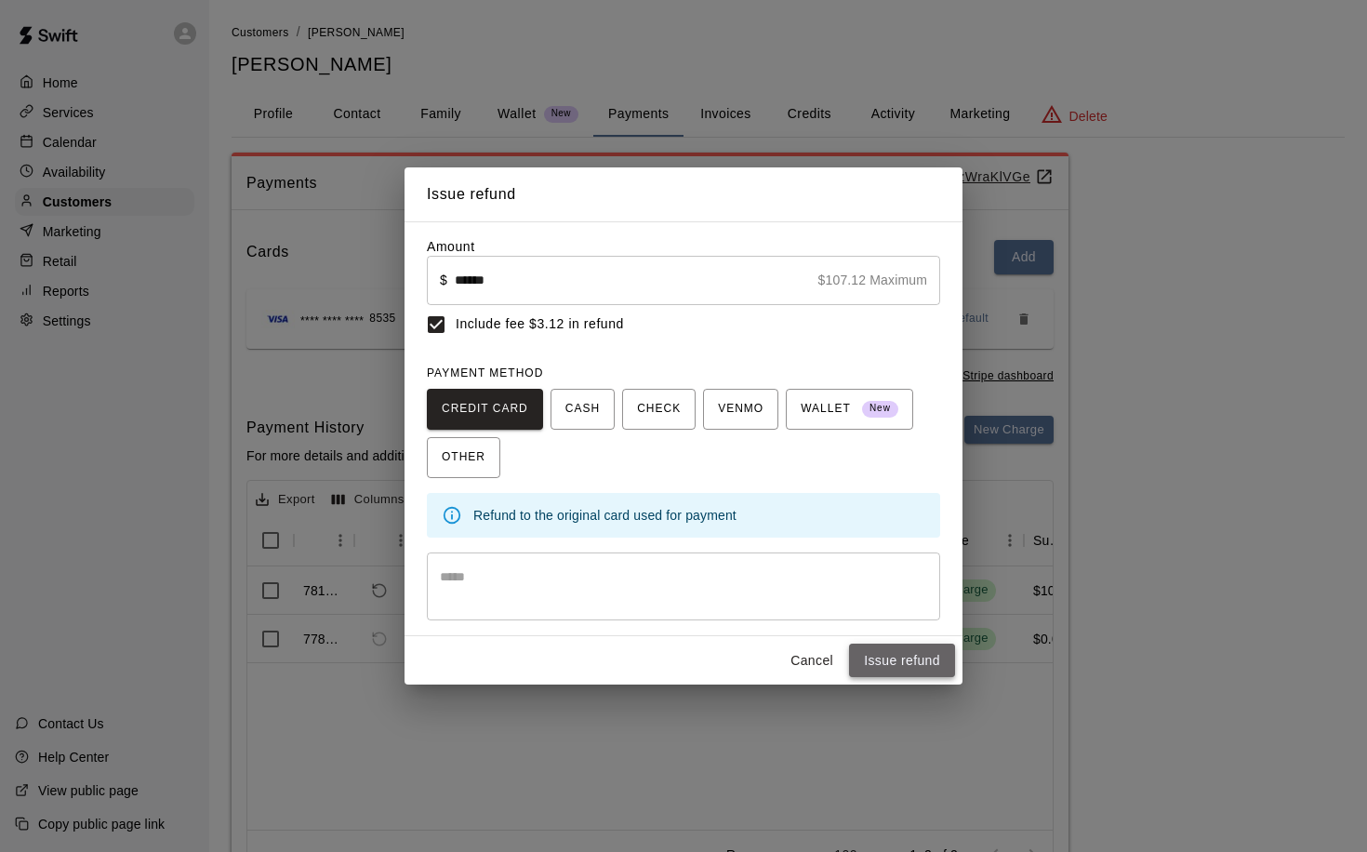
click at [882, 650] on button "Issue refund" at bounding box center [902, 660] width 106 height 34
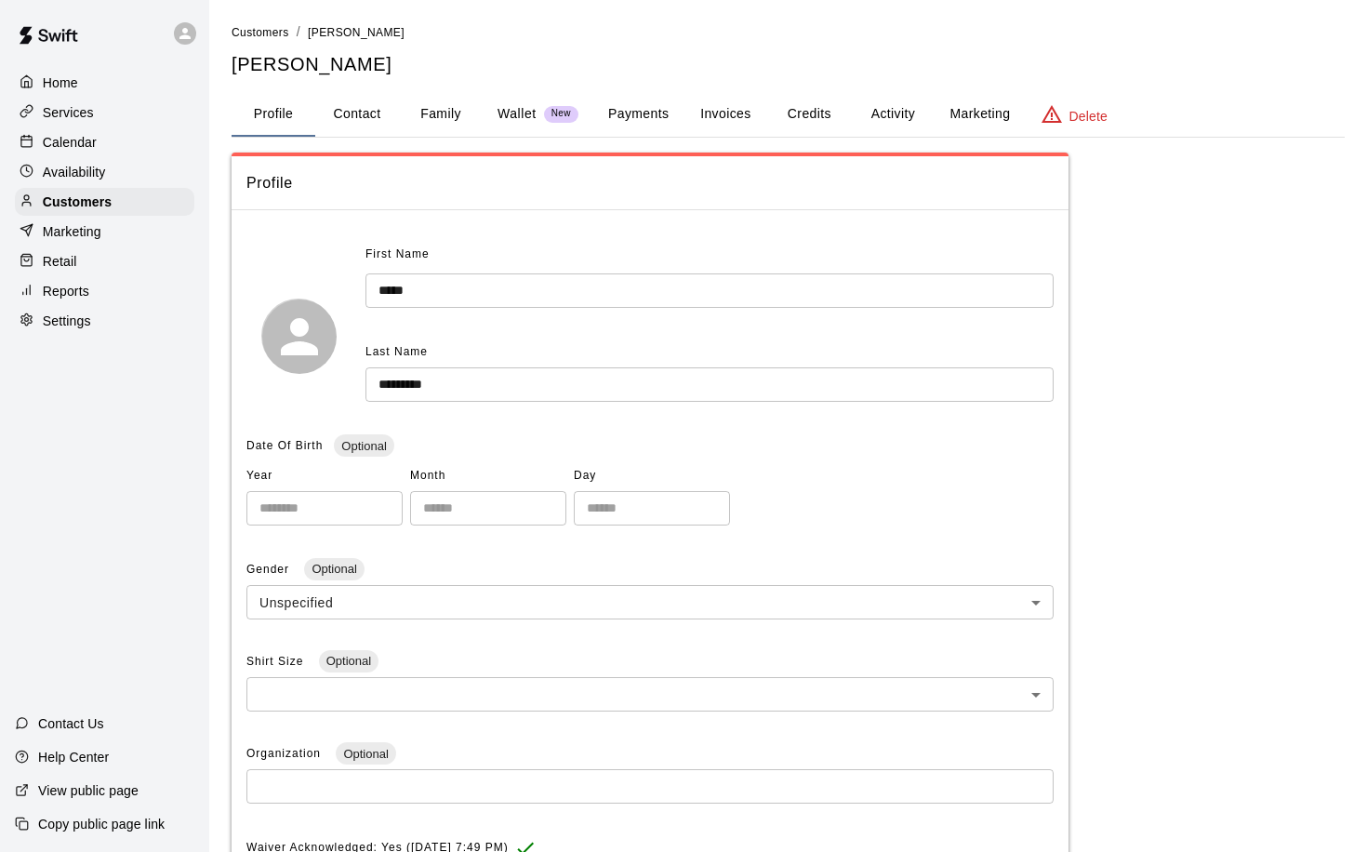
click at [632, 115] on button "Payments" at bounding box center [638, 114] width 90 height 45
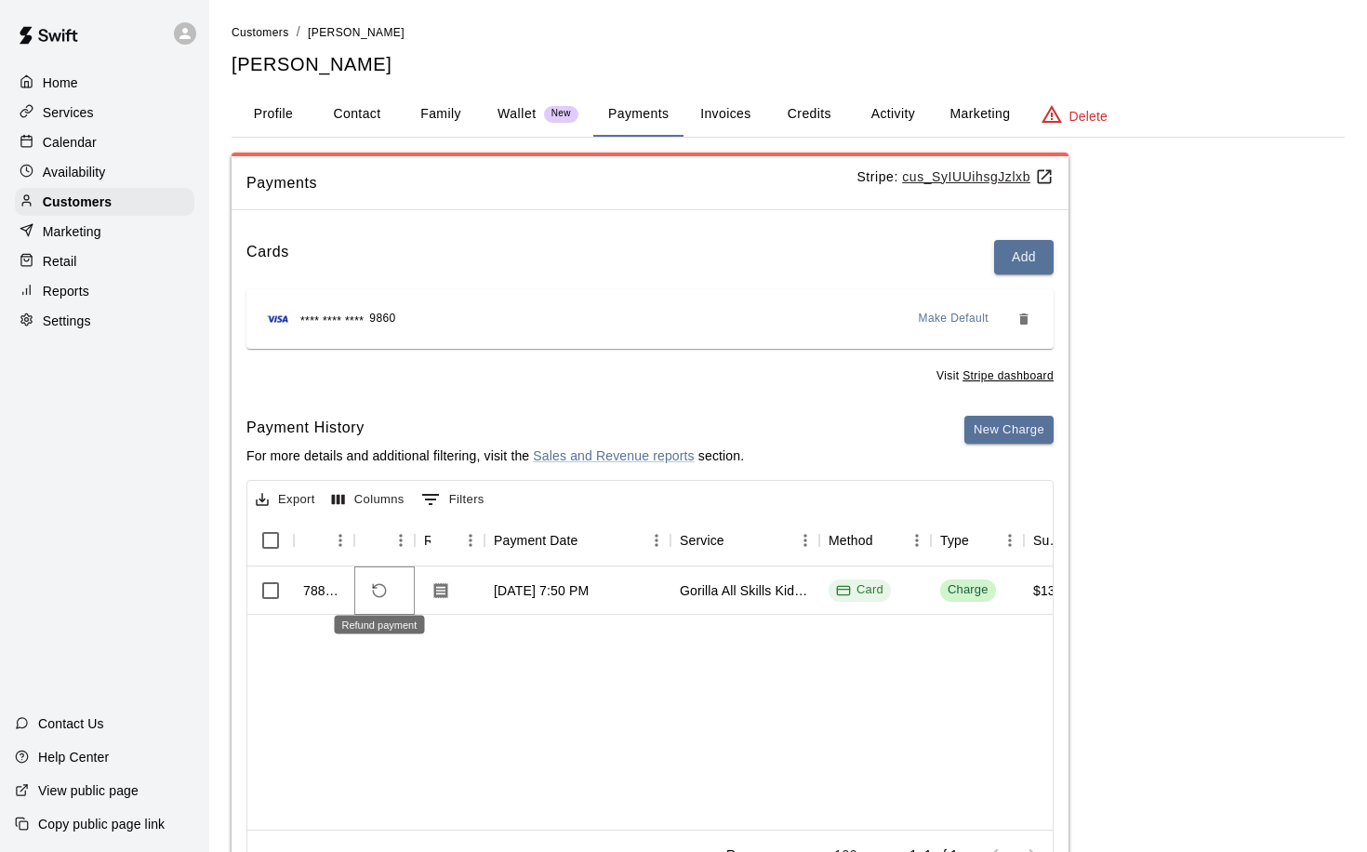
click at [382, 582] on icon "Refund payment" at bounding box center [379, 590] width 17 height 17
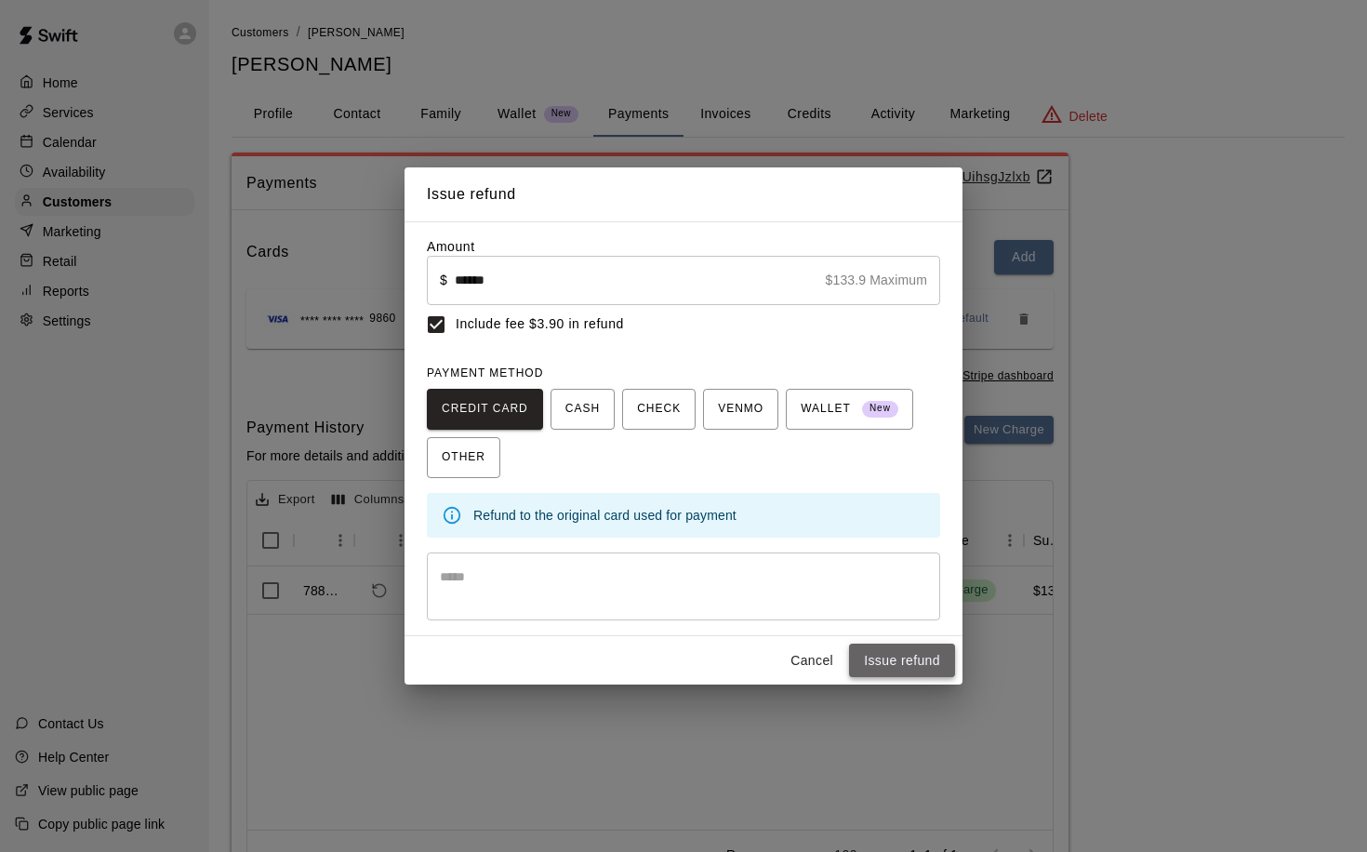
click at [882, 660] on button "Issue refund" at bounding box center [902, 660] width 106 height 34
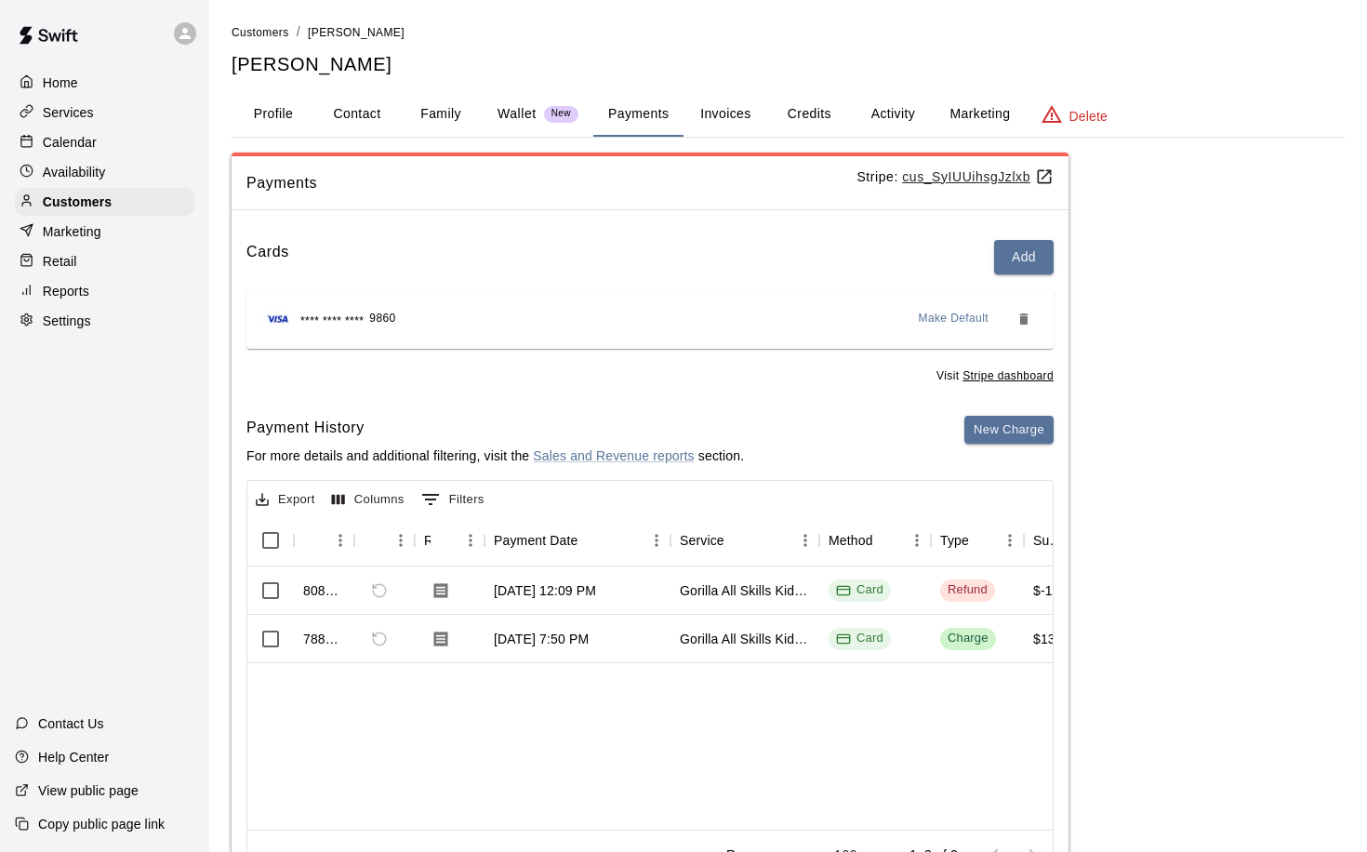
scroll to position [84, 0]
